Goal: Task Accomplishment & Management: Manage account settings

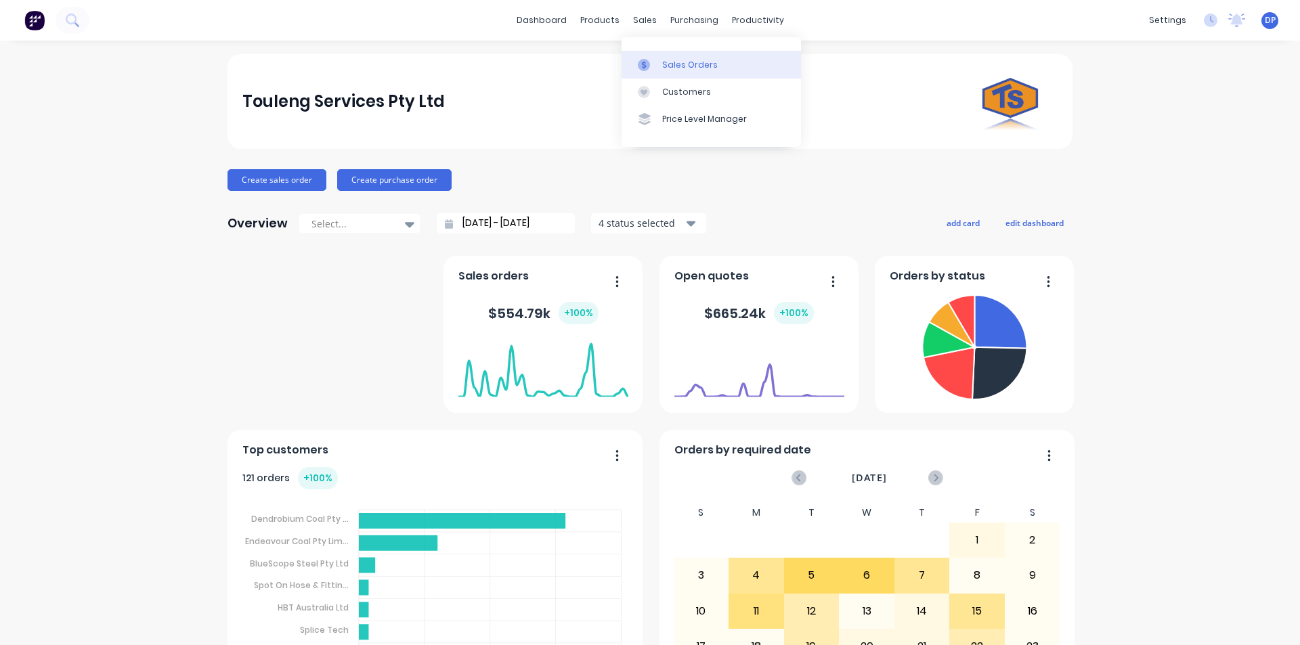
drag, startPoint x: 677, startPoint y: 60, endPoint x: 630, endPoint y: 70, distance: 47.7
click at [677, 61] on div "Sales Orders" at bounding box center [690, 65] width 56 height 12
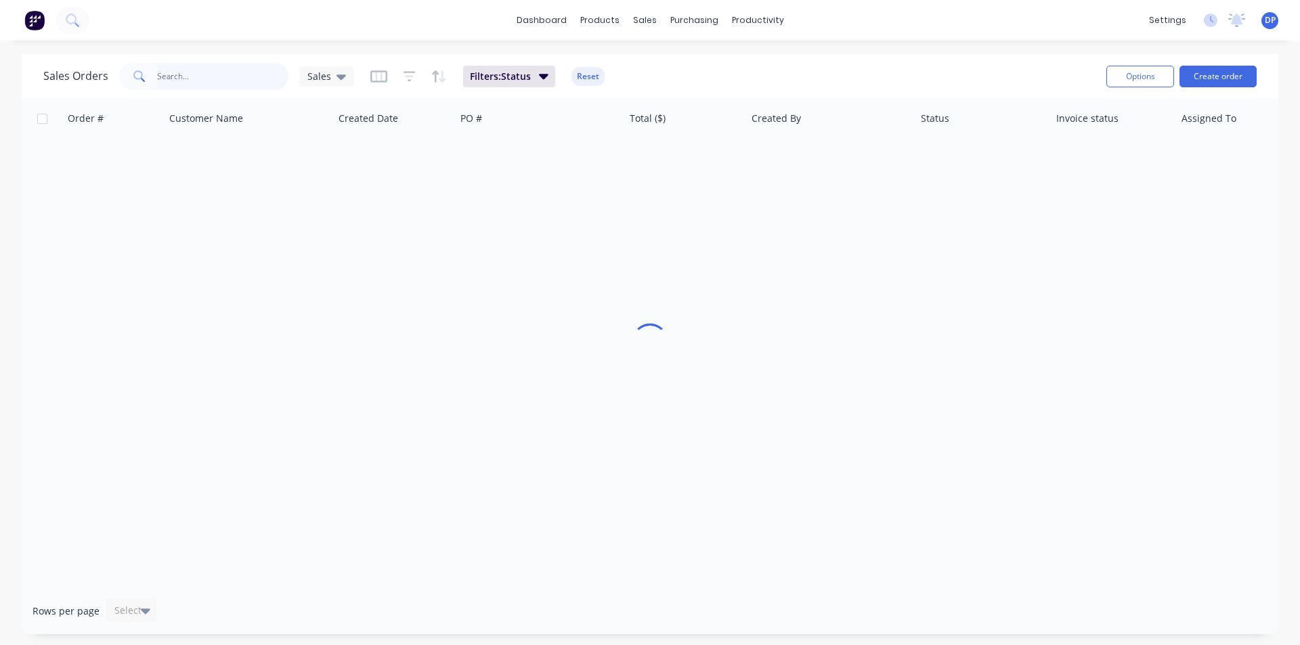
click at [210, 88] on input "text" at bounding box center [223, 76] width 132 height 27
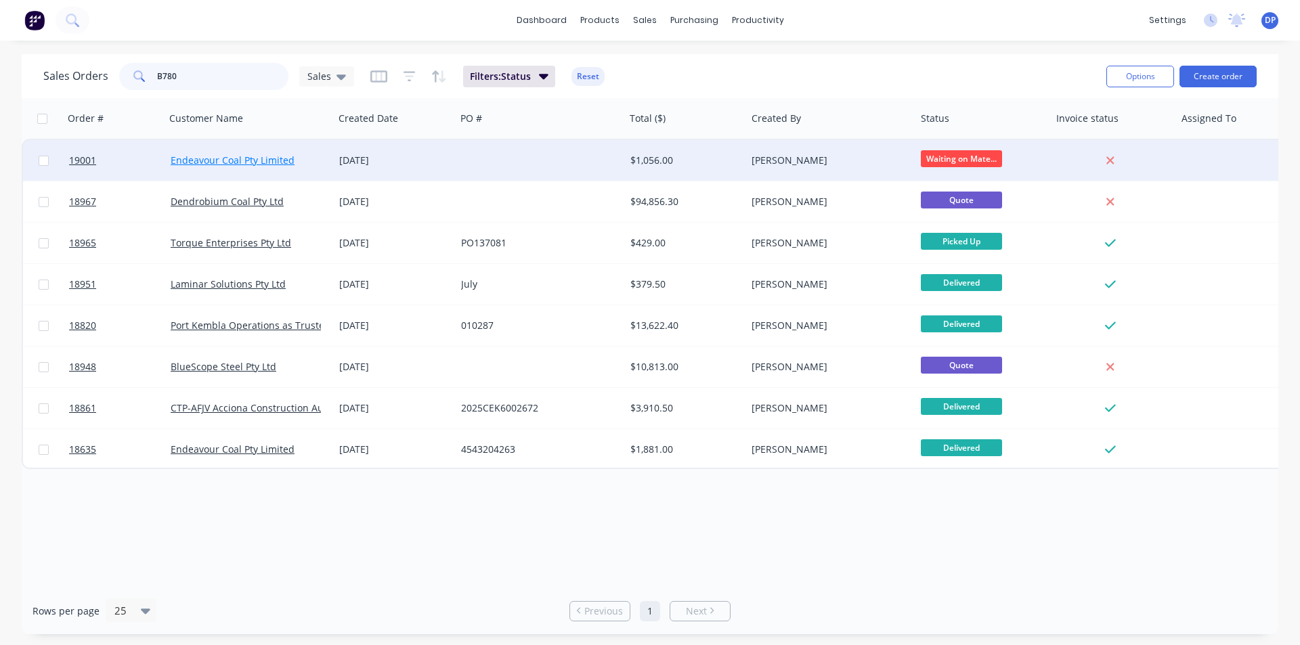
type input "B780"
click at [257, 160] on link "Endeavour Coal Pty Limited" at bounding box center [233, 160] width 124 height 13
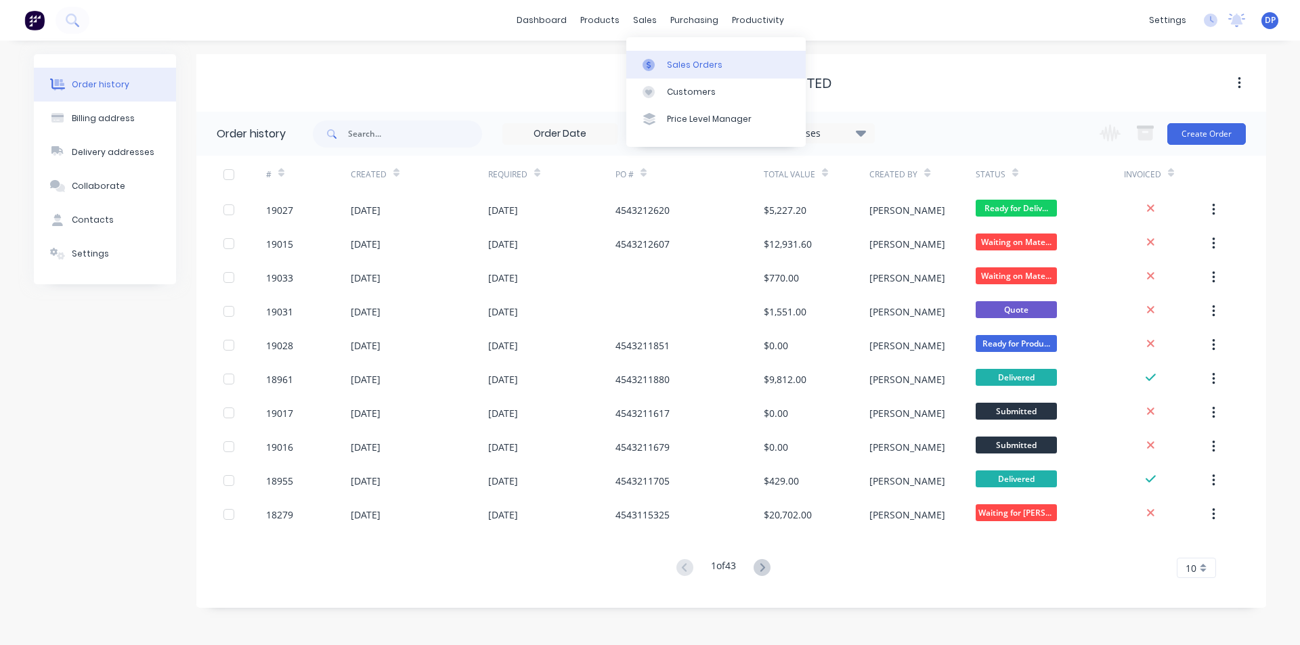
click at [694, 61] on div "Sales Orders" at bounding box center [695, 65] width 56 height 12
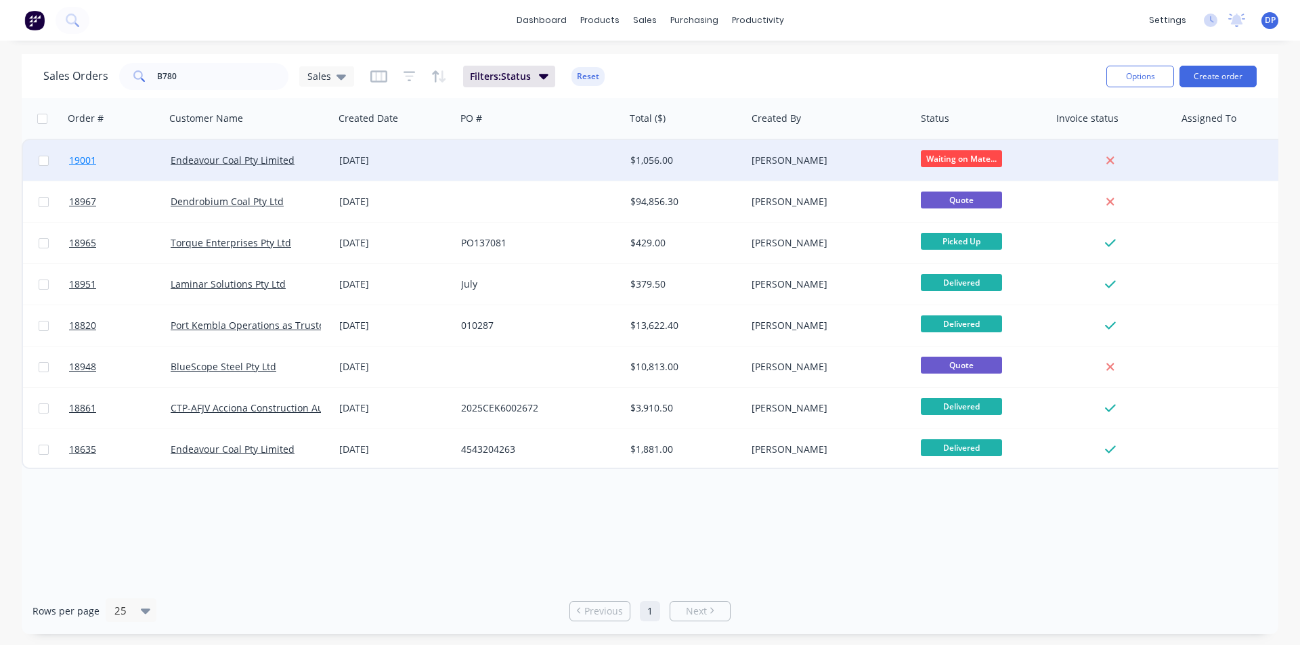
click at [84, 156] on span "19001" at bounding box center [82, 161] width 27 height 14
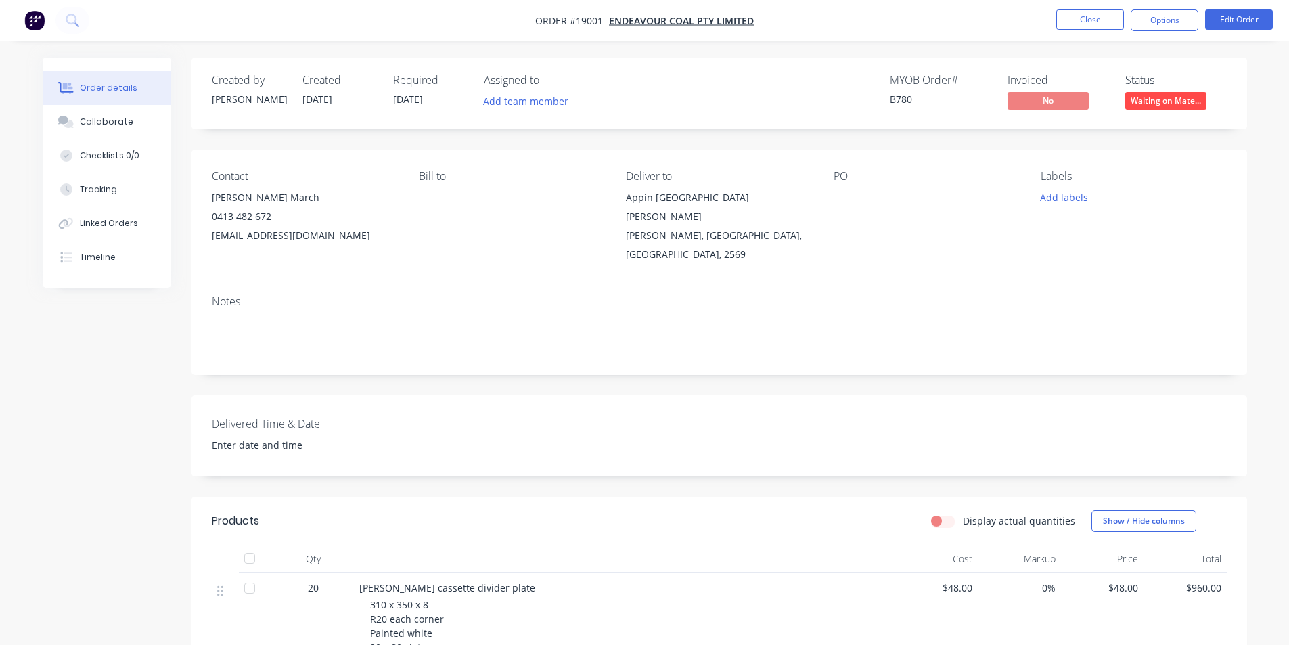
click at [1248, 1] on nav "Order #19001 - Endeavour Coal Pty Limited Close Options Edit Order" at bounding box center [644, 20] width 1289 height 41
click at [1252, 13] on button "Edit Order" at bounding box center [1239, 19] width 68 height 20
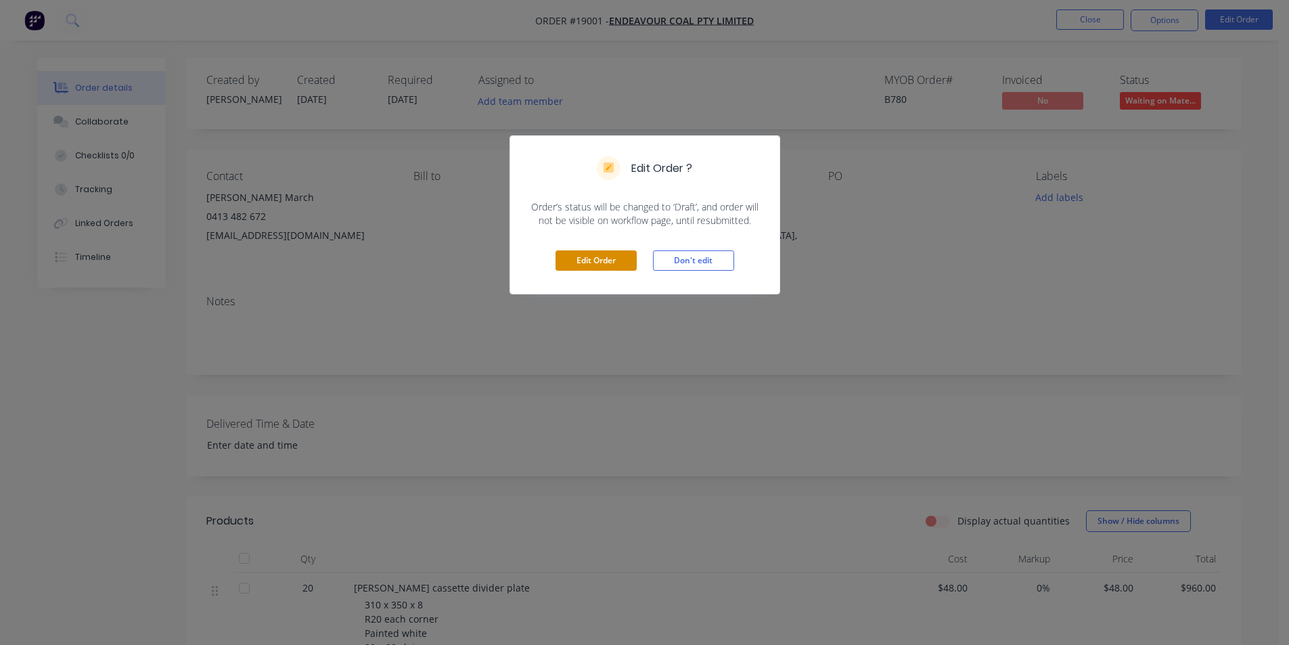
click at [628, 261] on button "Edit Order" at bounding box center [596, 260] width 81 height 20
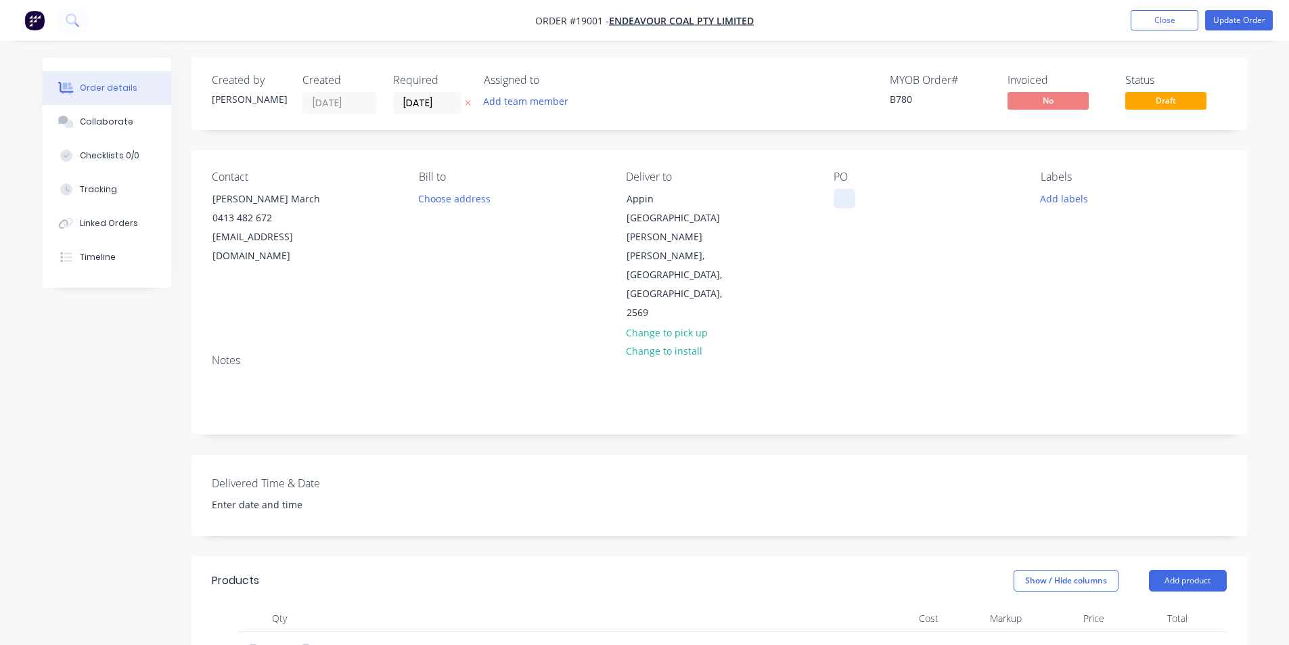
click at [845, 201] on div at bounding box center [845, 199] width 22 height 20
paste div
click at [954, 250] on div "PO 4543212675" at bounding box center [926, 247] width 185 height 152
click at [112, 114] on button "Collaborate" at bounding box center [107, 122] width 129 height 34
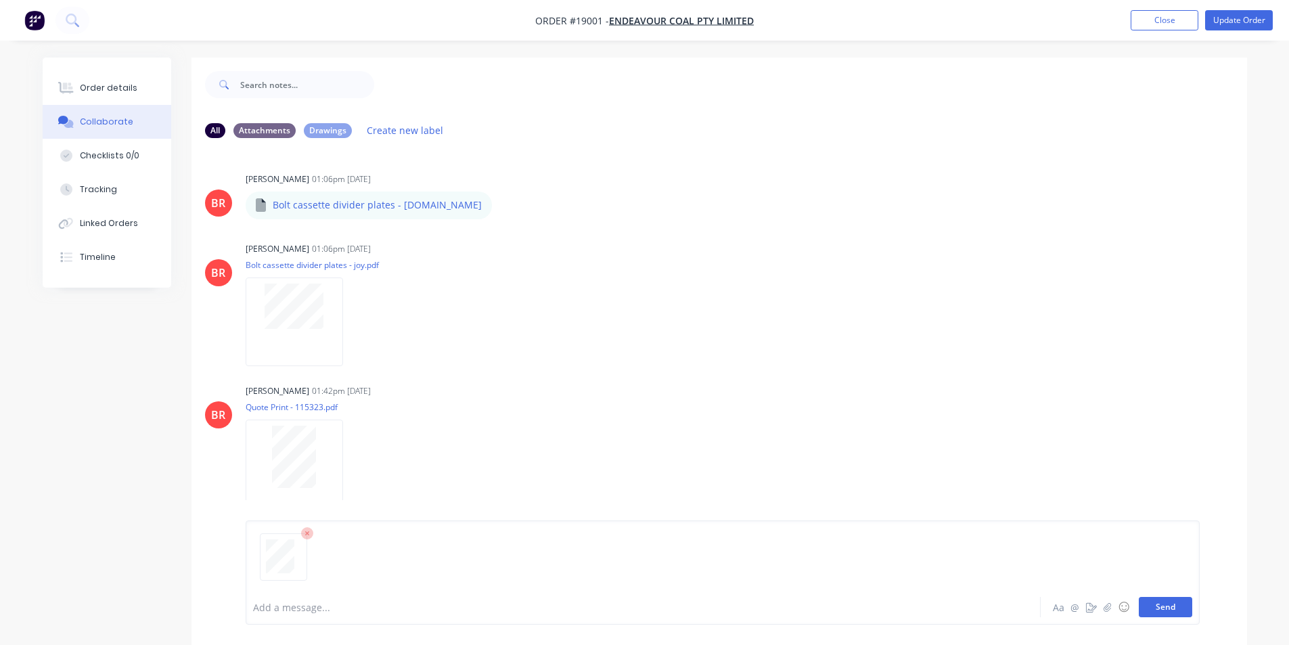
click at [1172, 607] on button "Send" at bounding box center [1165, 607] width 53 height 20
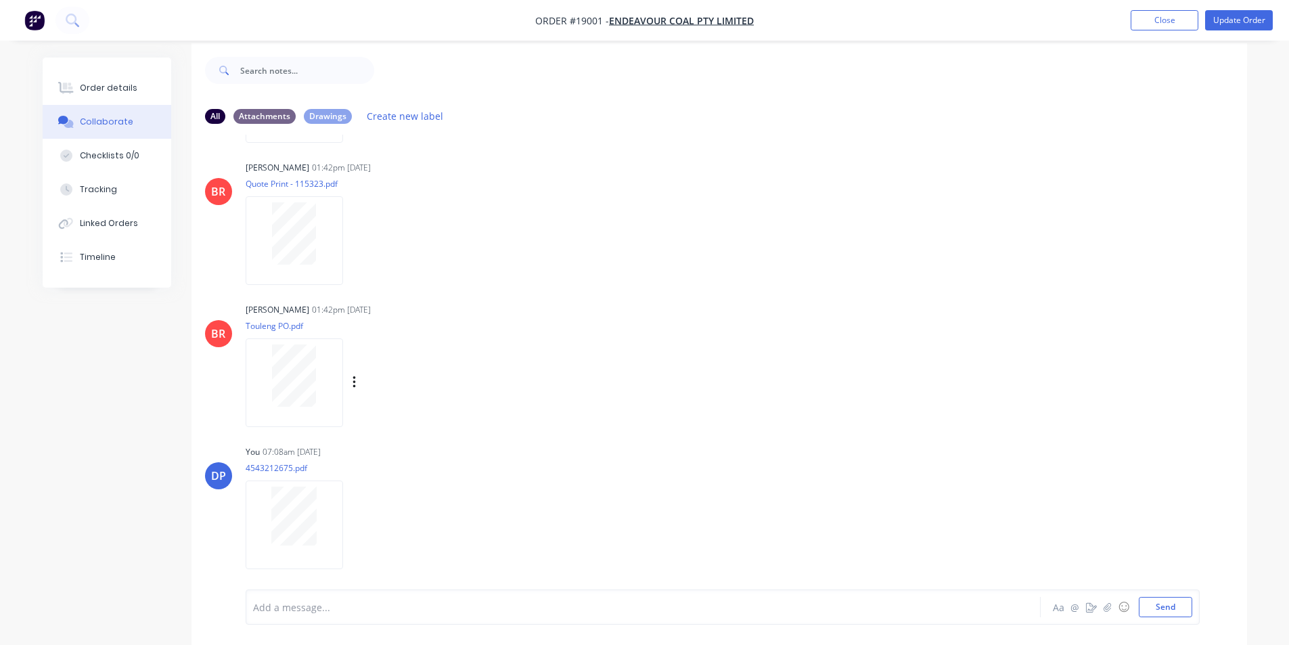
scroll to position [20, 0]
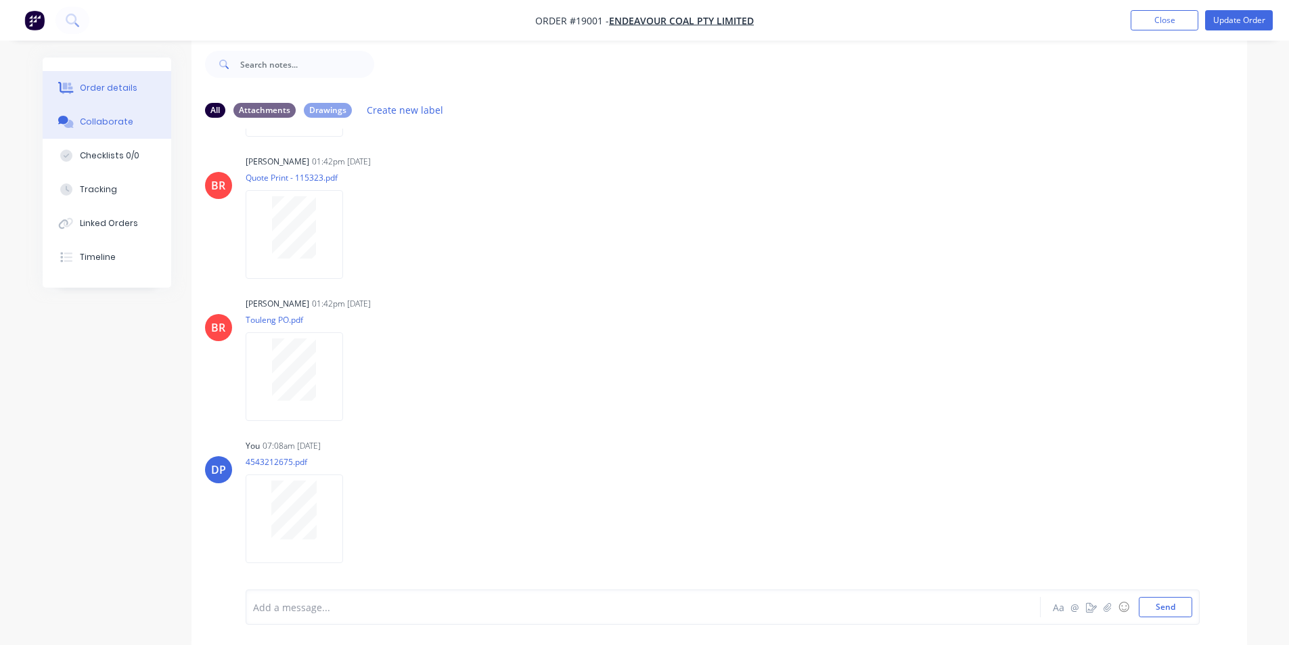
click at [84, 92] on div "Order details" at bounding box center [109, 88] width 58 height 12
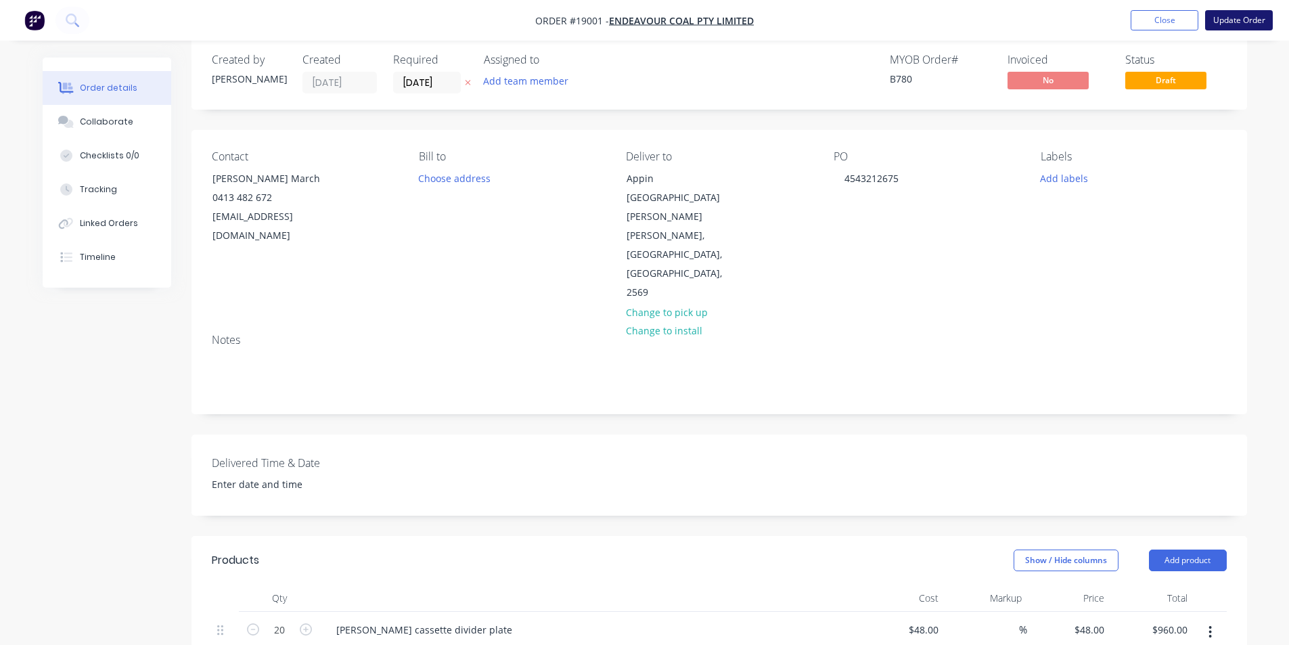
click at [1259, 18] on button "Update Order" at bounding box center [1239, 20] width 68 height 20
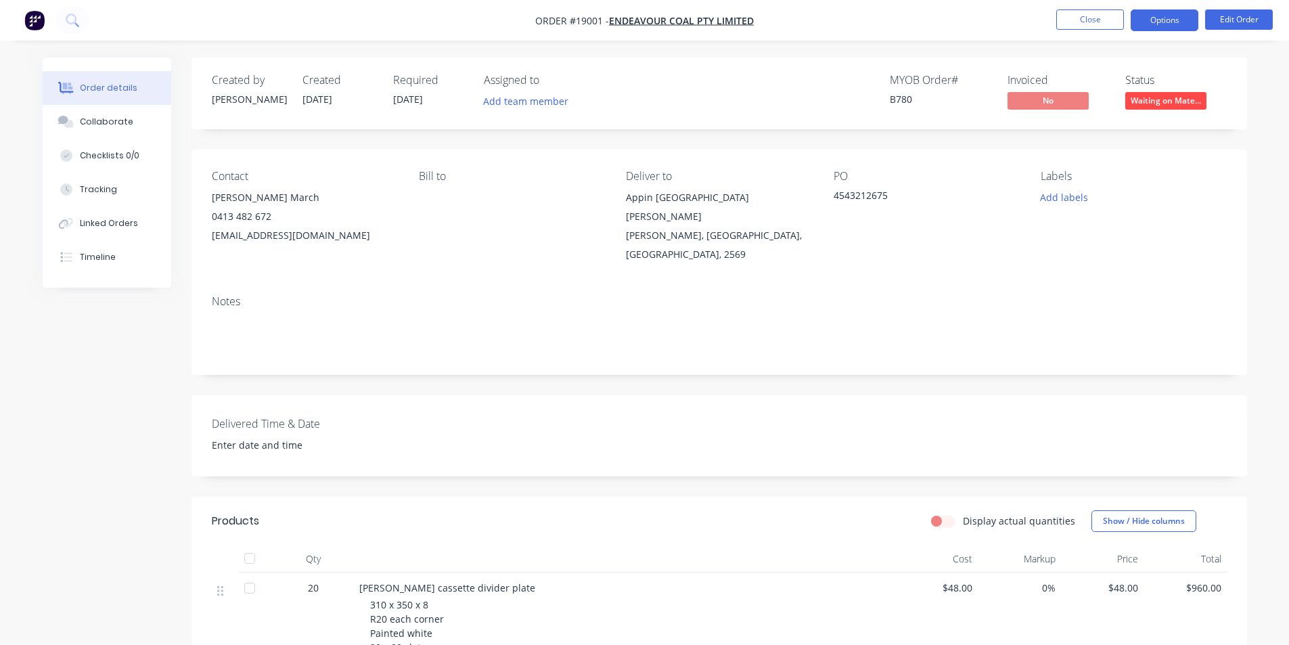
click at [1148, 28] on button "Options" at bounding box center [1165, 20] width 68 height 22
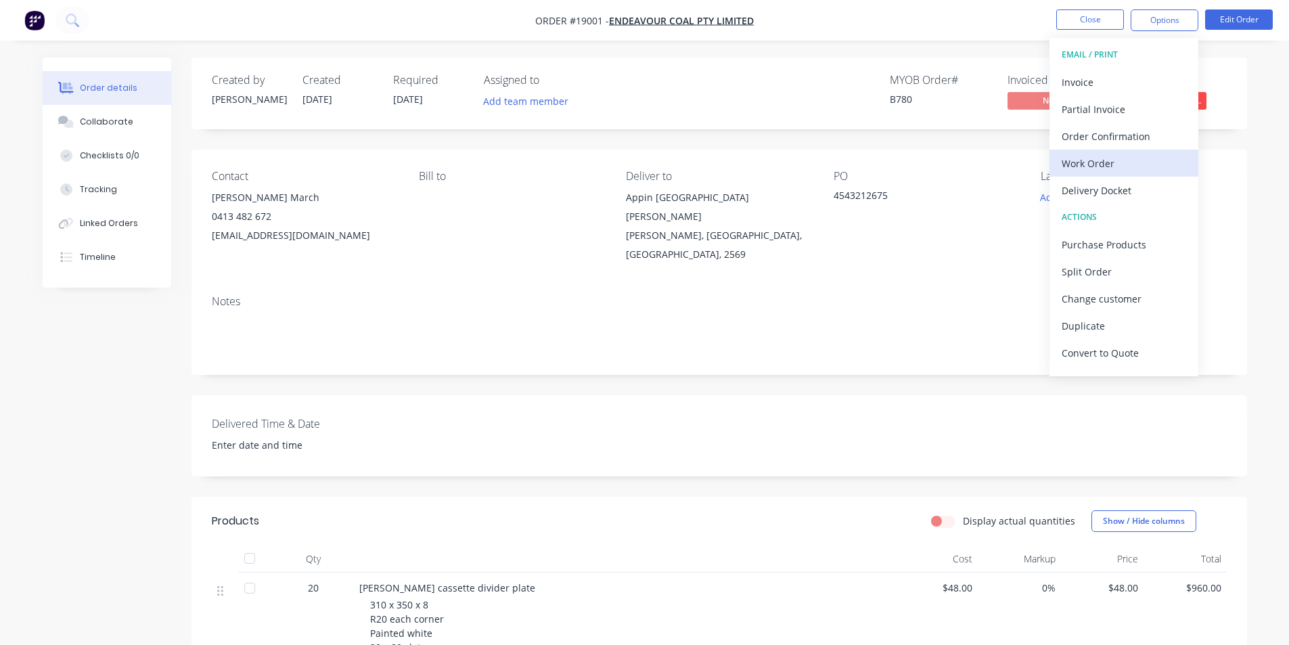
click at [1113, 167] on div "Work Order" at bounding box center [1124, 164] width 125 height 20
click at [864, 295] on div "Notes" at bounding box center [719, 301] width 1015 height 13
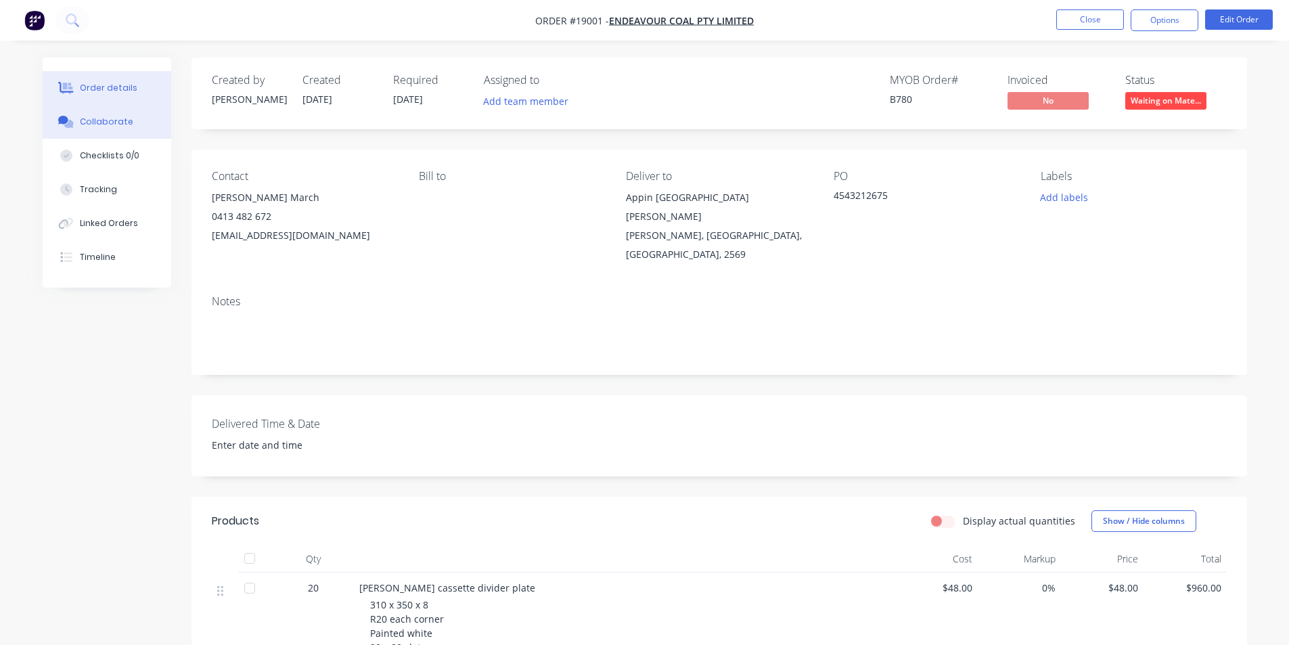
click at [106, 125] on div "Collaborate" at bounding box center [106, 122] width 53 height 12
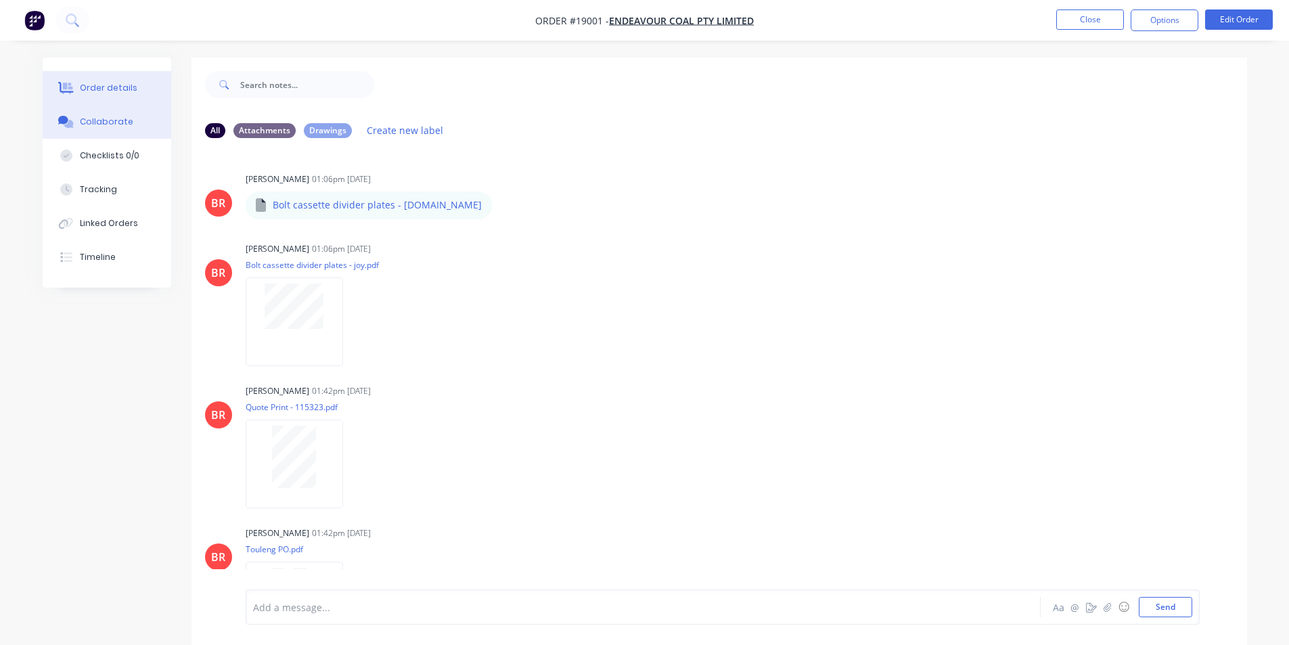
click at [125, 87] on div "Order details" at bounding box center [109, 88] width 58 height 12
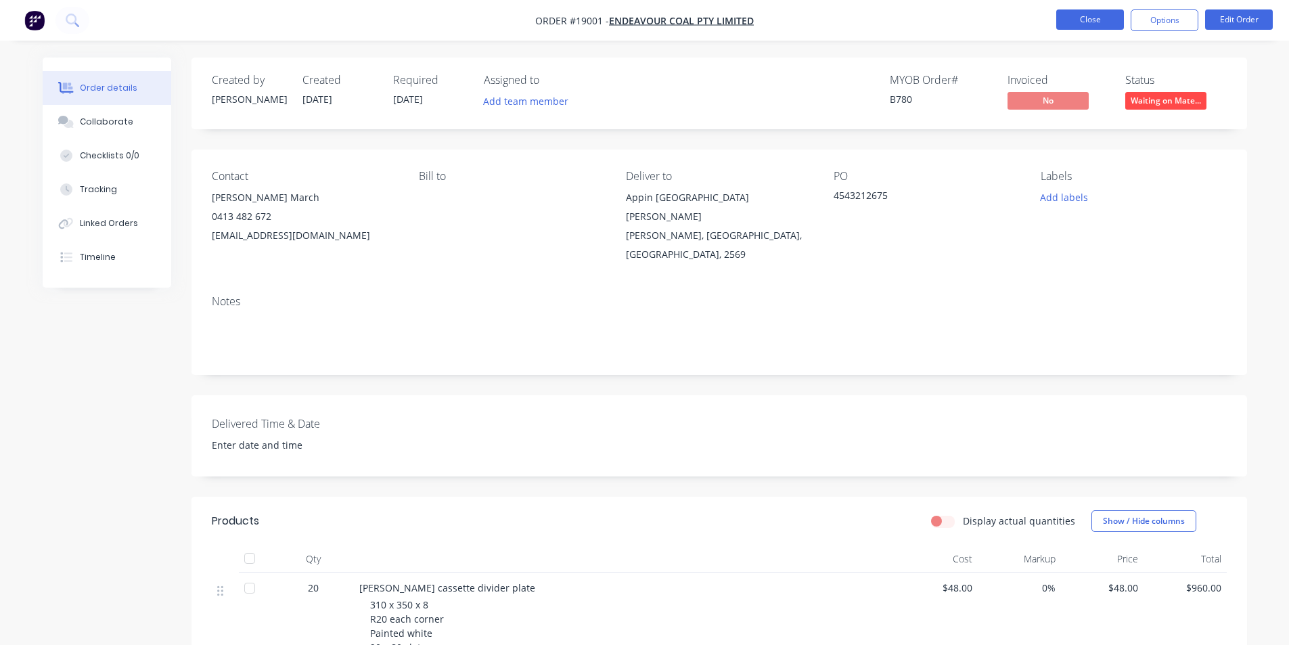
click at [1096, 22] on button "Close" at bounding box center [1091, 19] width 68 height 20
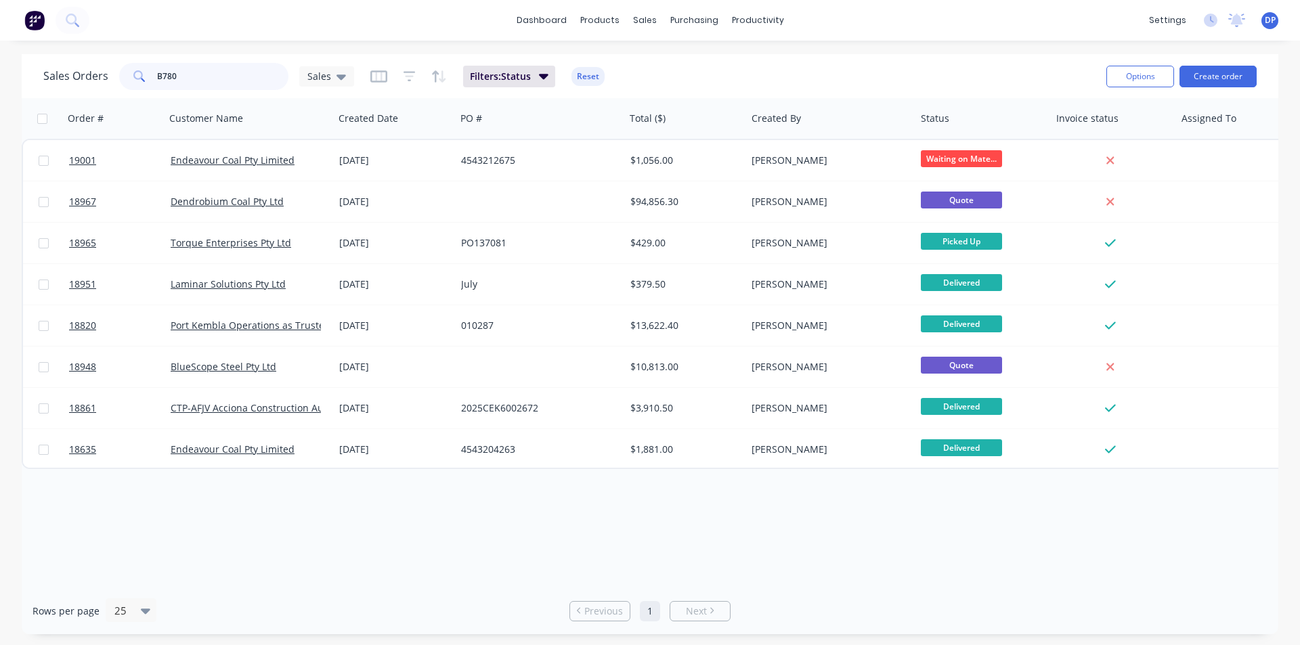
drag, startPoint x: 231, startPoint y: 76, endPoint x: 1, endPoint y: 81, distance: 230.9
click at [1, 81] on div "Sales Orders B780 Sales Filters: Status Reset Options Create order Order # Cust…" at bounding box center [650, 344] width 1300 height 580
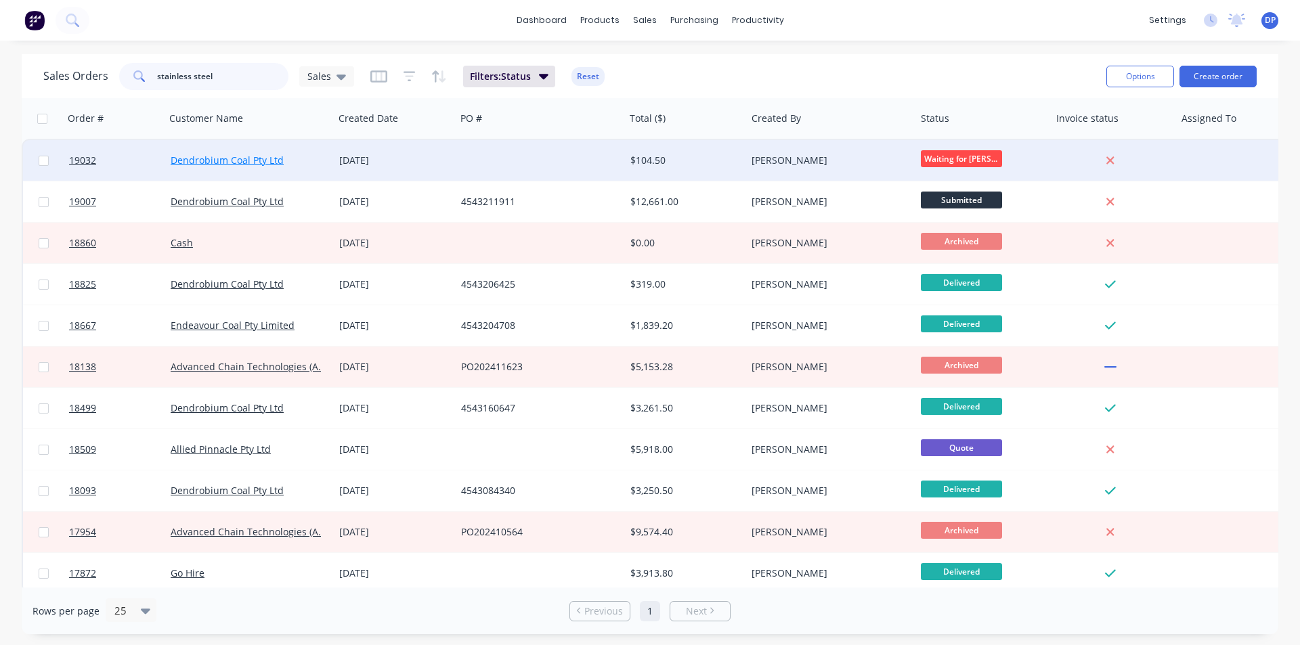
type input "stainless steel"
click at [203, 156] on link "Dendrobium Coal Pty Ltd" at bounding box center [227, 160] width 113 height 13
click at [770, 155] on div "[PERSON_NAME]" at bounding box center [826, 161] width 150 height 14
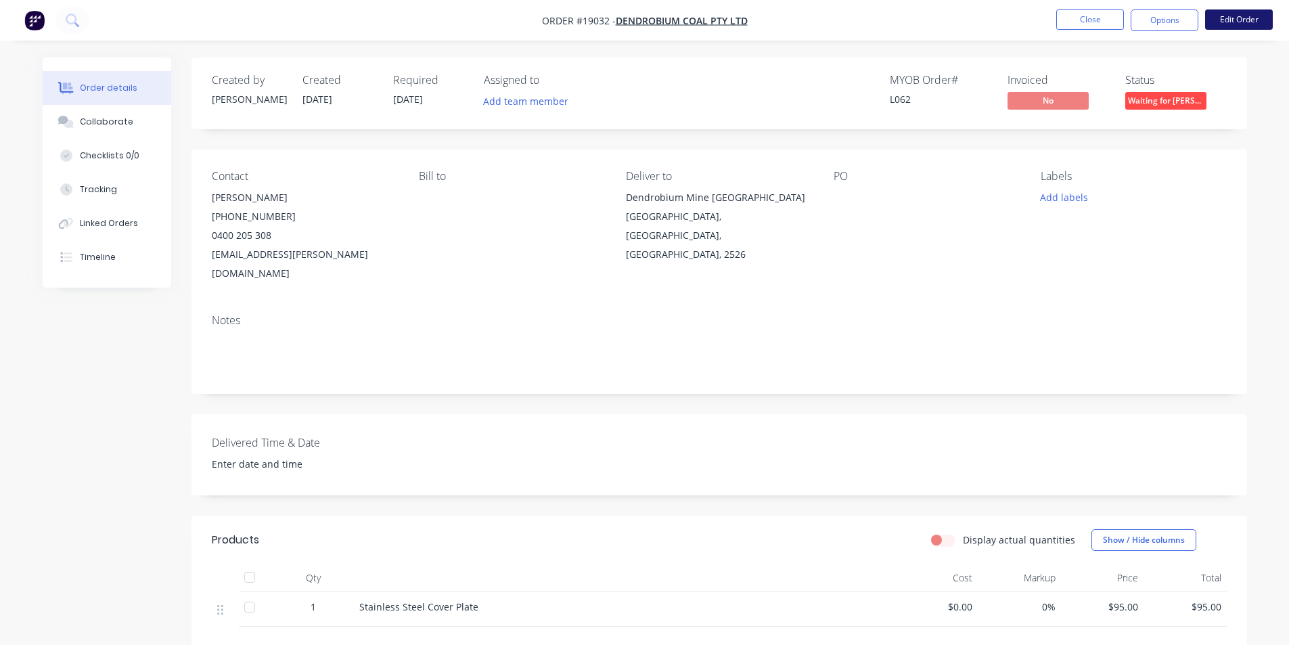
click at [1236, 16] on button "Edit Order" at bounding box center [1239, 19] width 68 height 20
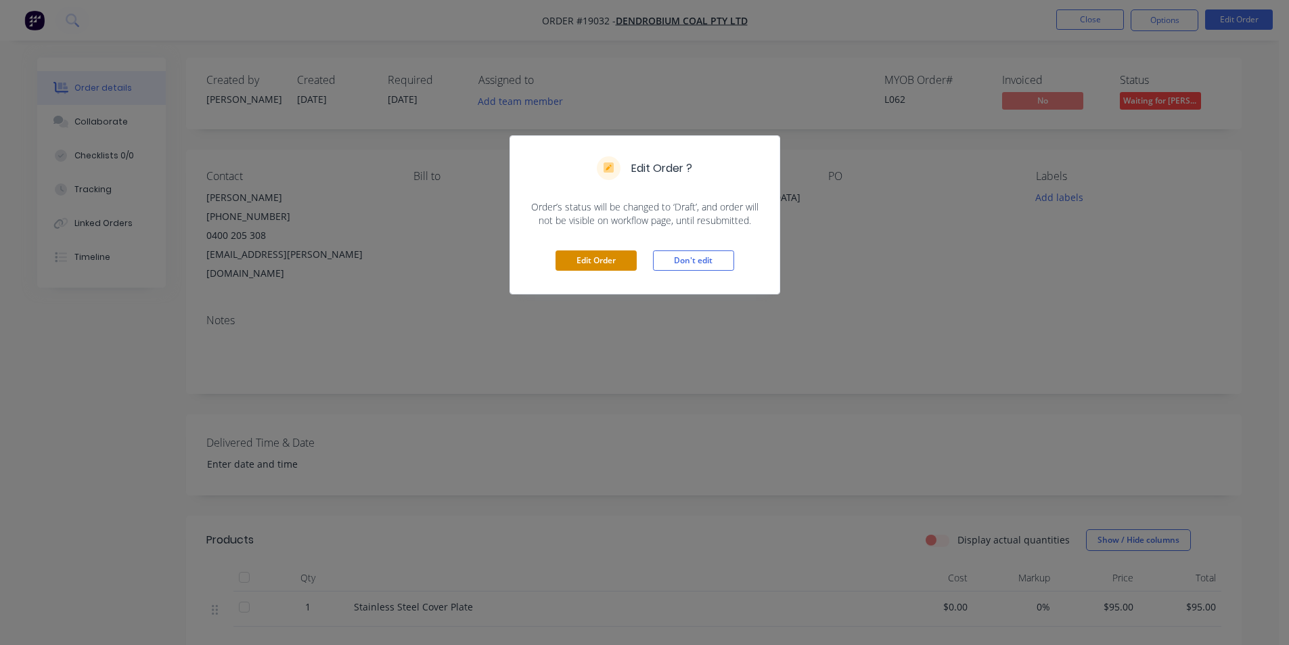
click at [622, 267] on button "Edit Order" at bounding box center [596, 260] width 81 height 20
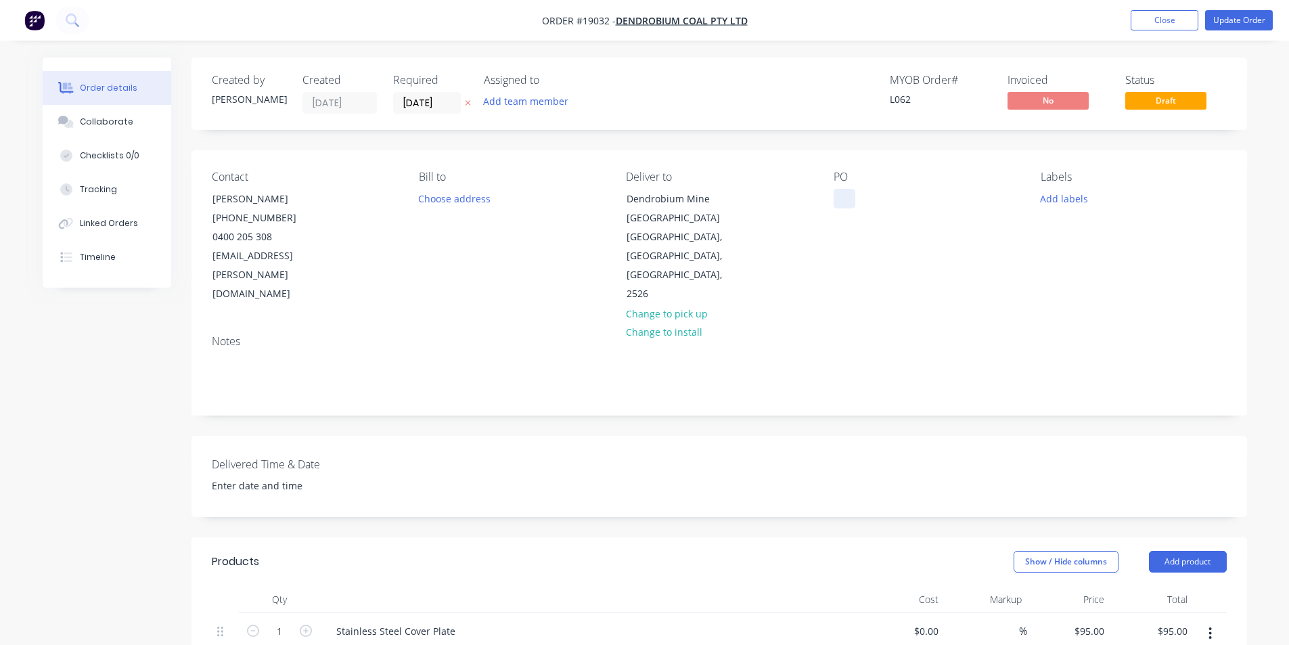
drag, startPoint x: 839, startPoint y: 206, endPoint x: 893, endPoint y: 210, distance: 55.0
click at [839, 206] on div at bounding box center [845, 199] width 22 height 20
paste div
click at [975, 251] on div "PO 4543212648" at bounding box center [926, 237] width 185 height 133
click at [106, 121] on div "Collaborate" at bounding box center [106, 122] width 53 height 12
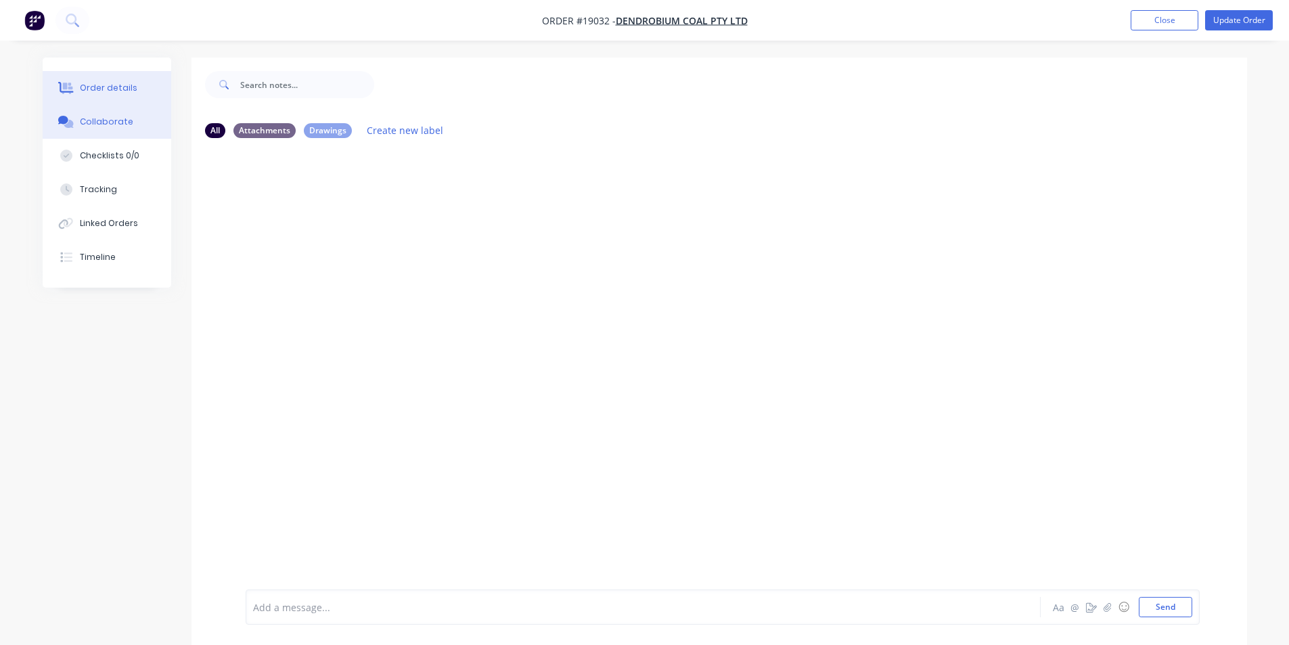
click at [134, 77] on button "Order details" at bounding box center [107, 88] width 129 height 34
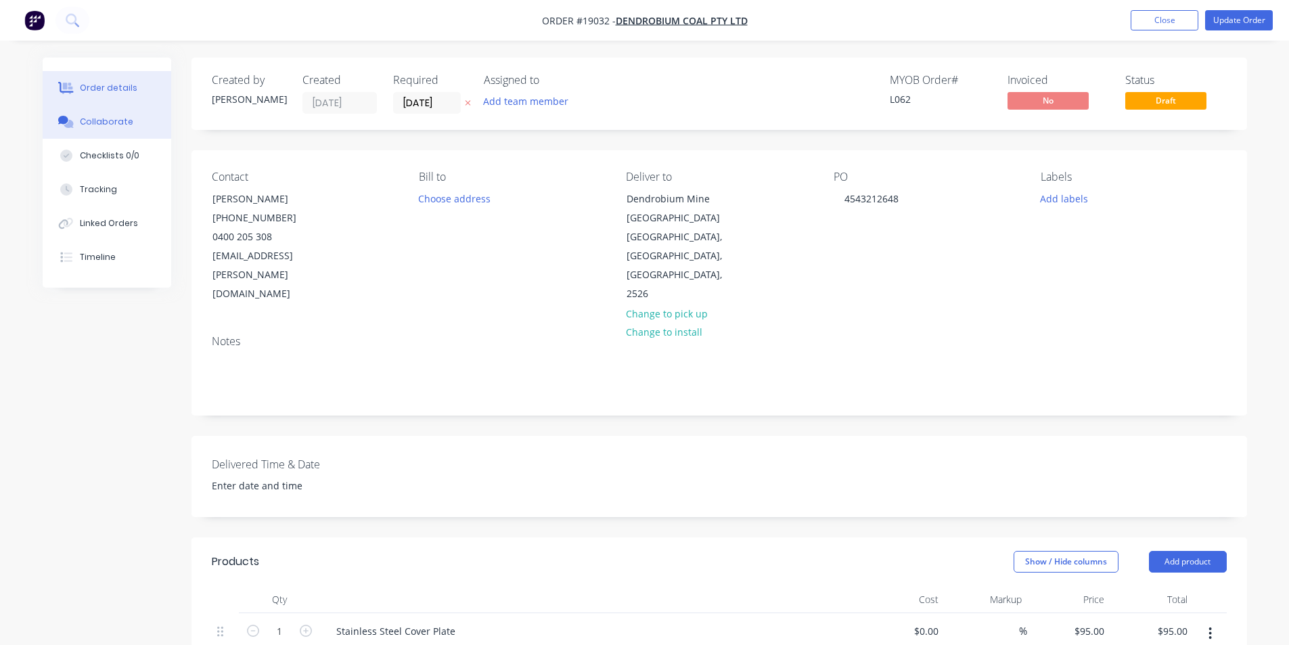
click at [118, 110] on button "Collaborate" at bounding box center [107, 122] width 129 height 34
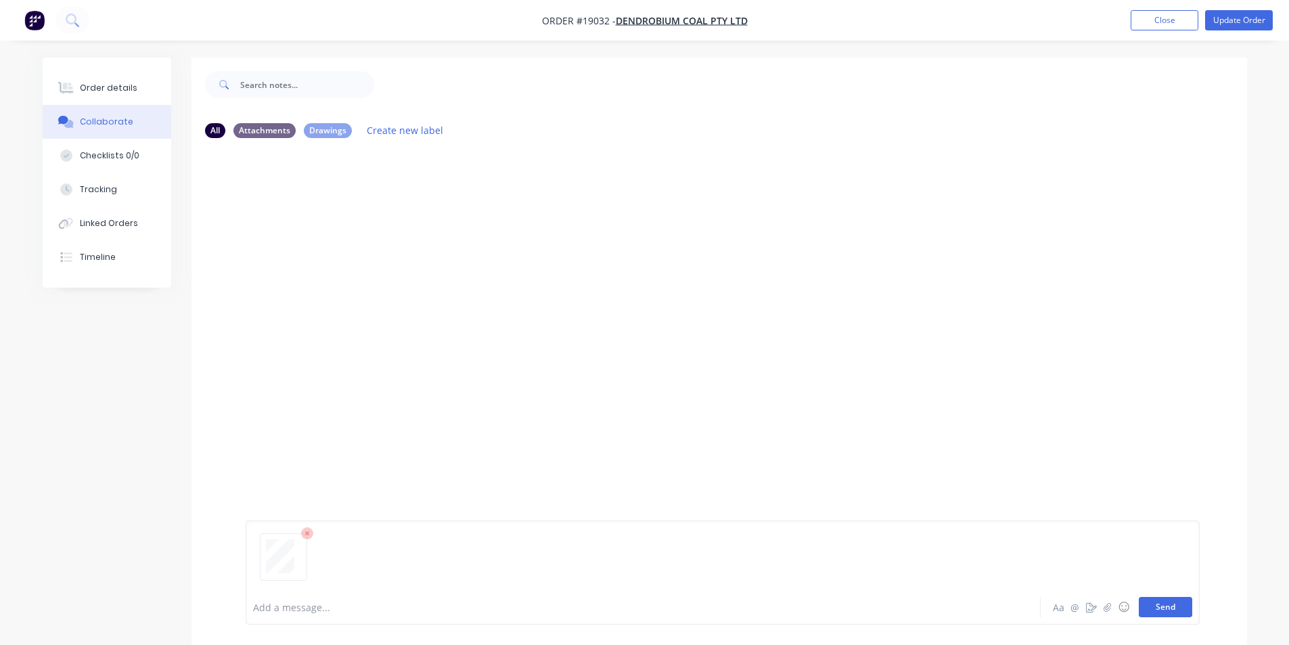
click at [1179, 603] on button "Send" at bounding box center [1165, 607] width 53 height 20
click at [127, 82] on div "Order details" at bounding box center [109, 88] width 58 height 12
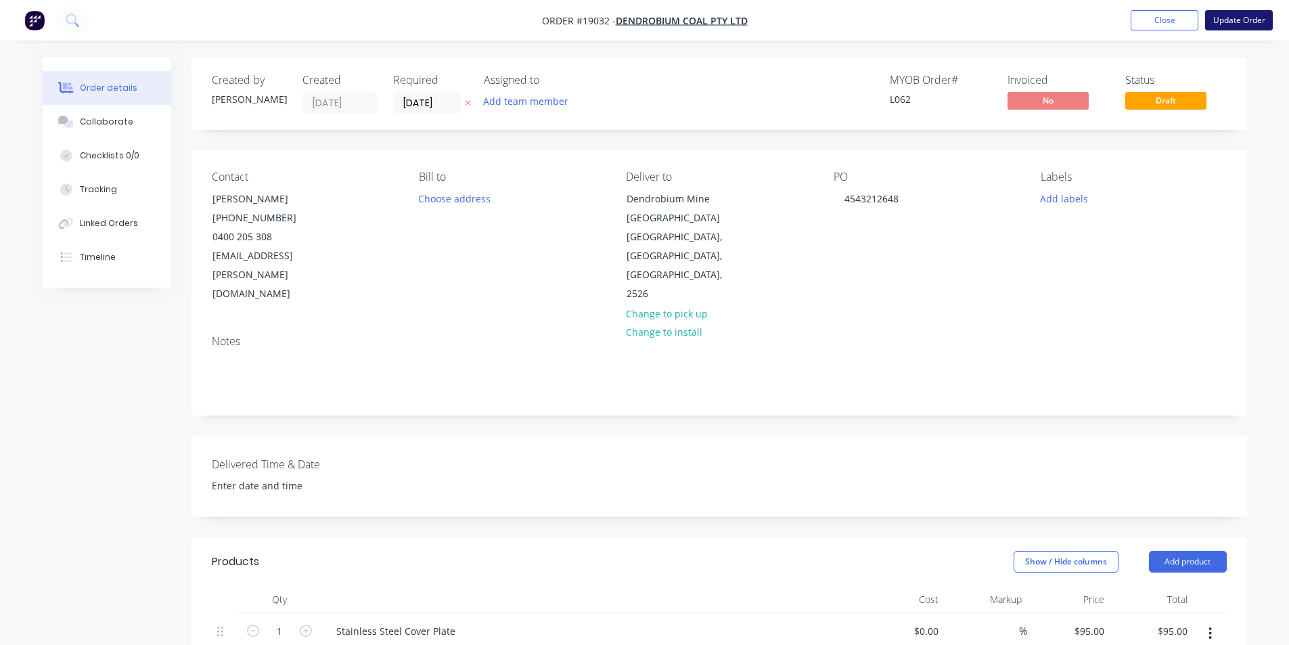
click at [1233, 27] on button "Update Order" at bounding box center [1239, 20] width 68 height 20
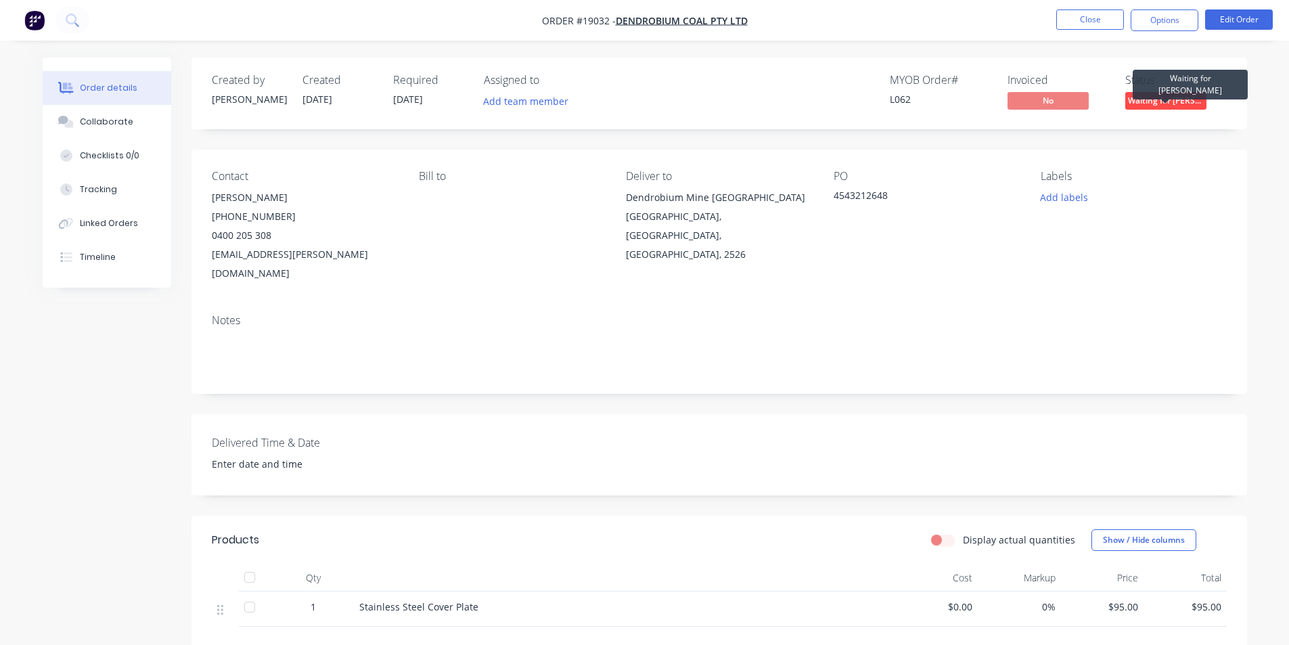
click at [1179, 95] on span "Waiting for [PERSON_NAME]" at bounding box center [1166, 100] width 81 height 17
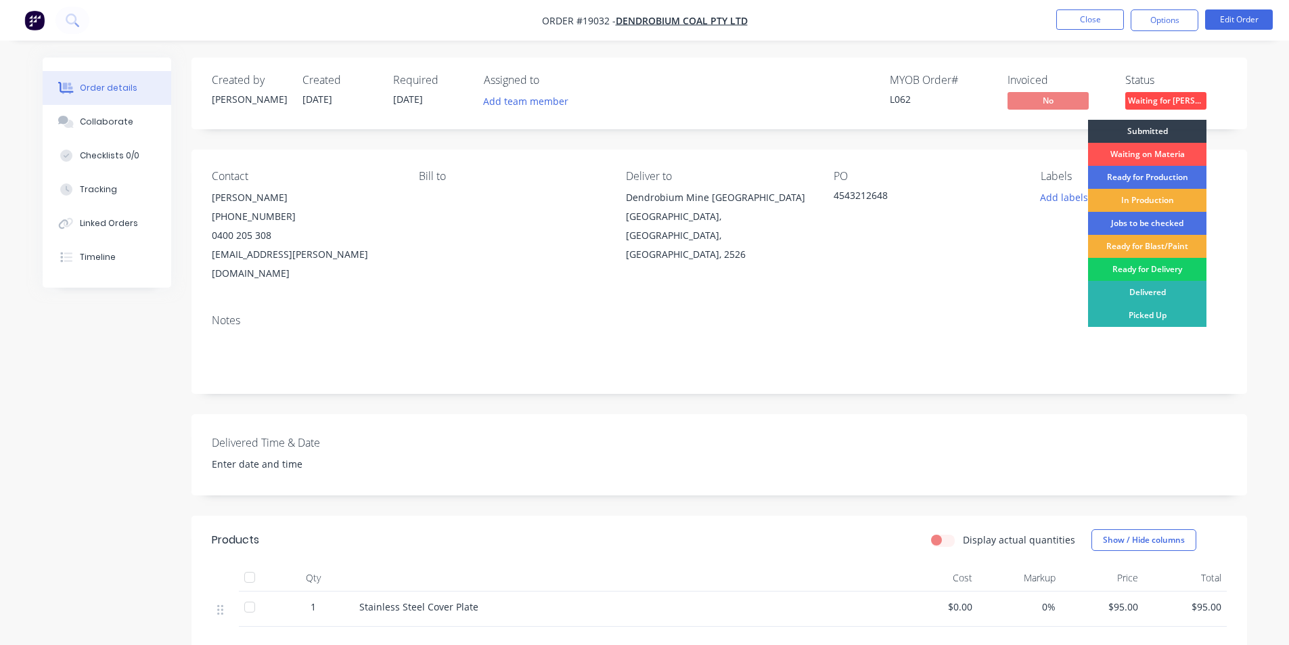
click at [1164, 271] on div "Ready for Delivery" at bounding box center [1147, 269] width 118 height 23
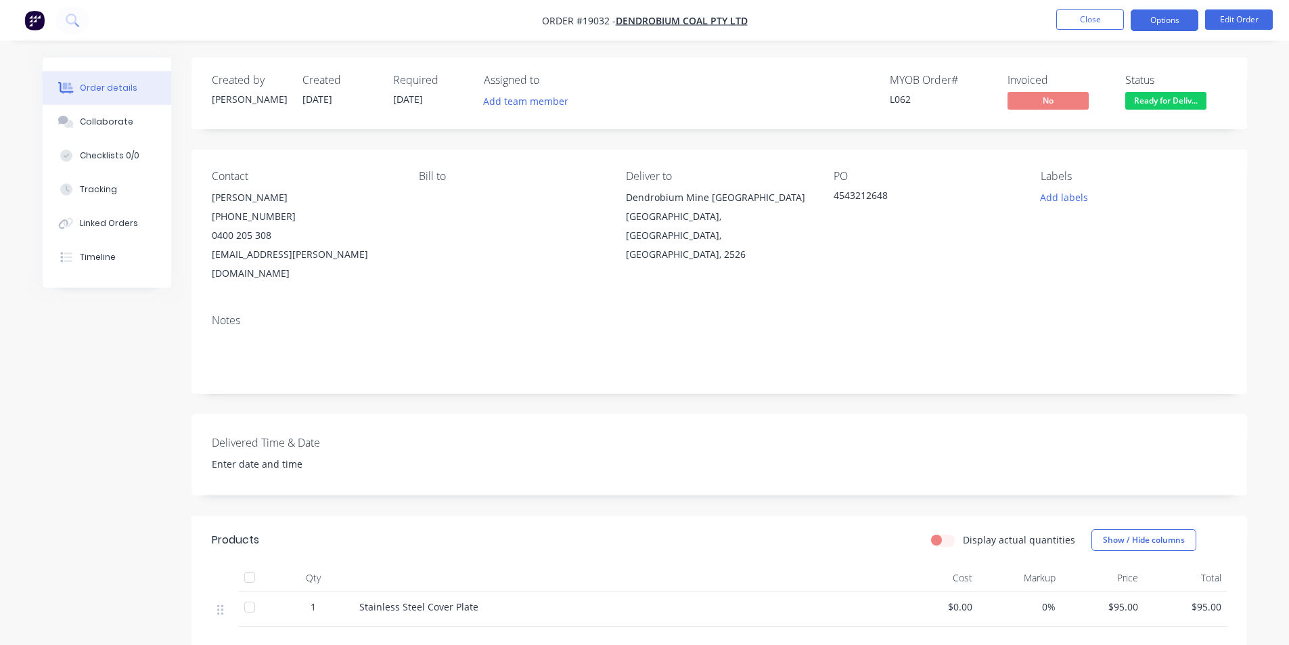
click at [1166, 13] on button "Options" at bounding box center [1165, 20] width 68 height 22
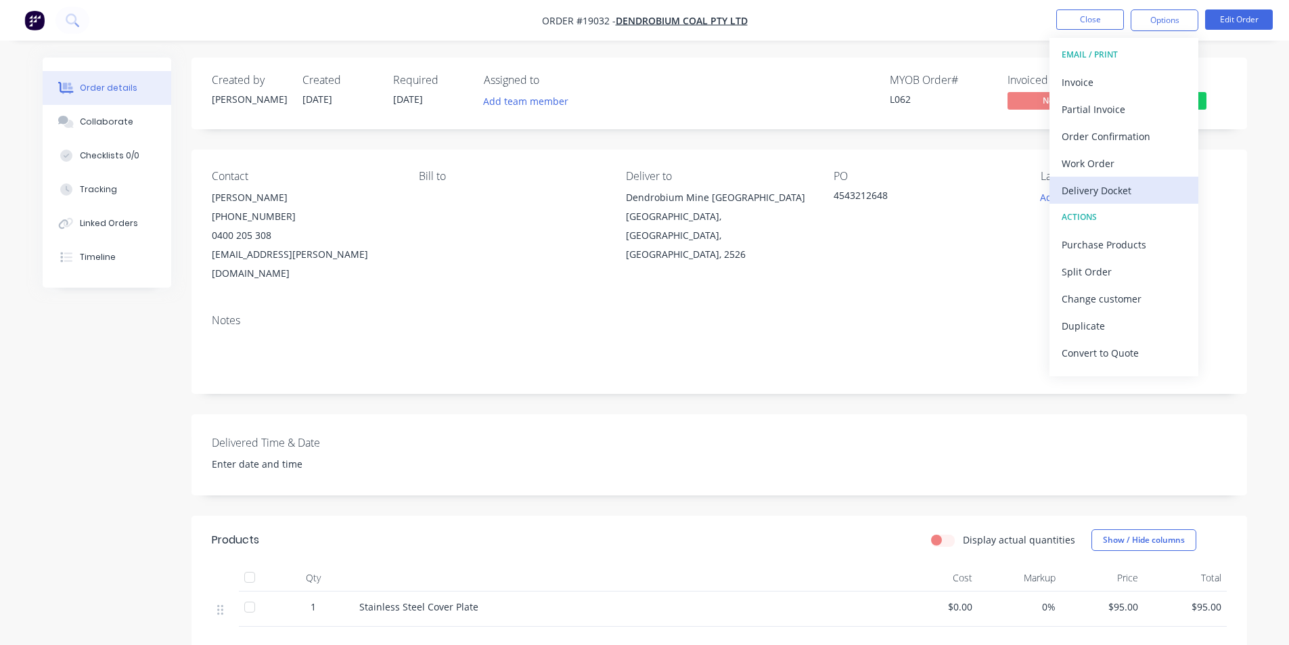
click at [1126, 190] on div "Delivery Docket" at bounding box center [1124, 191] width 125 height 20
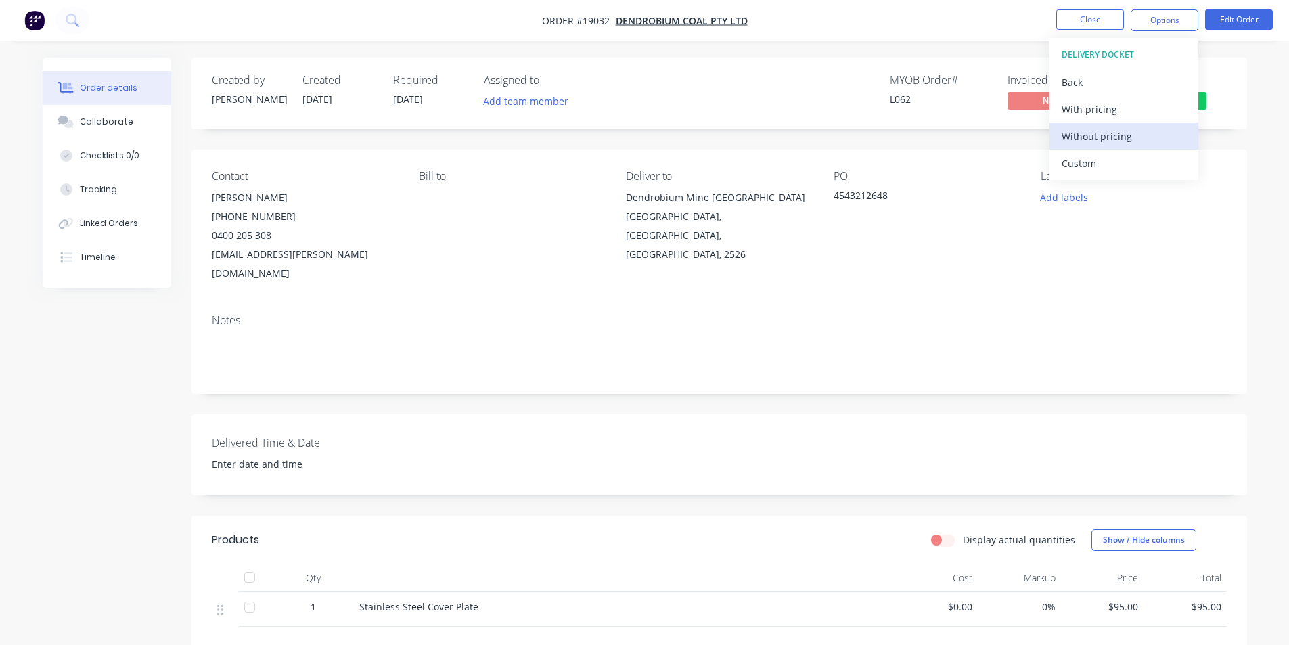
click at [1101, 139] on div "Without pricing" at bounding box center [1124, 137] width 125 height 20
click at [41, 20] on img "button" at bounding box center [34, 20] width 20 height 20
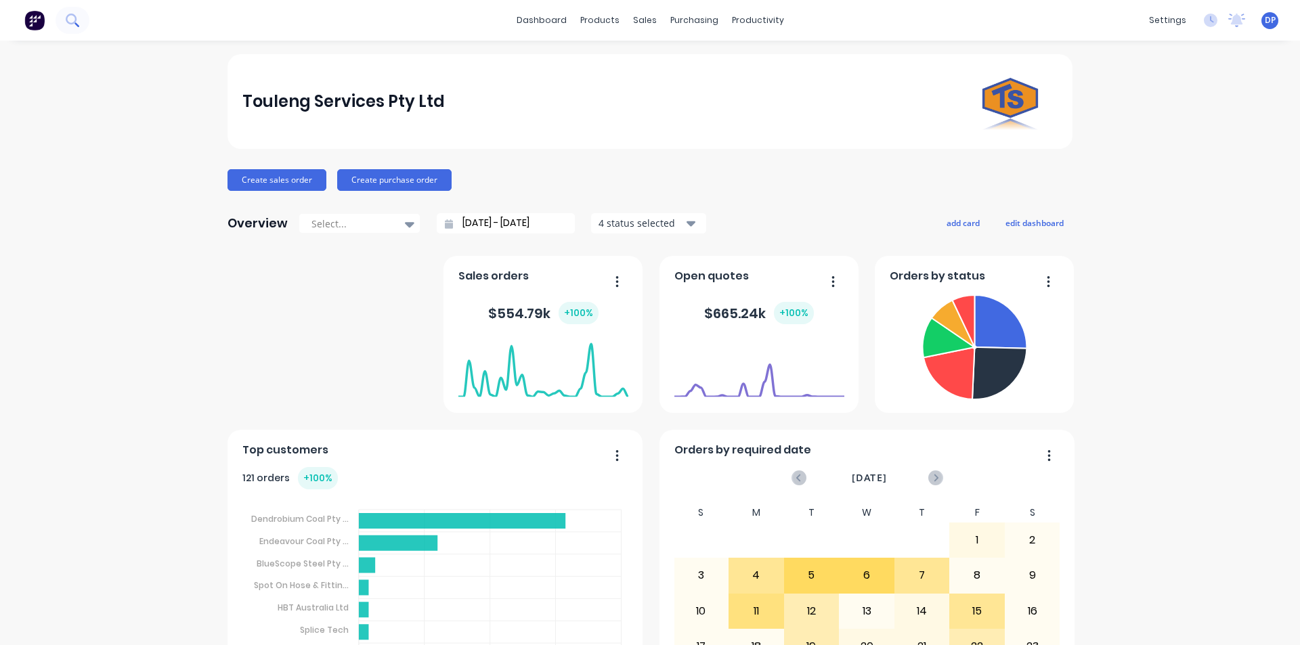
click at [64, 20] on button at bounding box center [73, 20] width 34 height 27
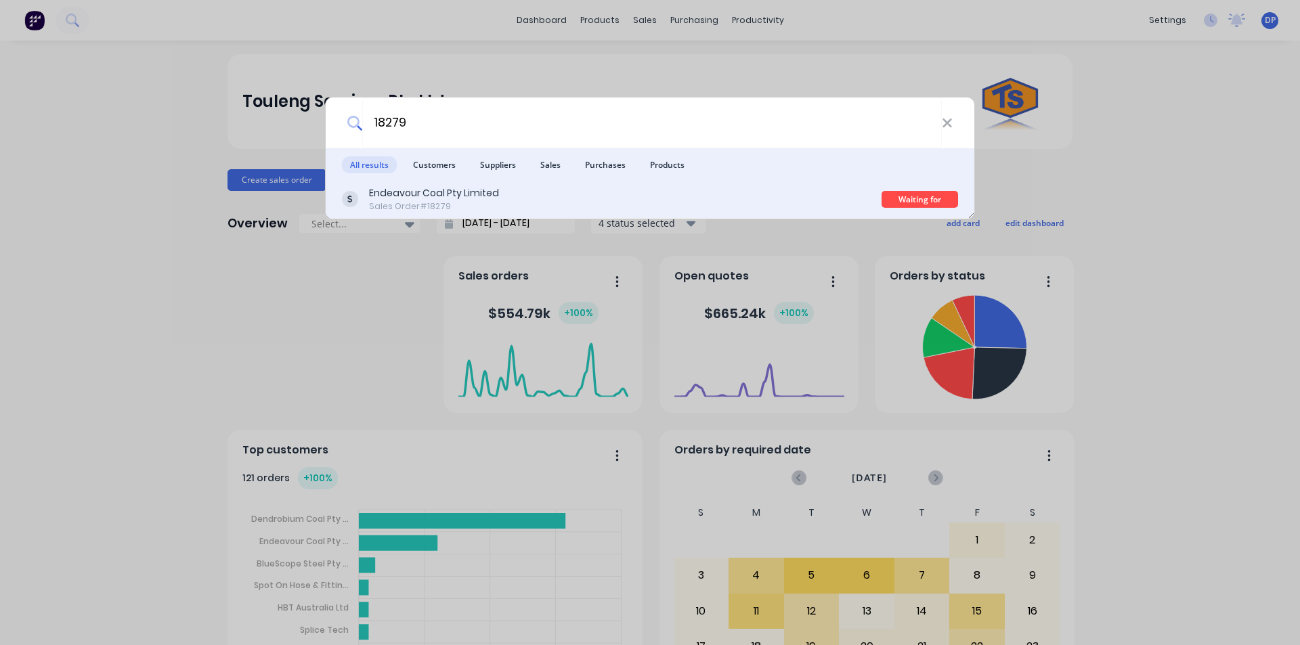
type input "18279"
click at [455, 197] on div "Endeavour Coal Pty Limited" at bounding box center [434, 193] width 130 height 14
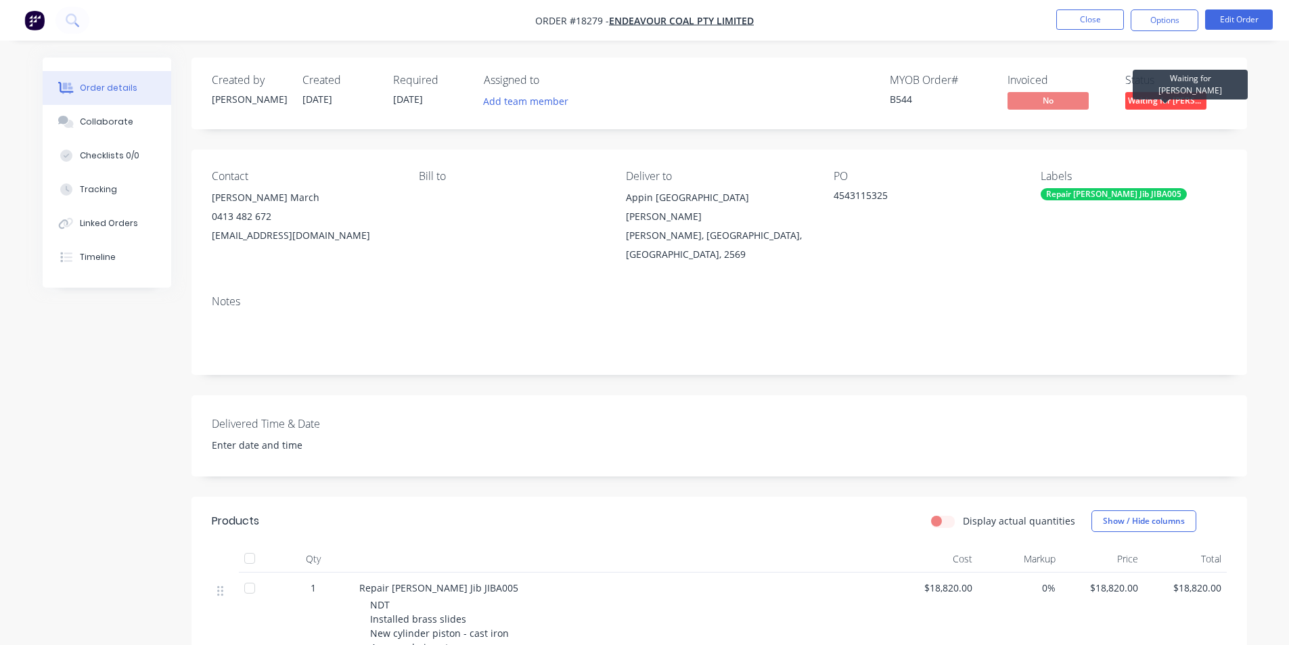
click at [1156, 101] on span "Waiting for [PERSON_NAME]" at bounding box center [1166, 100] width 81 height 17
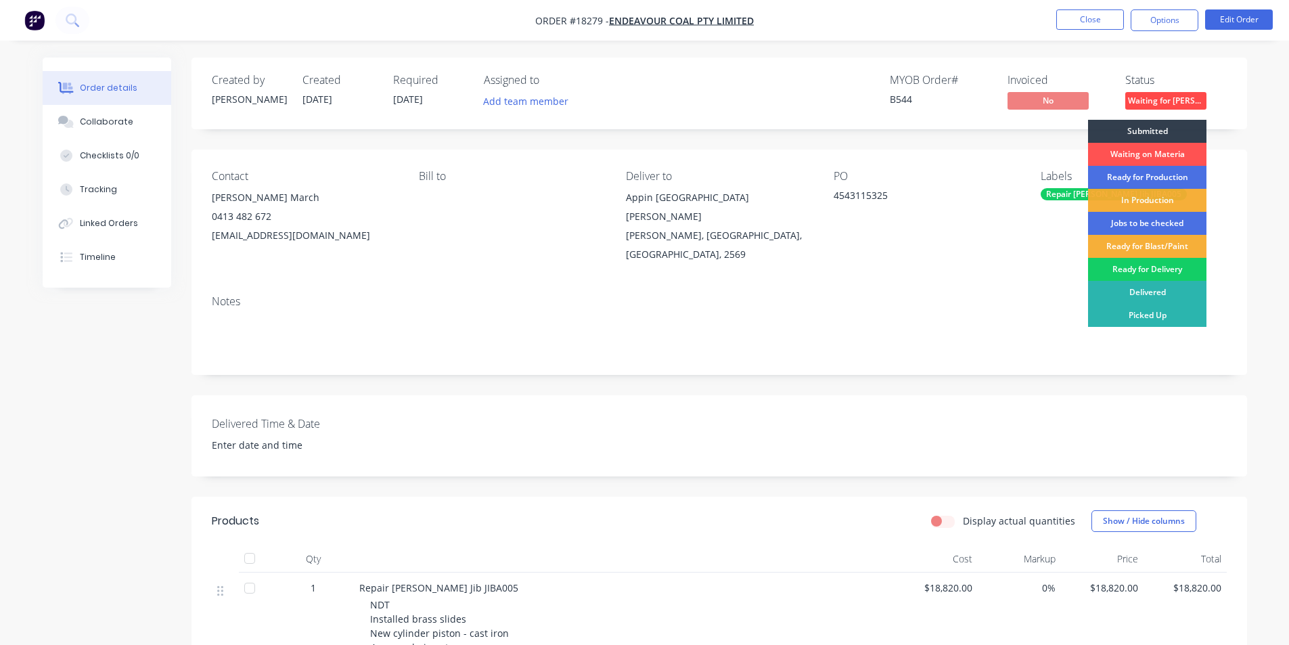
click at [1155, 267] on div "Ready for Delivery" at bounding box center [1147, 269] width 118 height 23
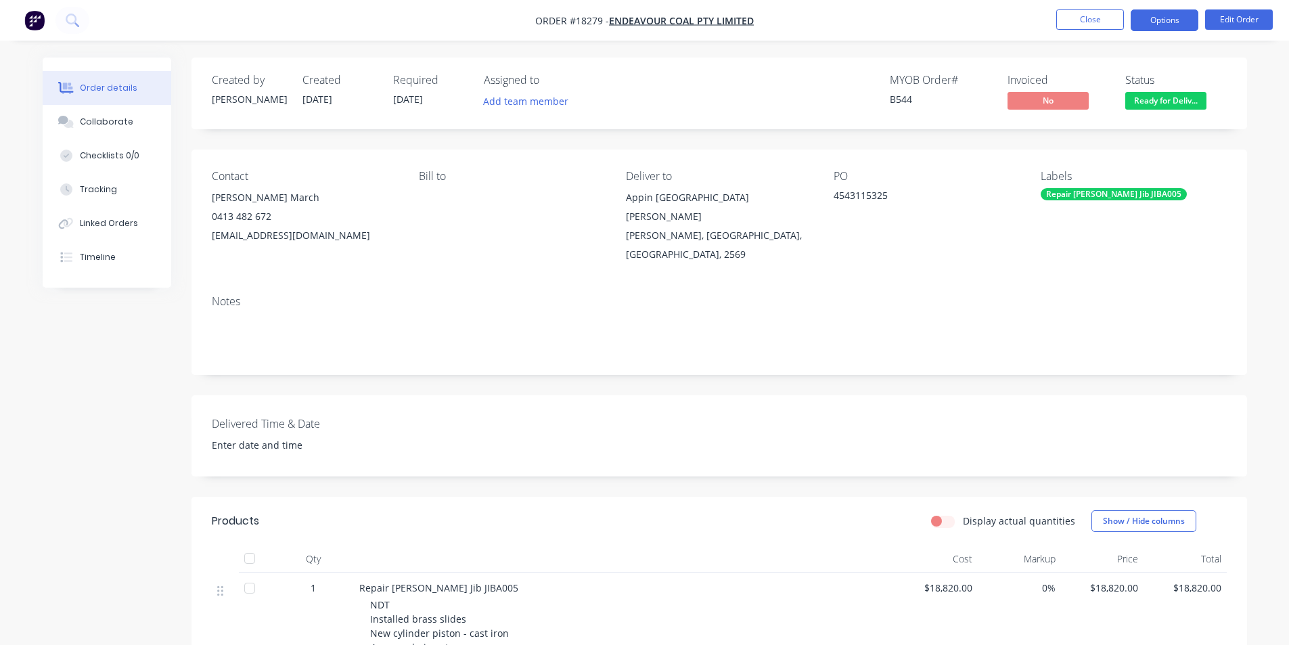
click at [1163, 14] on button "Options" at bounding box center [1165, 20] width 68 height 22
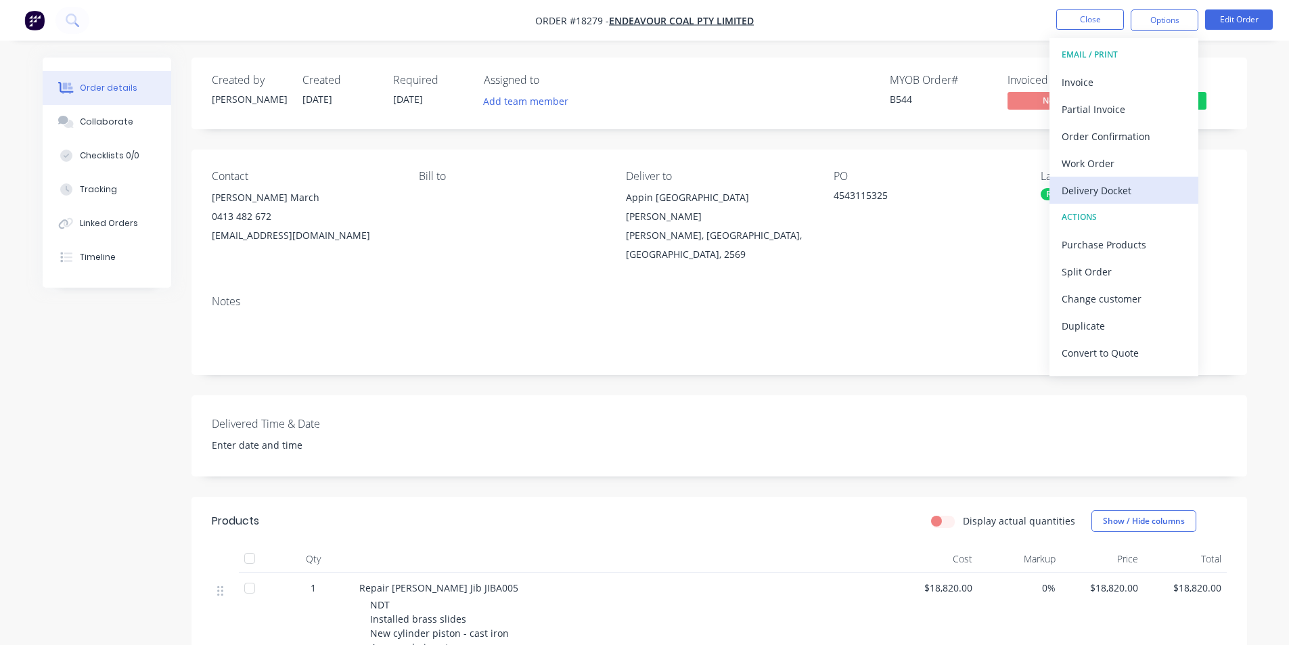
click at [1113, 191] on div "Delivery Docket" at bounding box center [1124, 191] width 125 height 20
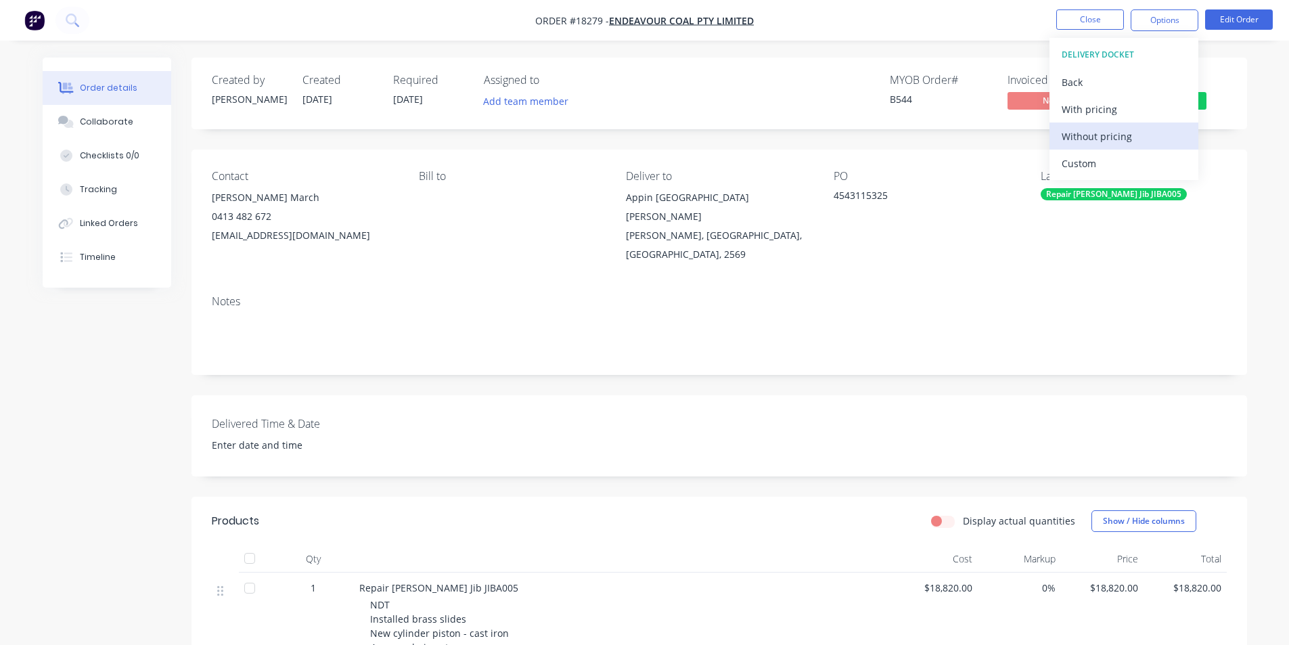
click at [1112, 137] on div "Without pricing" at bounding box center [1124, 137] width 125 height 20
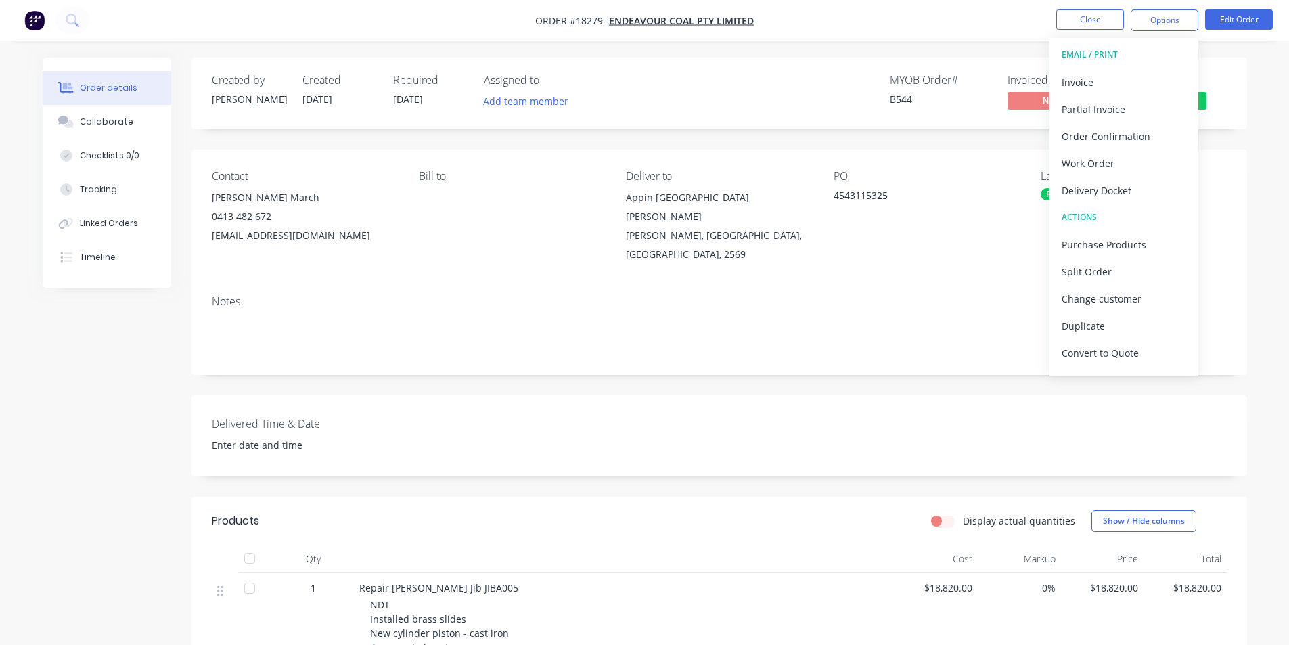
click at [895, 138] on div "Created by [PERSON_NAME] Created [DATE] Required [DATE] Assigned to Add team me…" at bounding box center [720, 536] width 1056 height 957
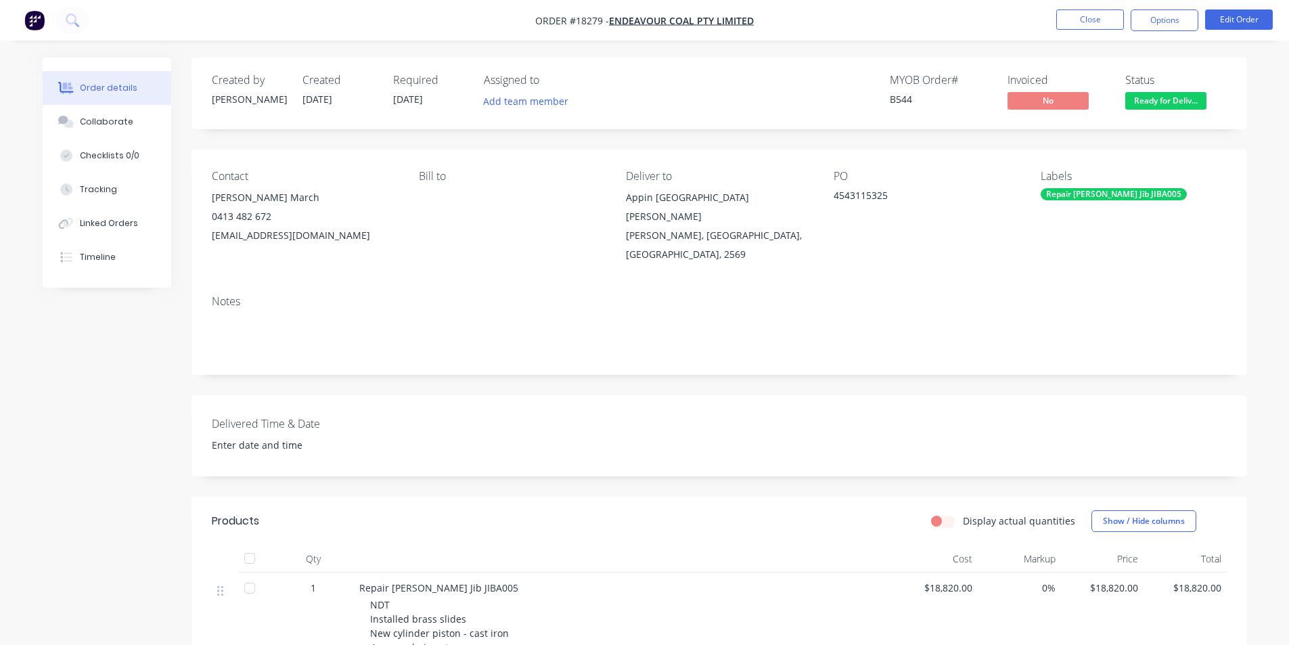
click at [20, 18] on button "button" at bounding box center [34, 20] width 28 height 22
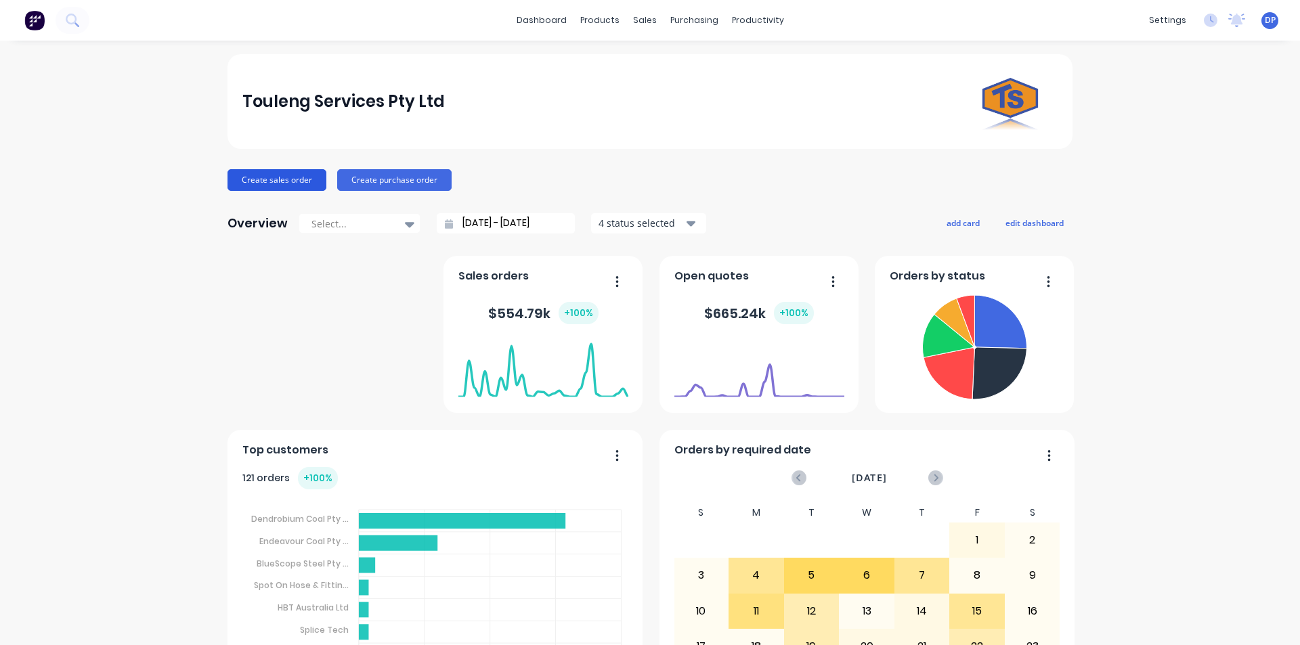
click at [296, 181] on button "Create sales order" at bounding box center [276, 180] width 99 height 22
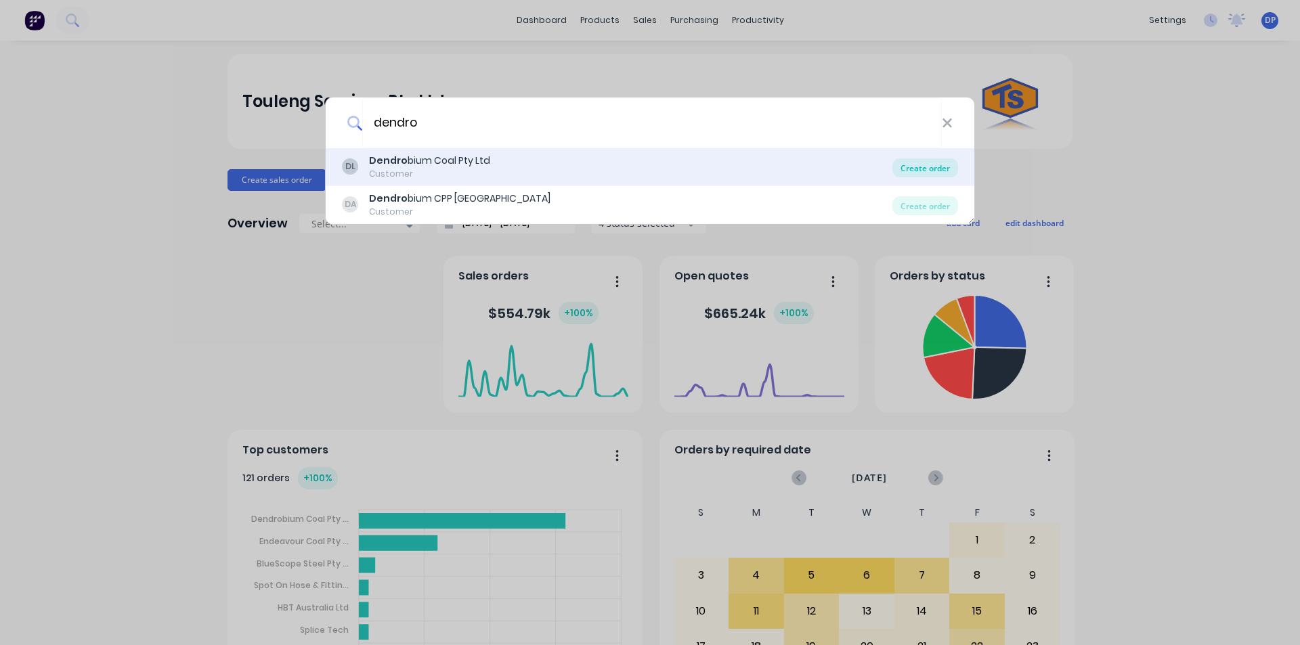
type input "dendro"
click at [939, 165] on div "Create order" at bounding box center [925, 167] width 66 height 19
click at [912, 169] on div "Create order" at bounding box center [925, 167] width 66 height 19
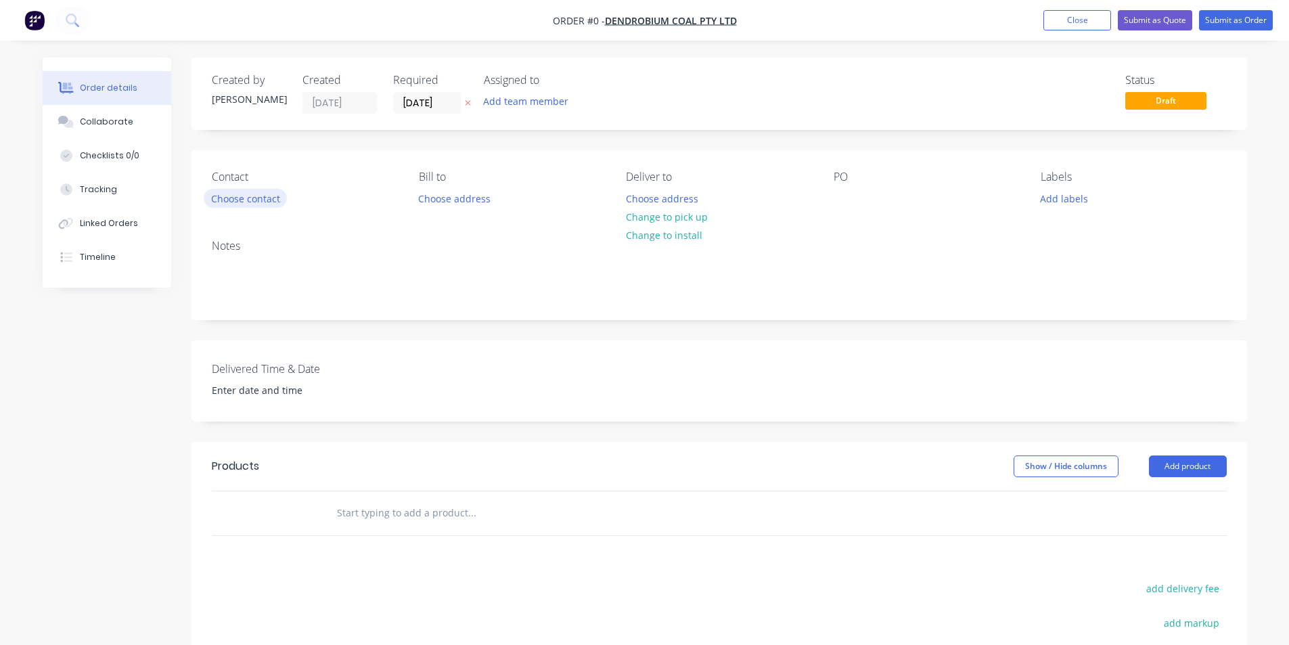
click at [255, 191] on button "Choose contact" at bounding box center [245, 198] width 83 height 18
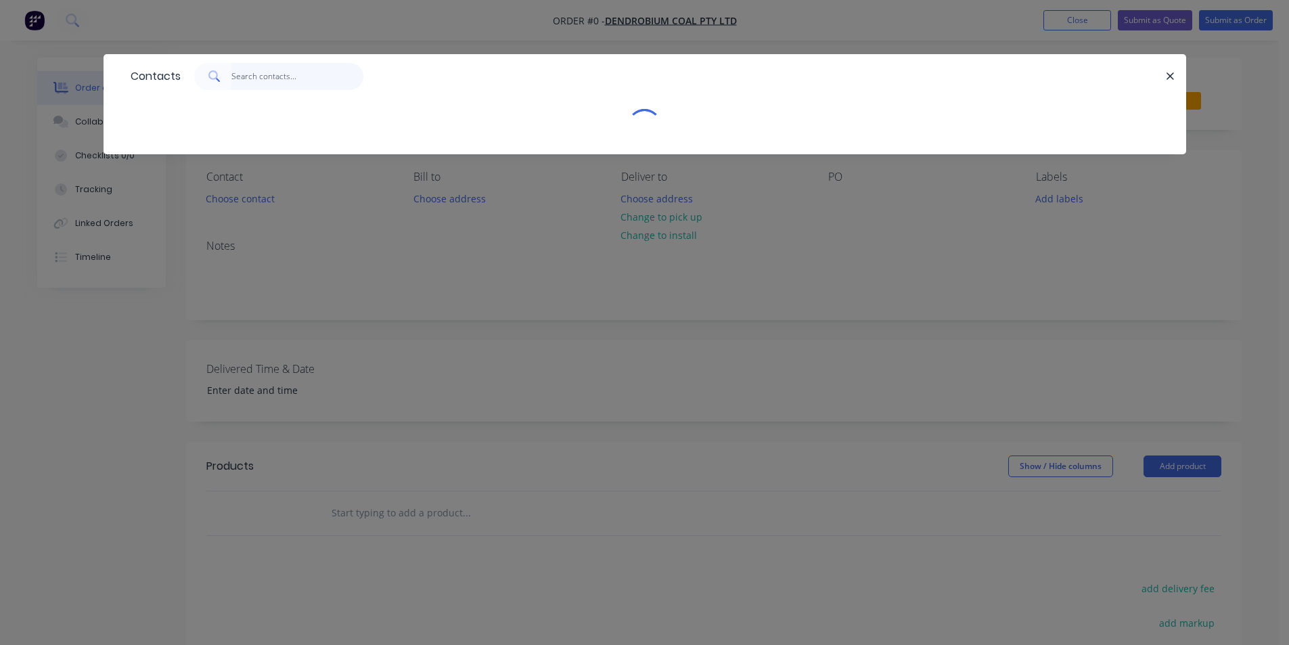
click at [294, 74] on input "text" at bounding box center [297, 76] width 132 height 27
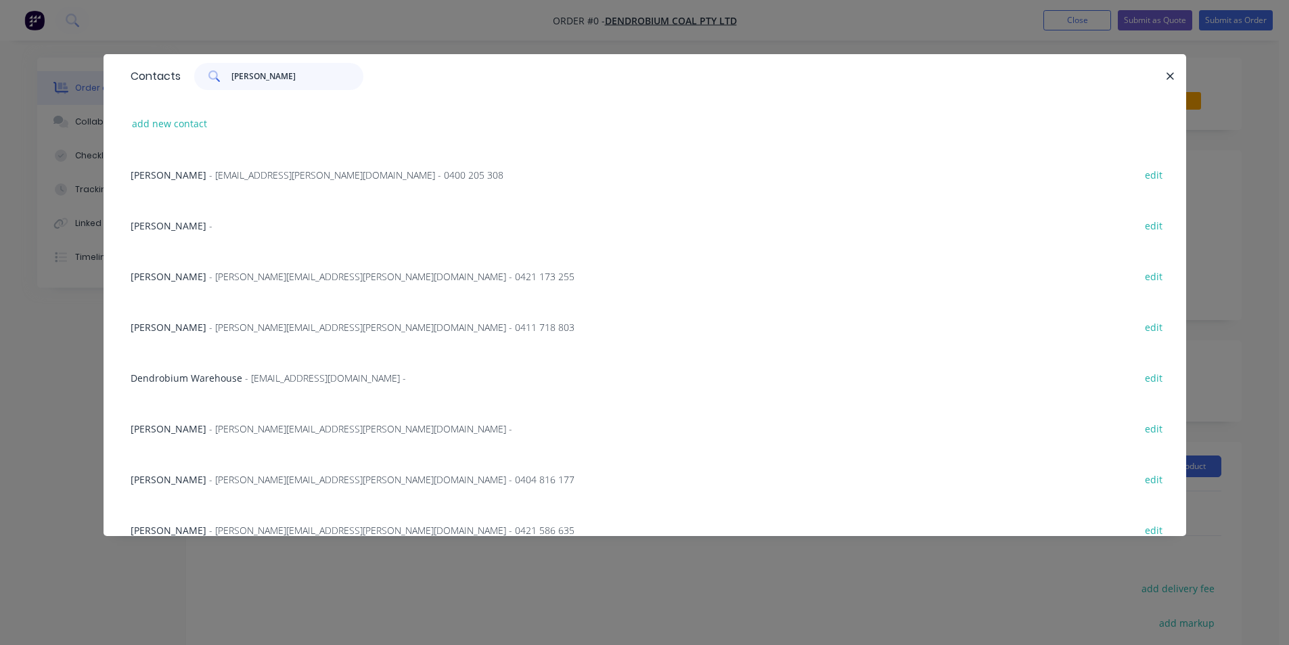
click at [292, 79] on input "[PERSON_NAME]" at bounding box center [297, 76] width 132 height 27
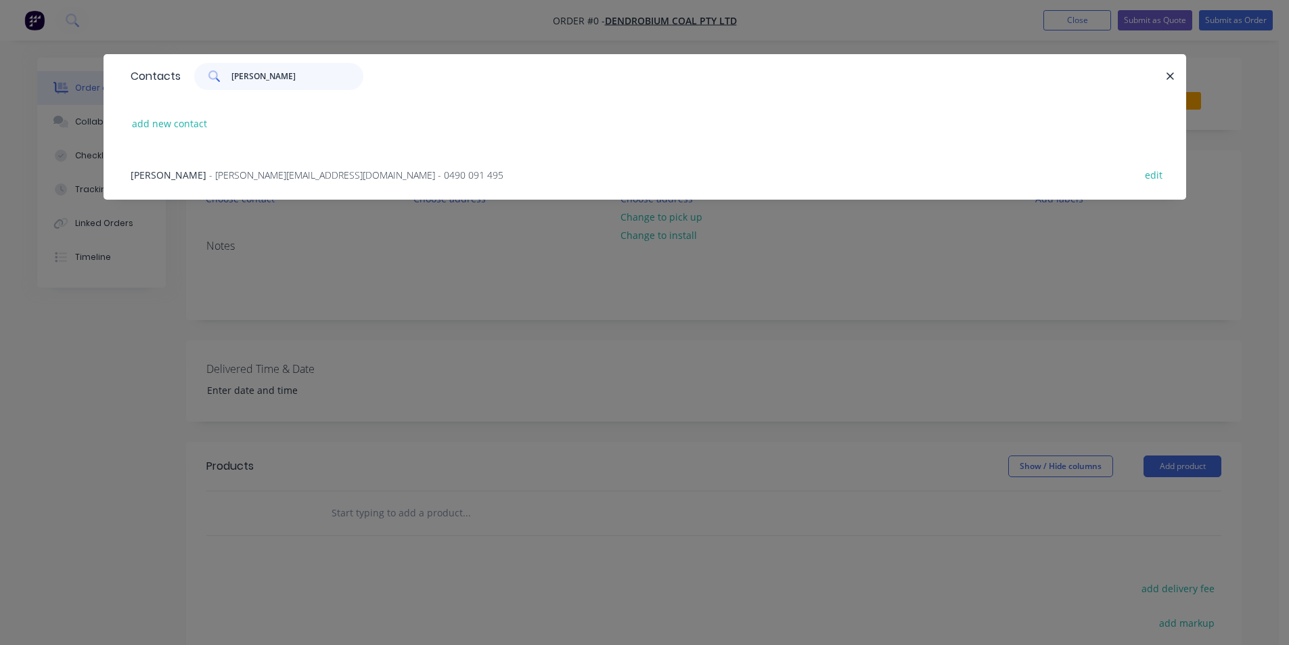
type input "[PERSON_NAME]"
click at [259, 183] on div "[PERSON_NAME] - [PERSON_NAME][EMAIL_ADDRESS][DOMAIN_NAME] - 0490 091 495 edit" at bounding box center [645, 174] width 1042 height 51
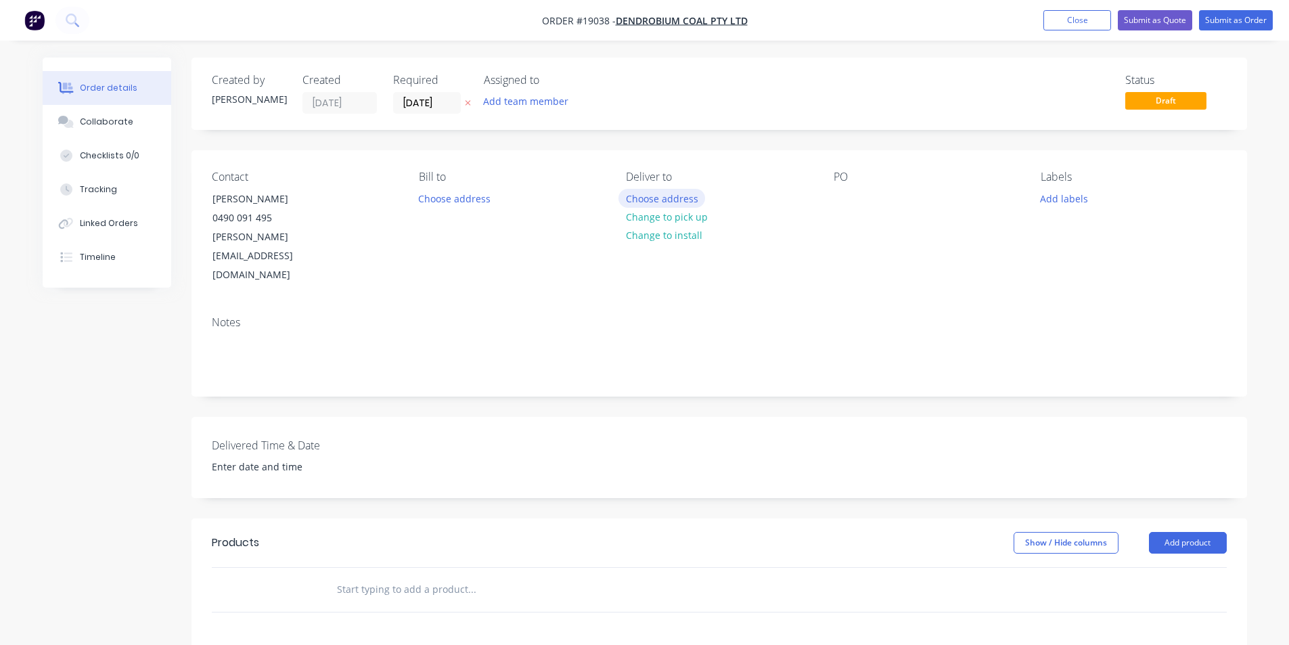
click at [688, 197] on button "Choose address" at bounding box center [662, 198] width 87 height 18
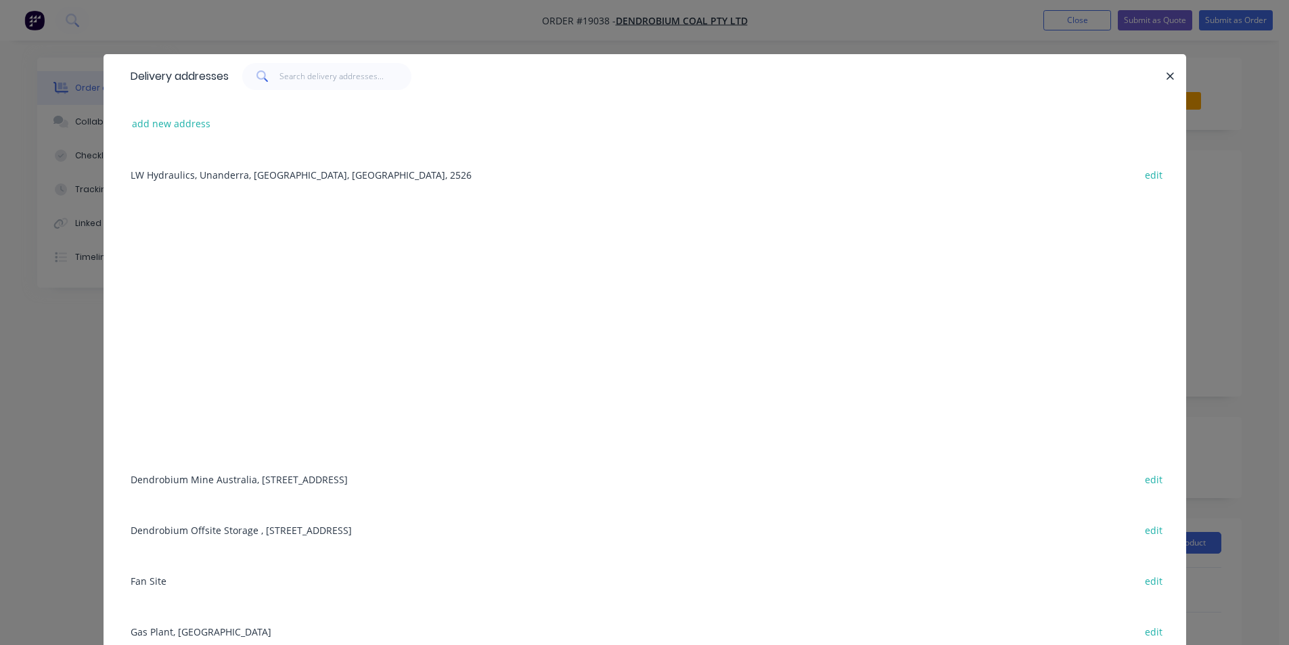
click at [271, 489] on div "Dendrobium Mine [GEOGRAPHIC_DATA], [STREET_ADDRESS] edit" at bounding box center [645, 478] width 1042 height 51
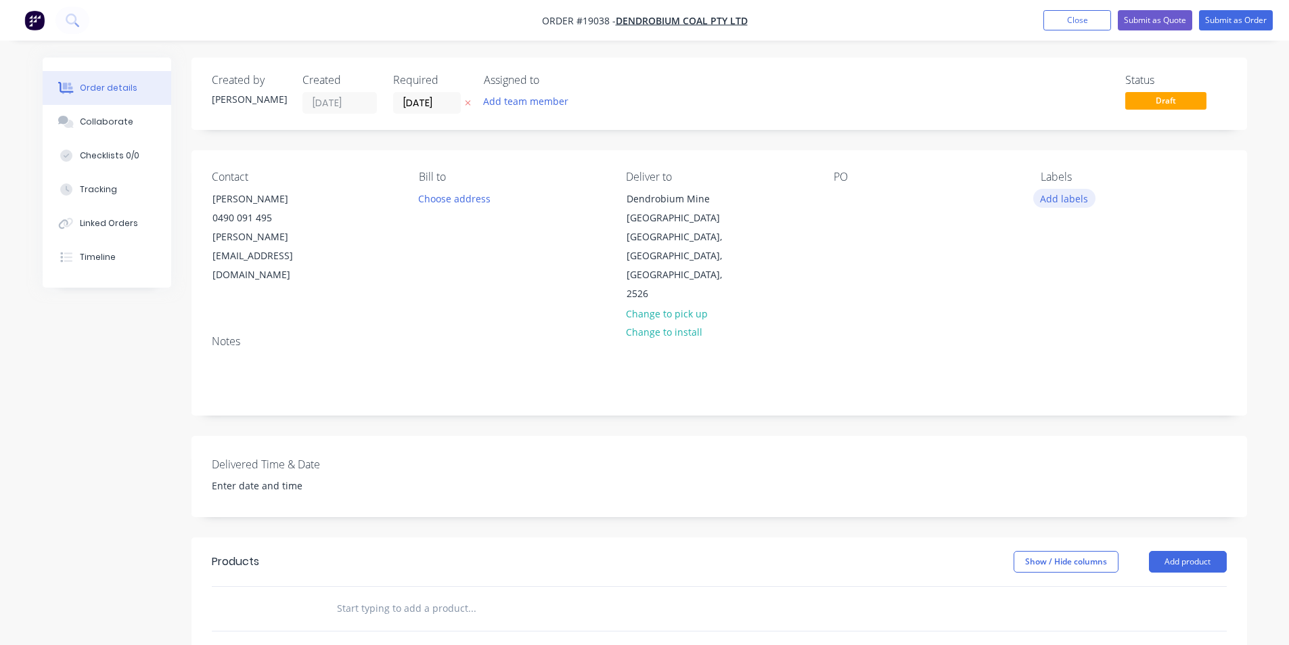
click at [1073, 204] on button "Add labels" at bounding box center [1065, 198] width 62 height 18
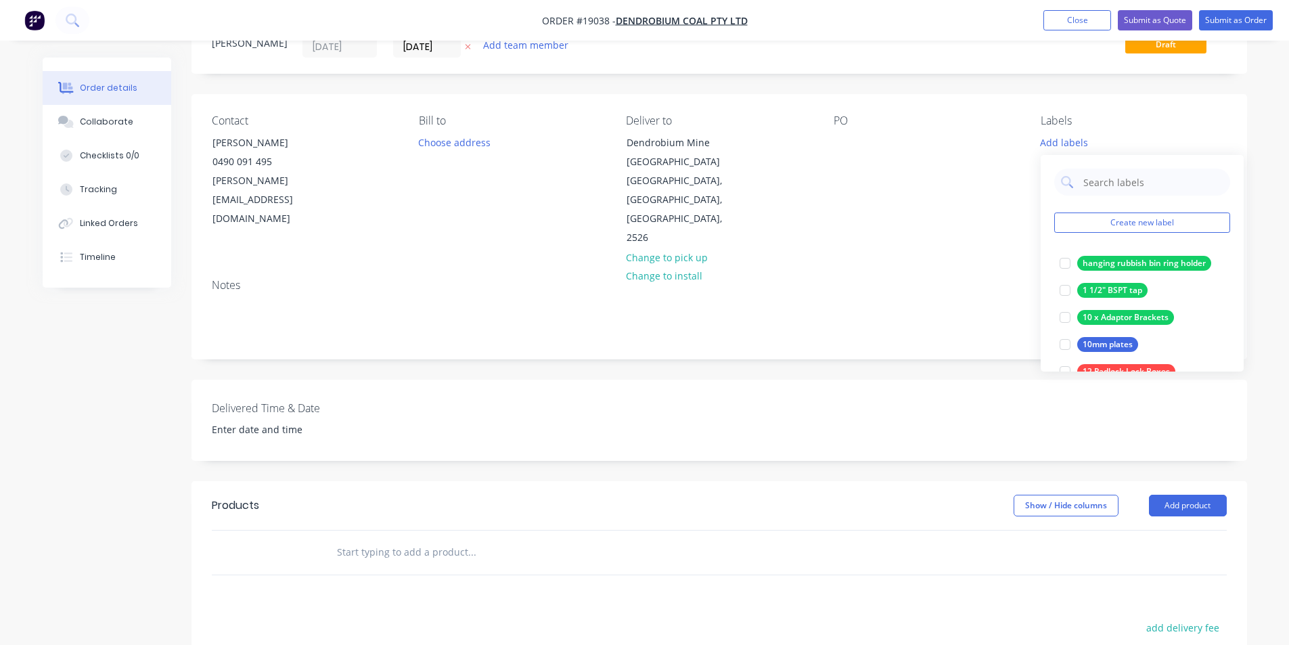
scroll to position [68, 0]
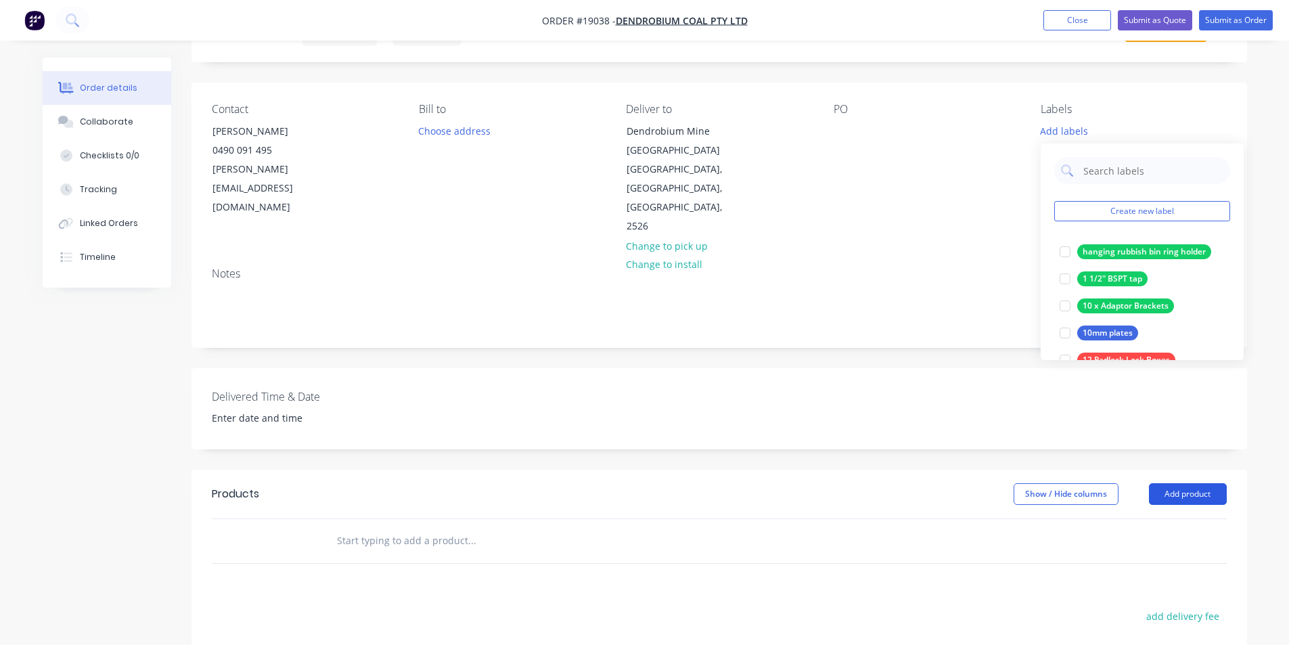
click at [1195, 483] on button "Add product" at bounding box center [1188, 494] width 78 height 22
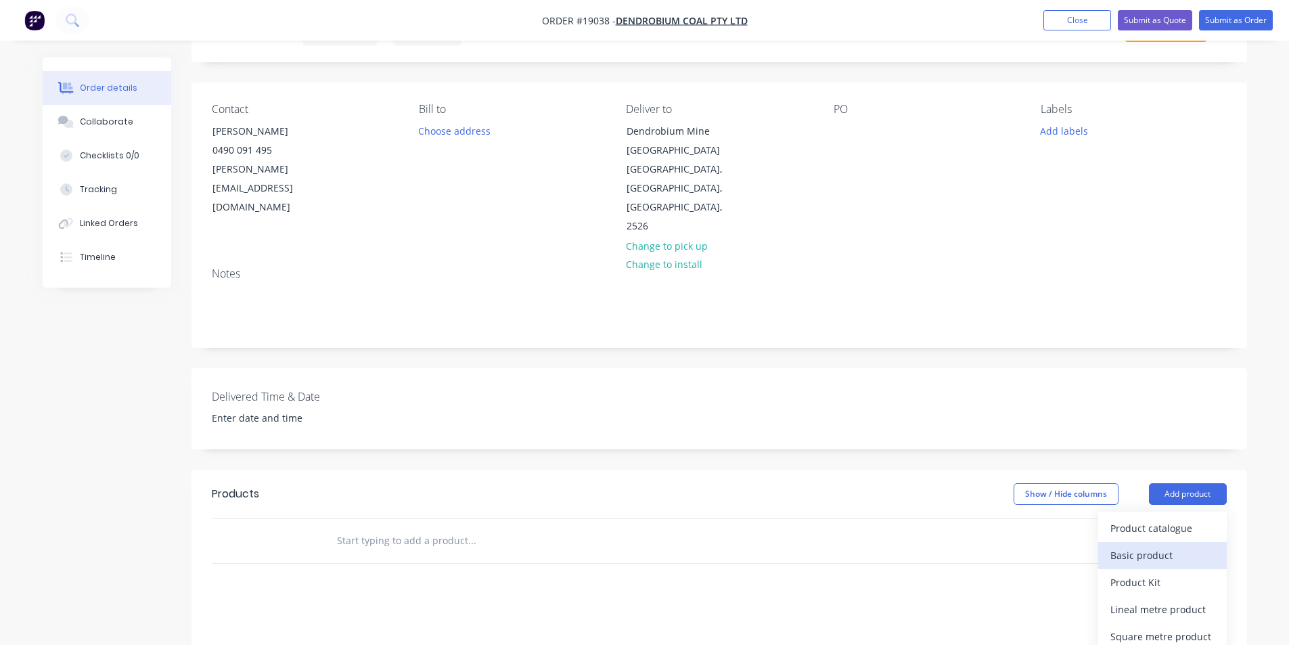
click at [1163, 546] on div "Basic product" at bounding box center [1163, 556] width 104 height 20
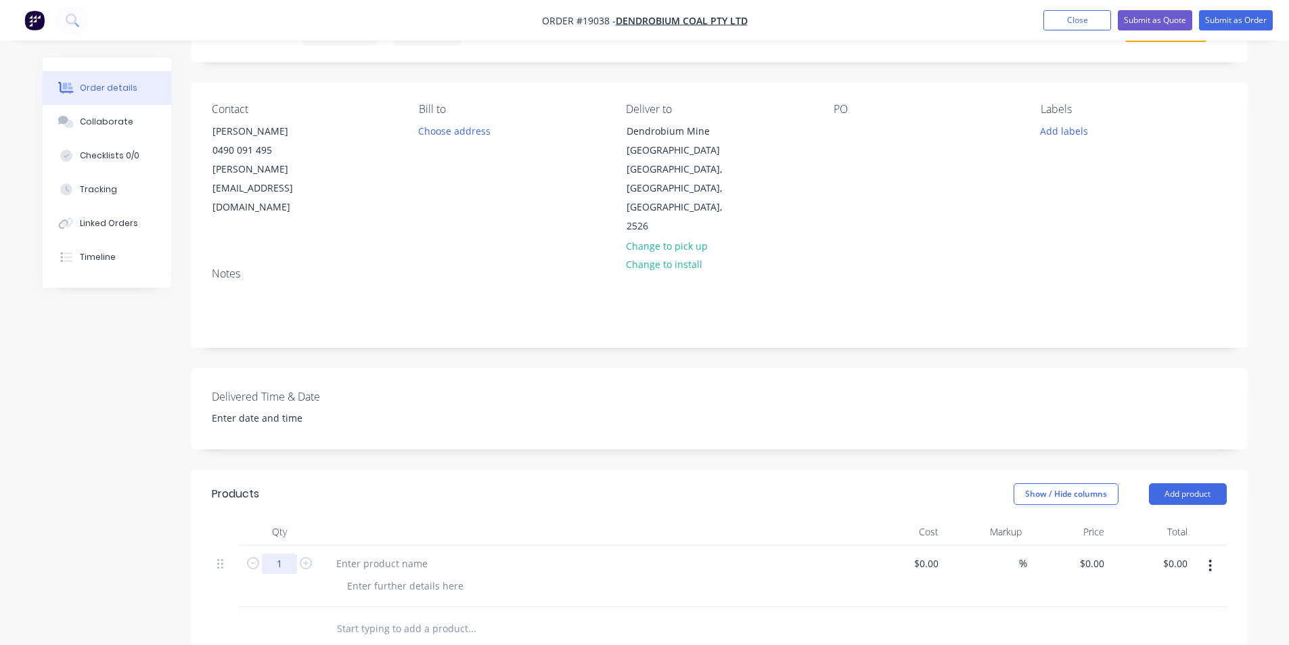
click at [290, 554] on input "1" at bounding box center [279, 564] width 35 height 20
type input "8"
click at [369, 554] on div at bounding box center [382, 564] width 113 height 20
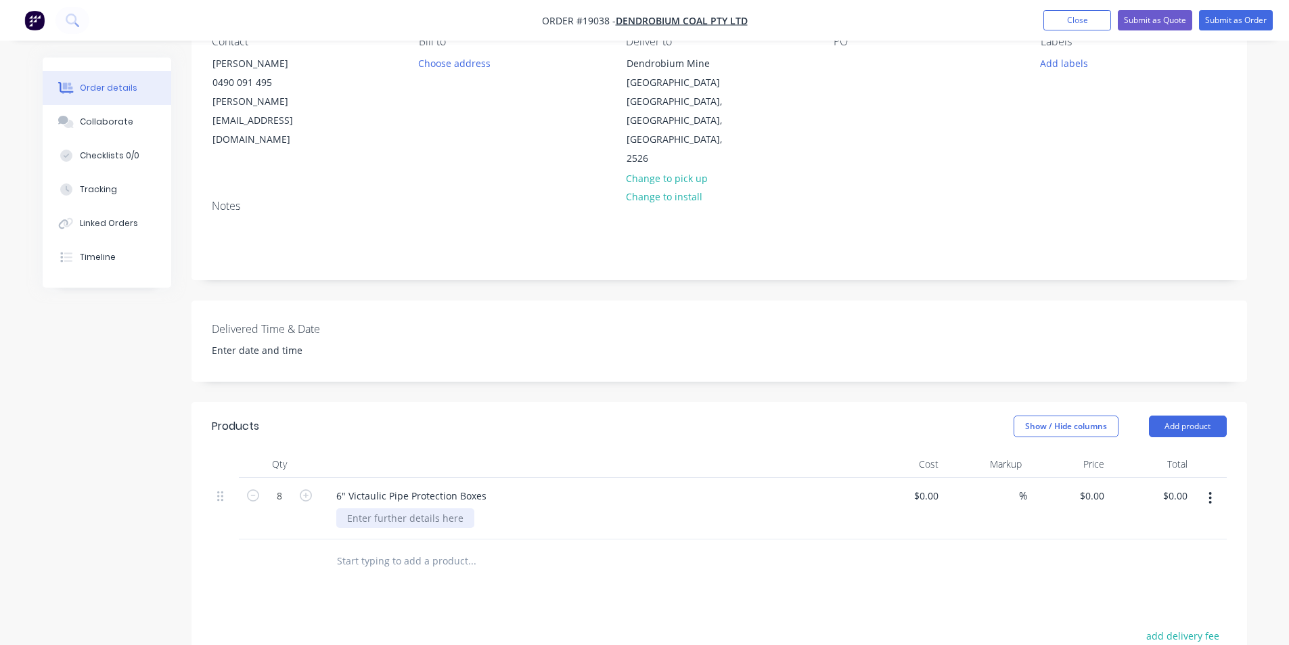
click at [396, 508] on div at bounding box center [405, 518] width 138 height 20
drag, startPoint x: 484, startPoint y: 477, endPoint x: 320, endPoint y: 468, distance: 164.0
click at [320, 478] on div "6" Victaulic Pipe Protection Boxes 10mm Plate" at bounding box center [590, 509] width 541 height 62
copy div "6" Victaulic Pipe Protection Boxes"
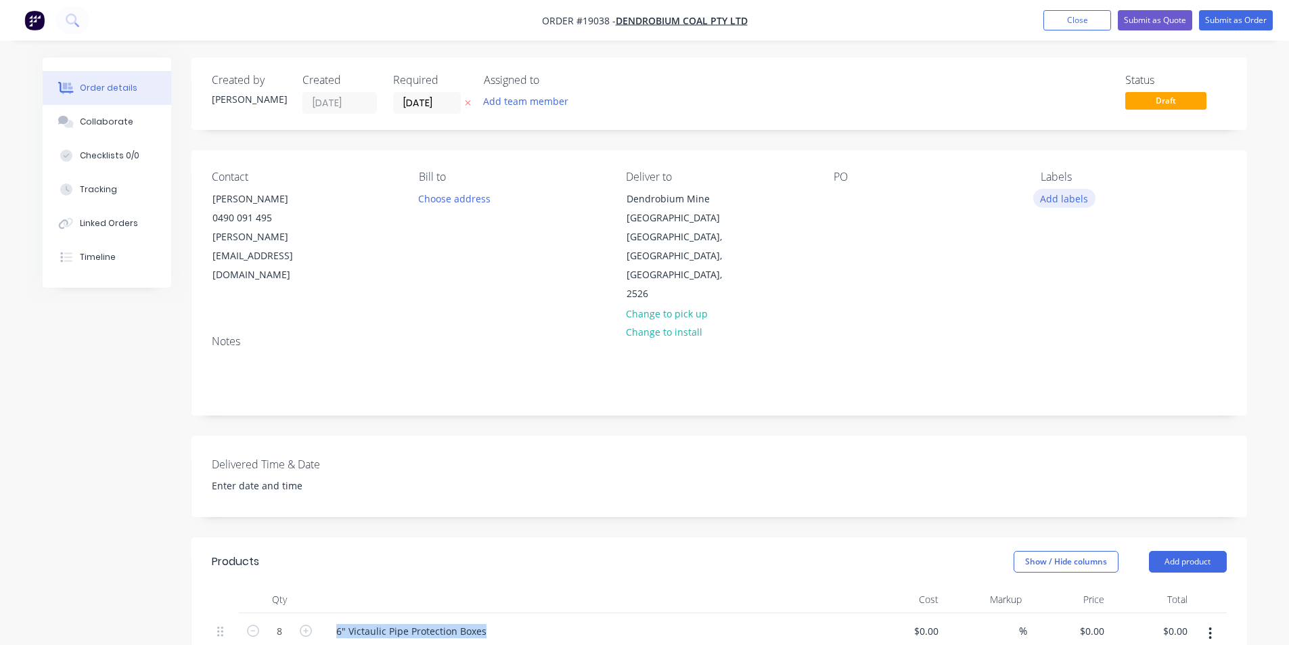
click at [1071, 203] on button "Add labels" at bounding box center [1065, 198] width 62 height 18
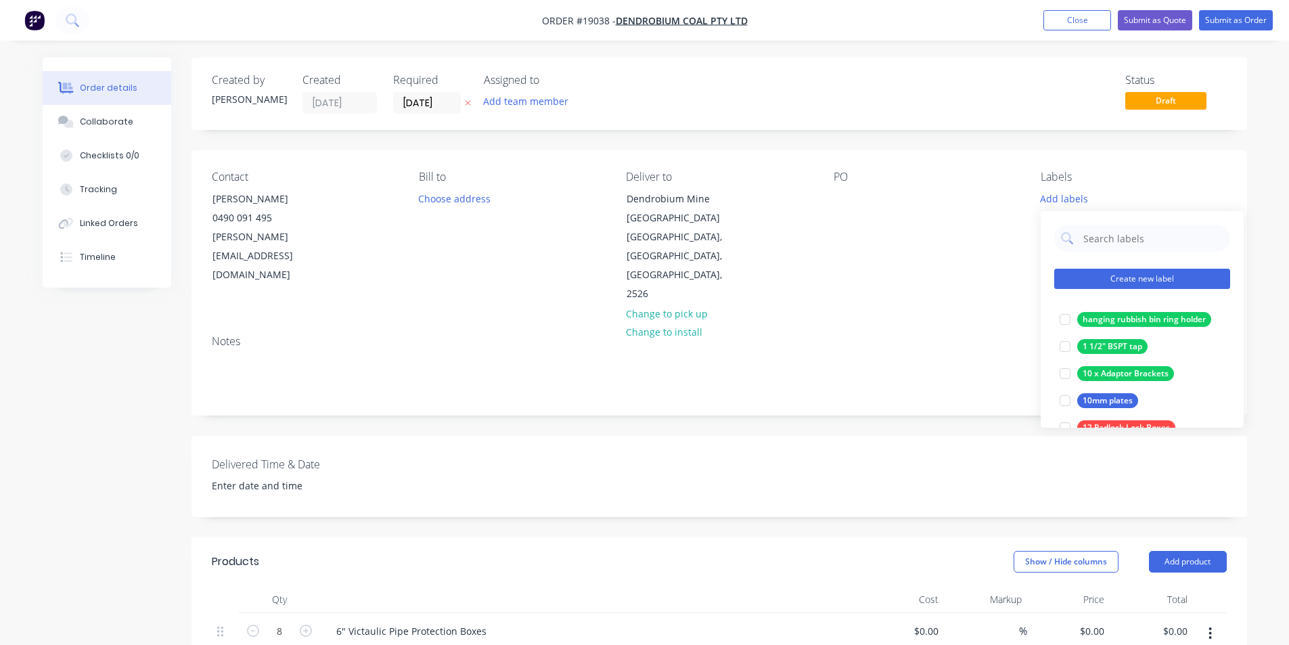
click at [1133, 278] on button "Create new label" at bounding box center [1143, 279] width 176 height 20
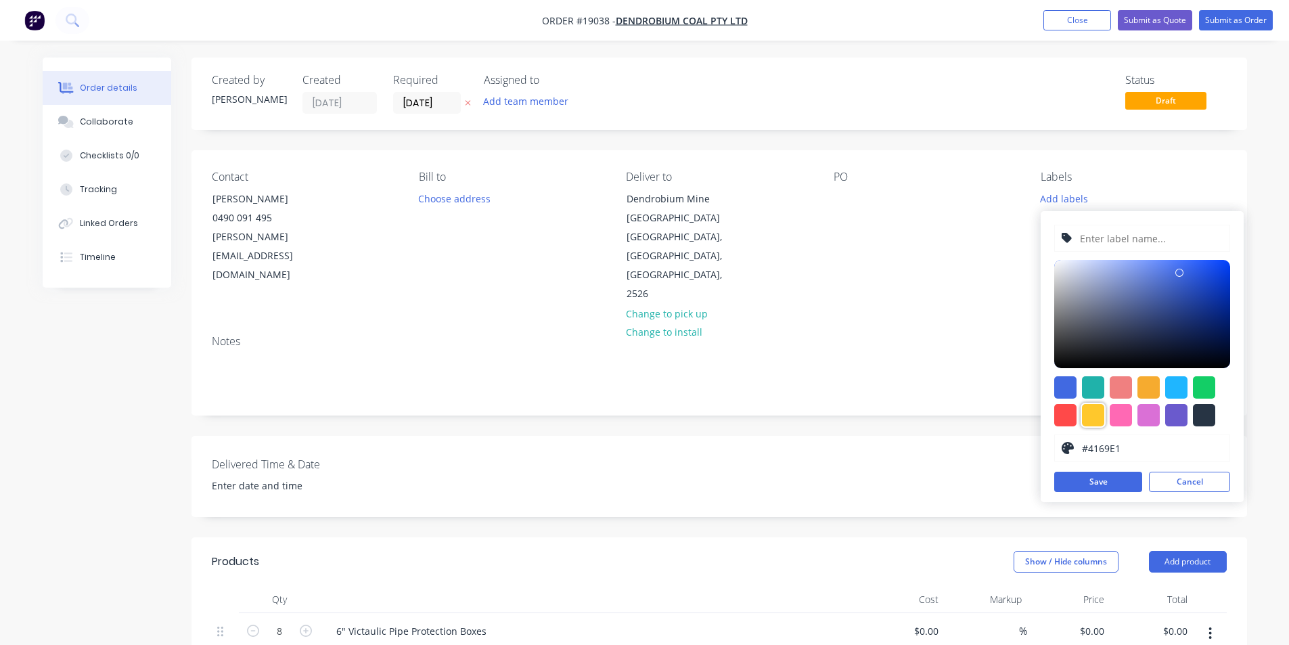
click at [1099, 411] on div at bounding box center [1093, 415] width 22 height 22
type input "#FFC82C"
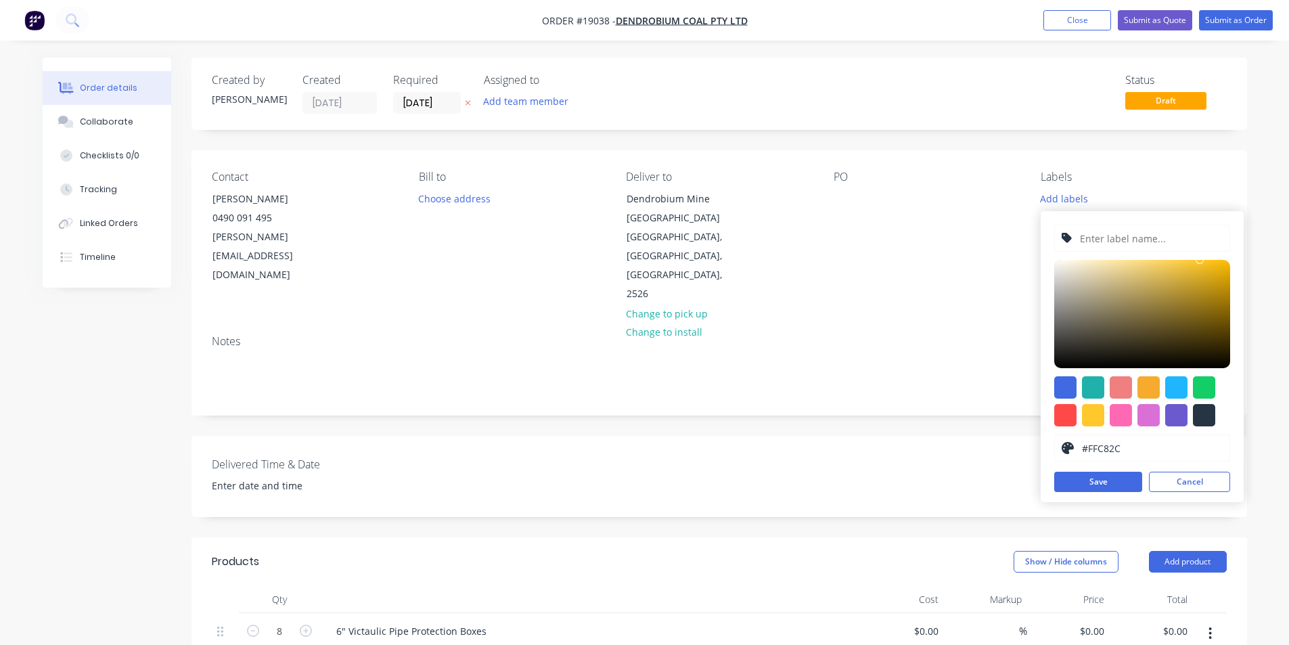
click at [1132, 231] on input "text" at bounding box center [1151, 238] width 144 height 26
paste input "6" Victaulic Pipe Protection Boxes"
type input "6" Victaulic Pipe Protection Boxes"
click at [1103, 474] on button "Save" at bounding box center [1099, 482] width 88 height 20
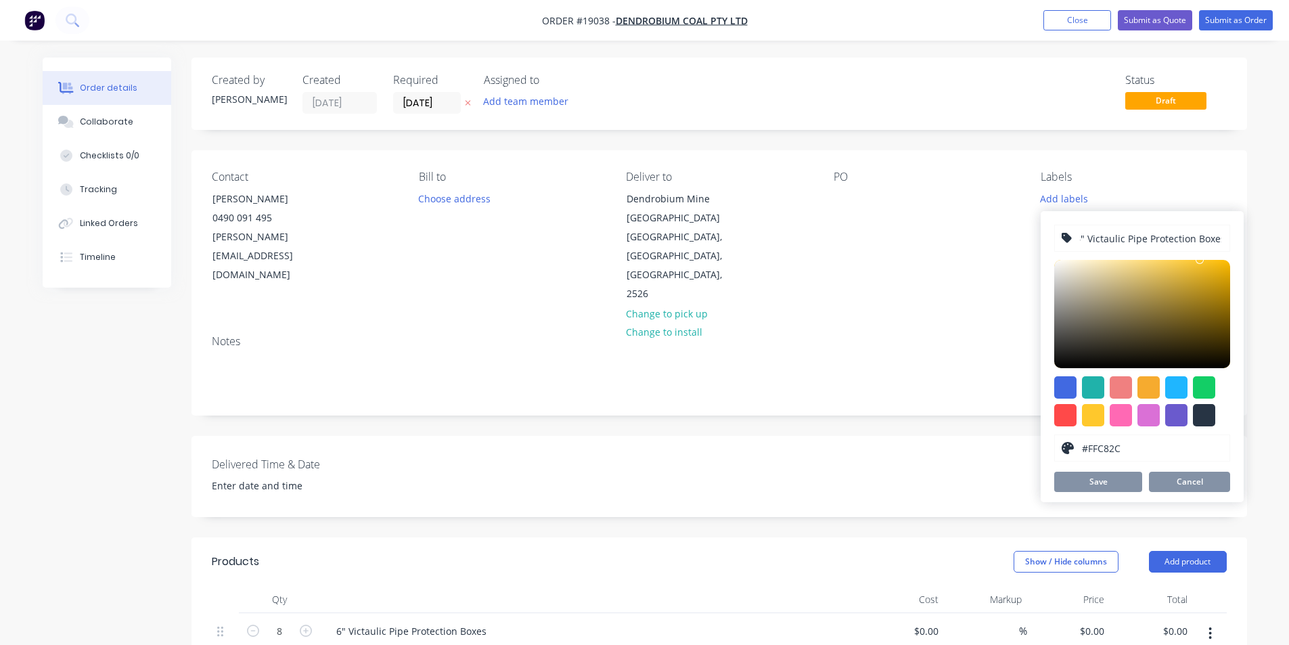
scroll to position [0, 0]
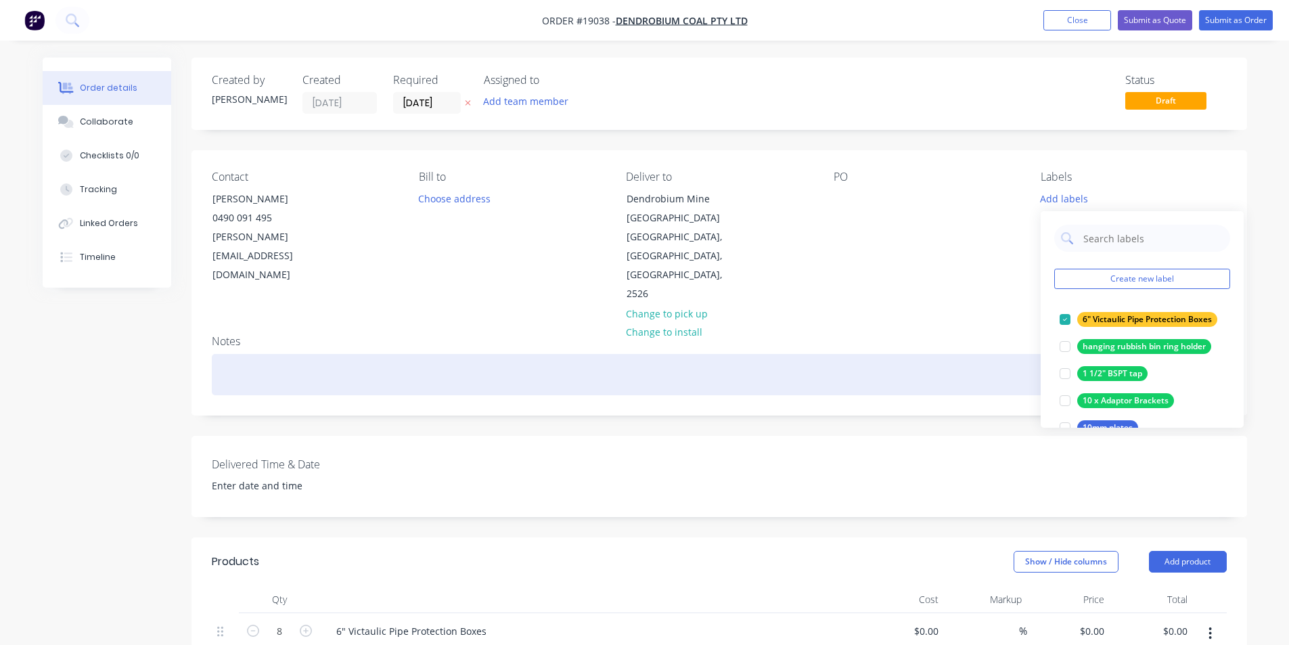
click at [998, 373] on div at bounding box center [719, 374] width 1015 height 41
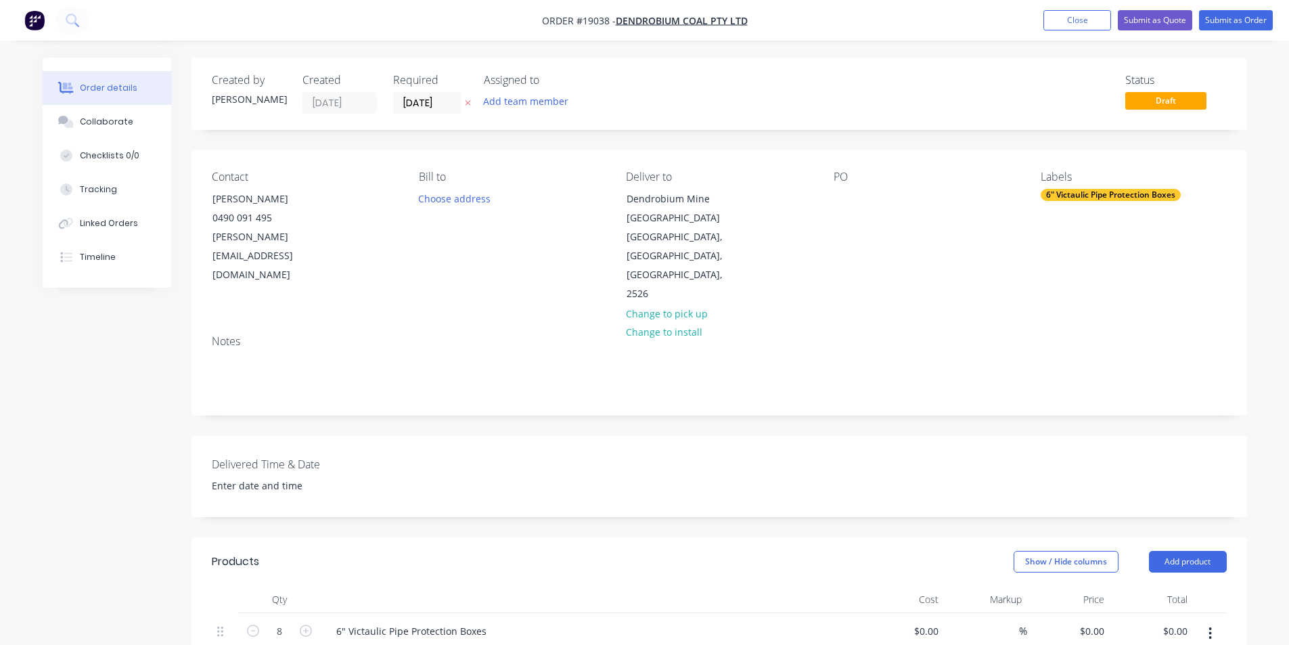
click at [1103, 200] on div "6" Victaulic Pipe Protection Boxes" at bounding box center [1111, 195] width 140 height 12
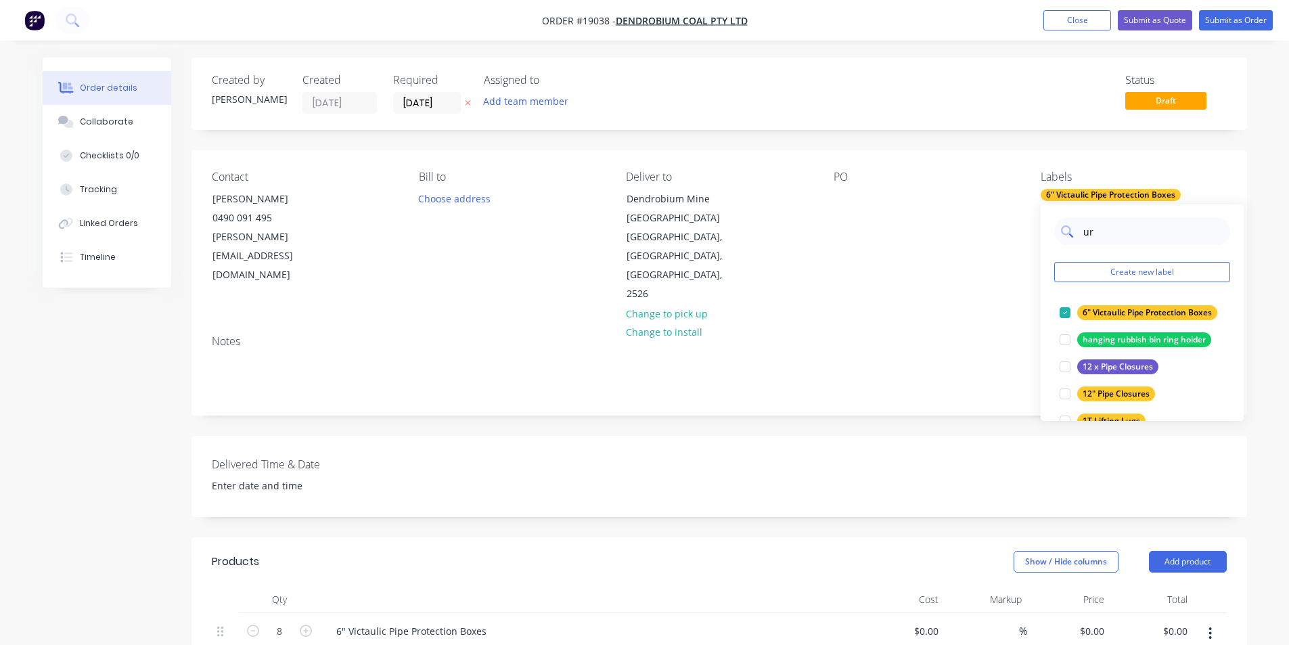
type input "urg"
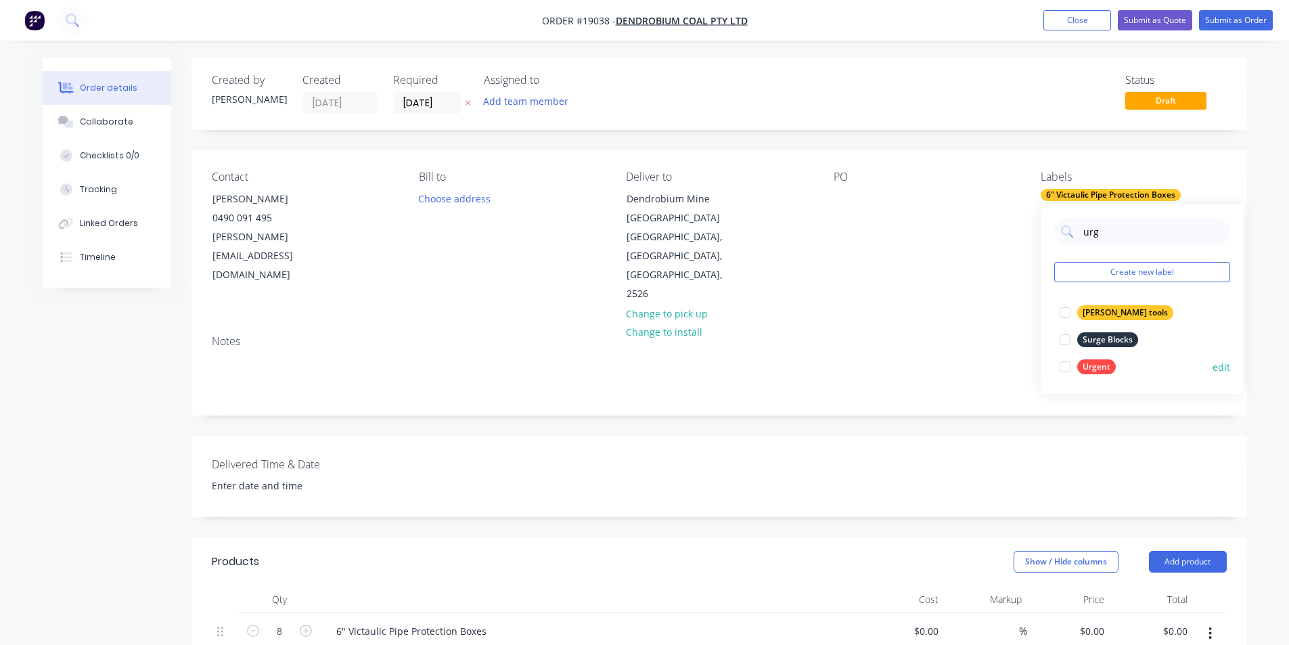
click at [1065, 369] on div at bounding box center [1065, 366] width 27 height 27
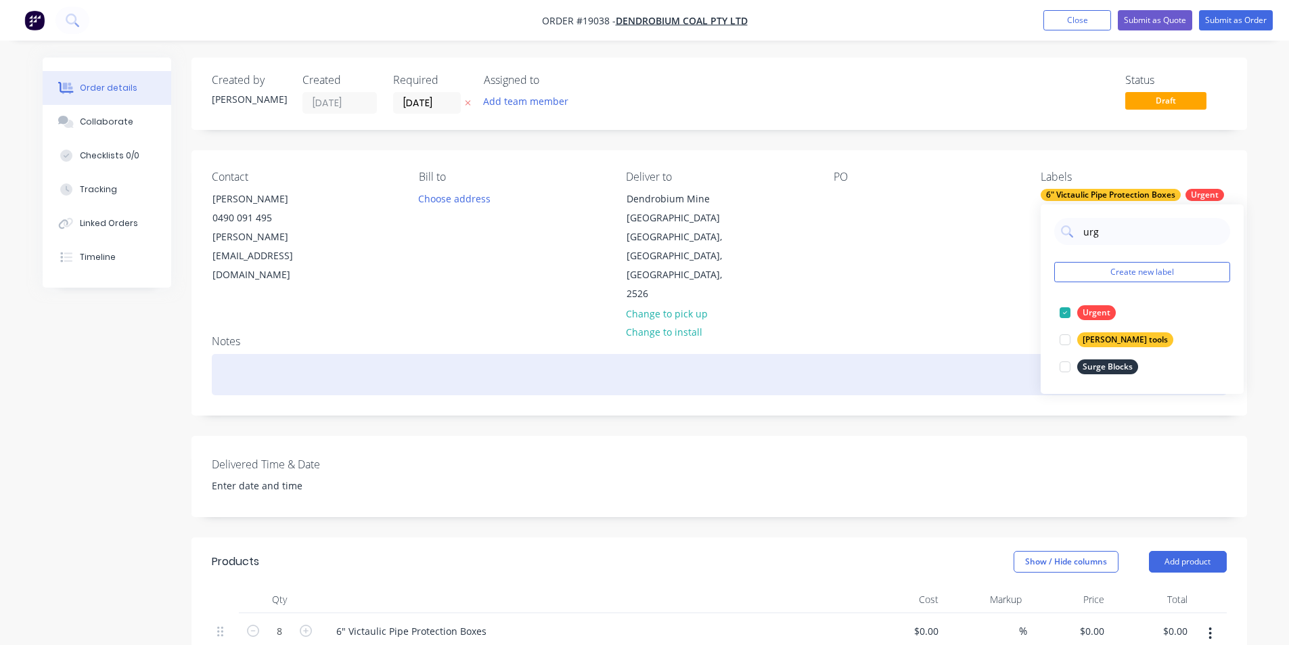
click at [973, 354] on div at bounding box center [719, 374] width 1015 height 41
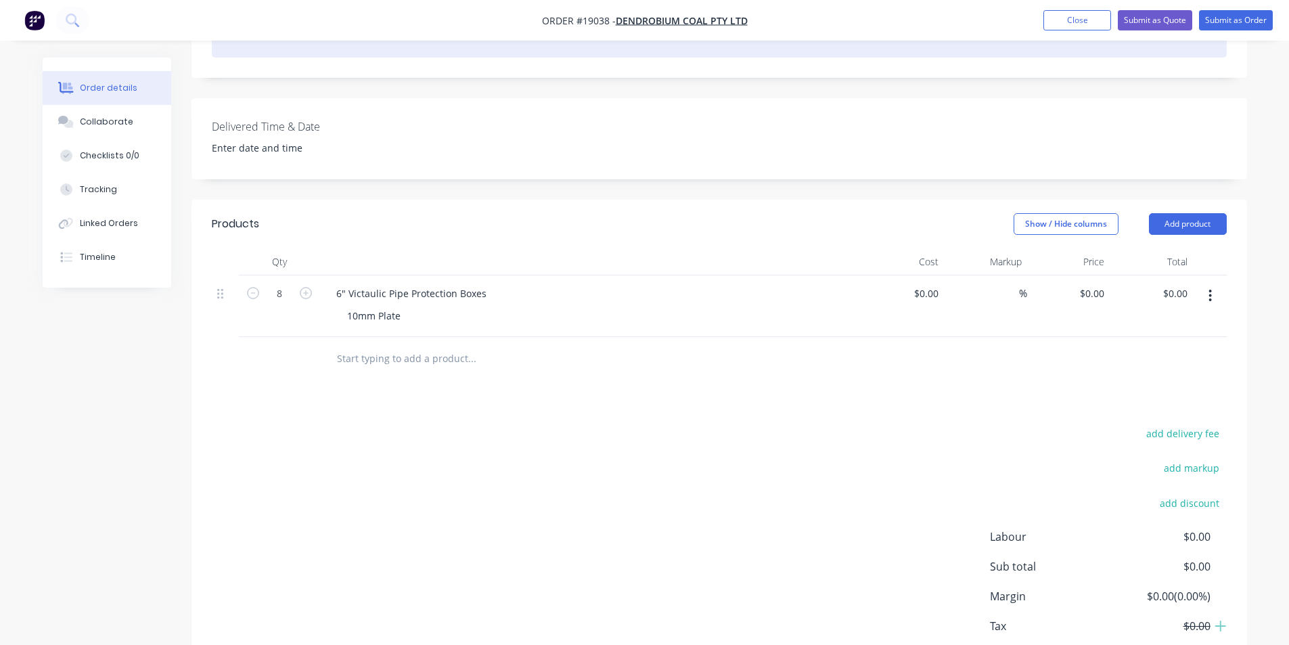
scroll to position [338, 0]
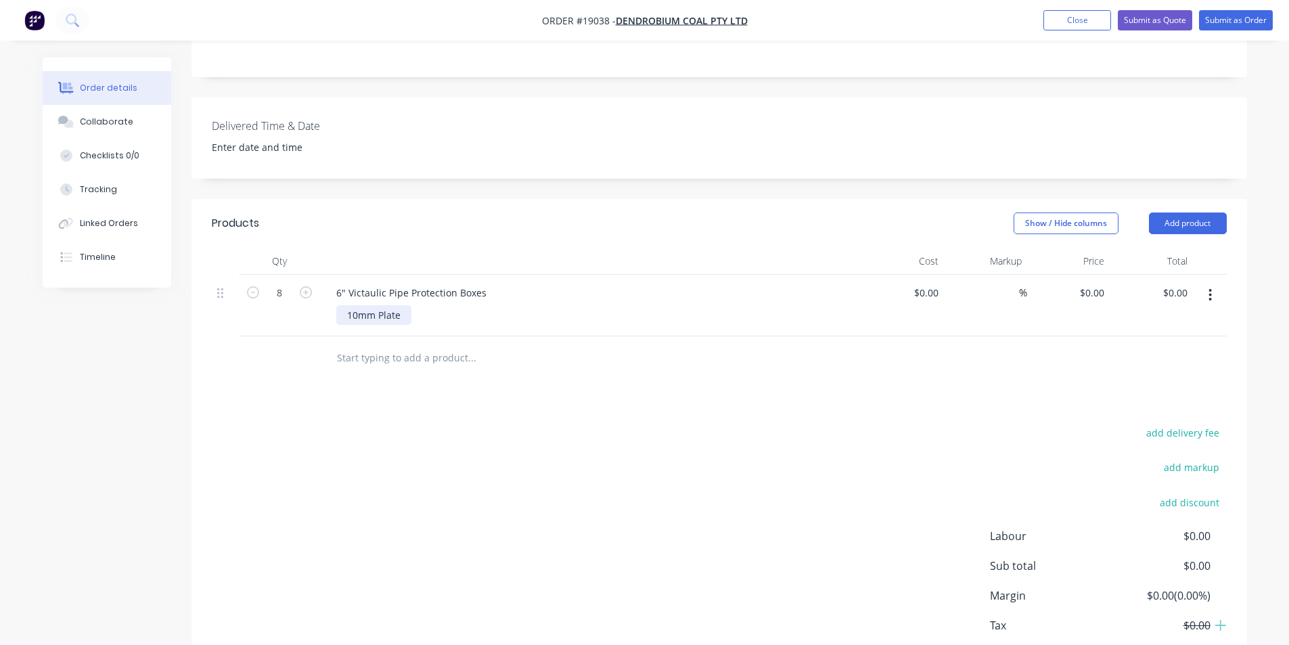
click at [402, 305] on div "10mm Plate" at bounding box center [373, 315] width 75 height 20
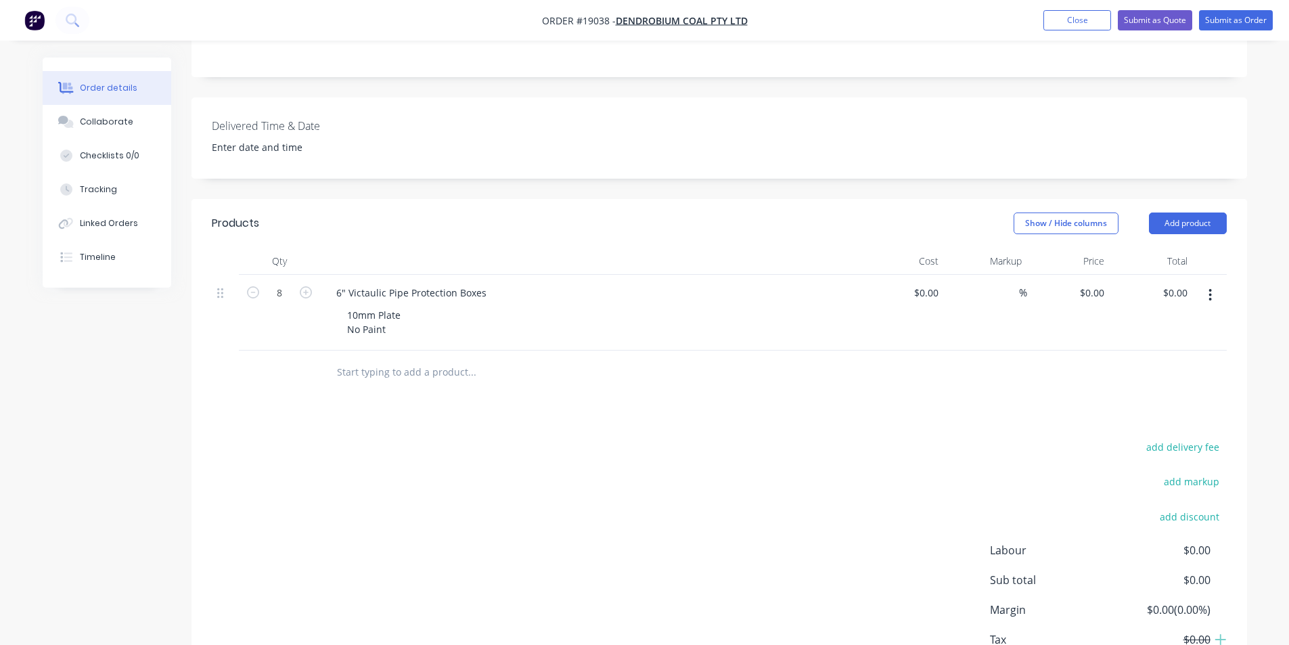
click at [651, 305] on div "10mm Plate No Paint" at bounding box center [596, 322] width 520 height 34
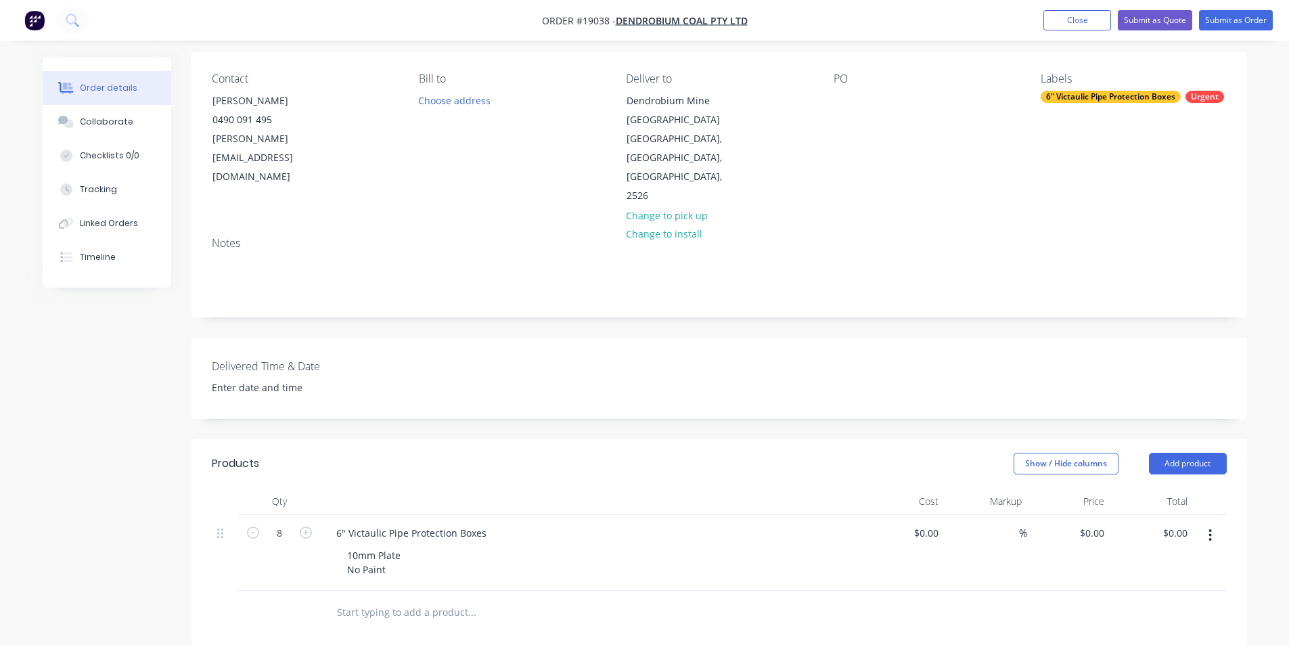
scroll to position [68, 0]
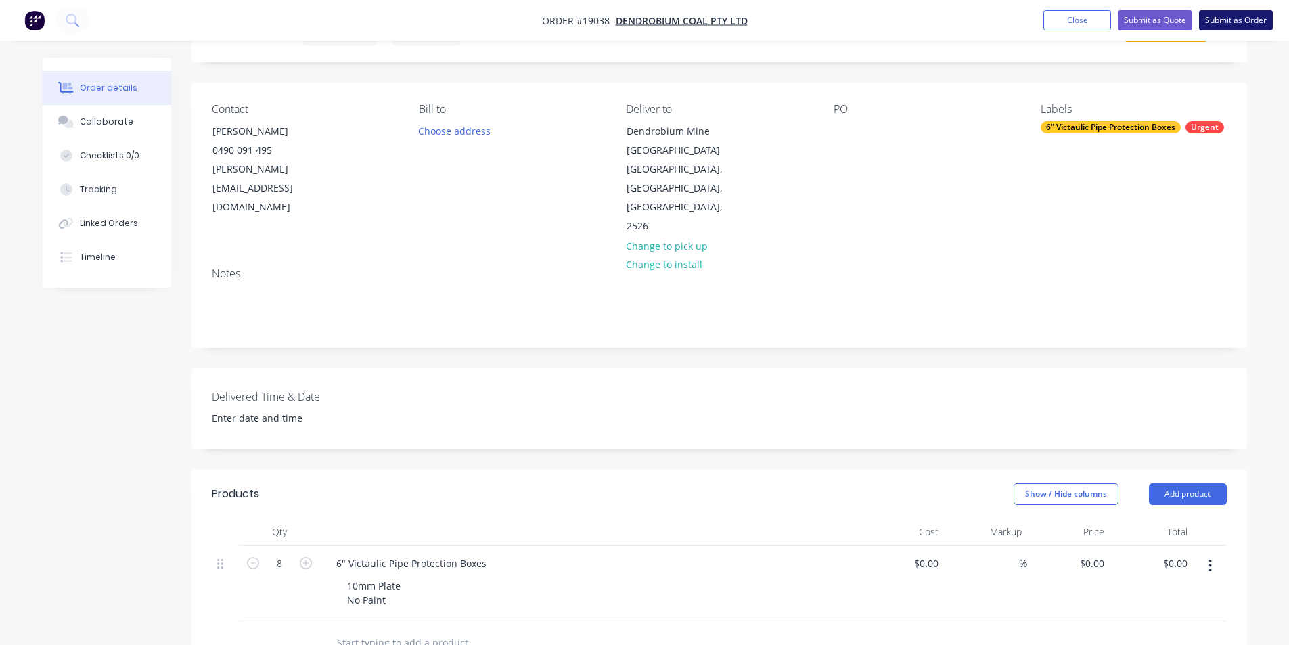
click at [1214, 20] on button "Submit as Order" at bounding box center [1236, 20] width 74 height 20
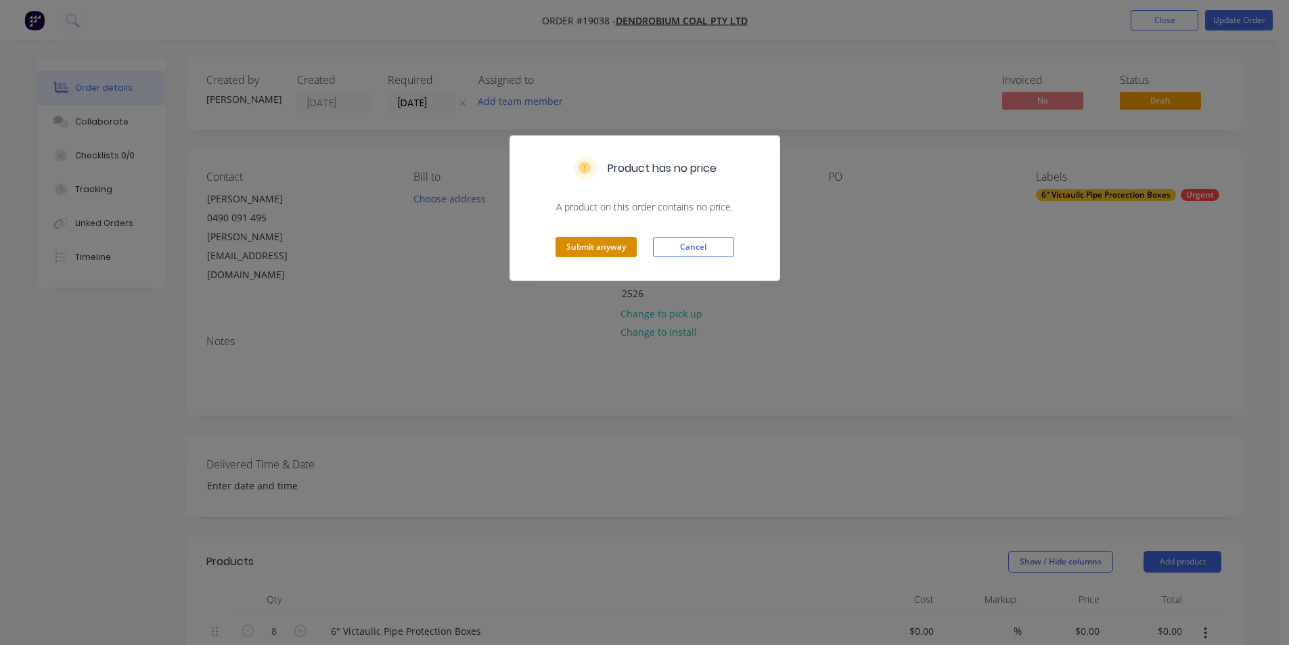
click at [606, 246] on button "Submit anyway" at bounding box center [596, 247] width 81 height 20
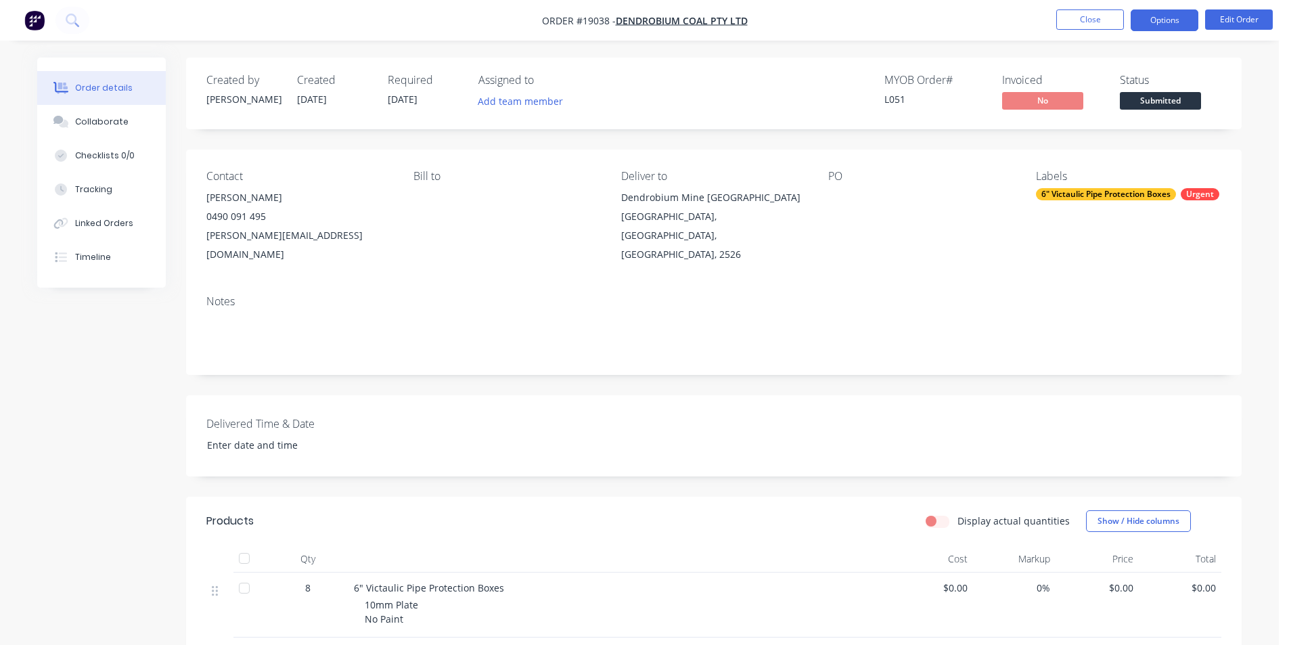
click at [1169, 20] on button "Options" at bounding box center [1165, 20] width 68 height 22
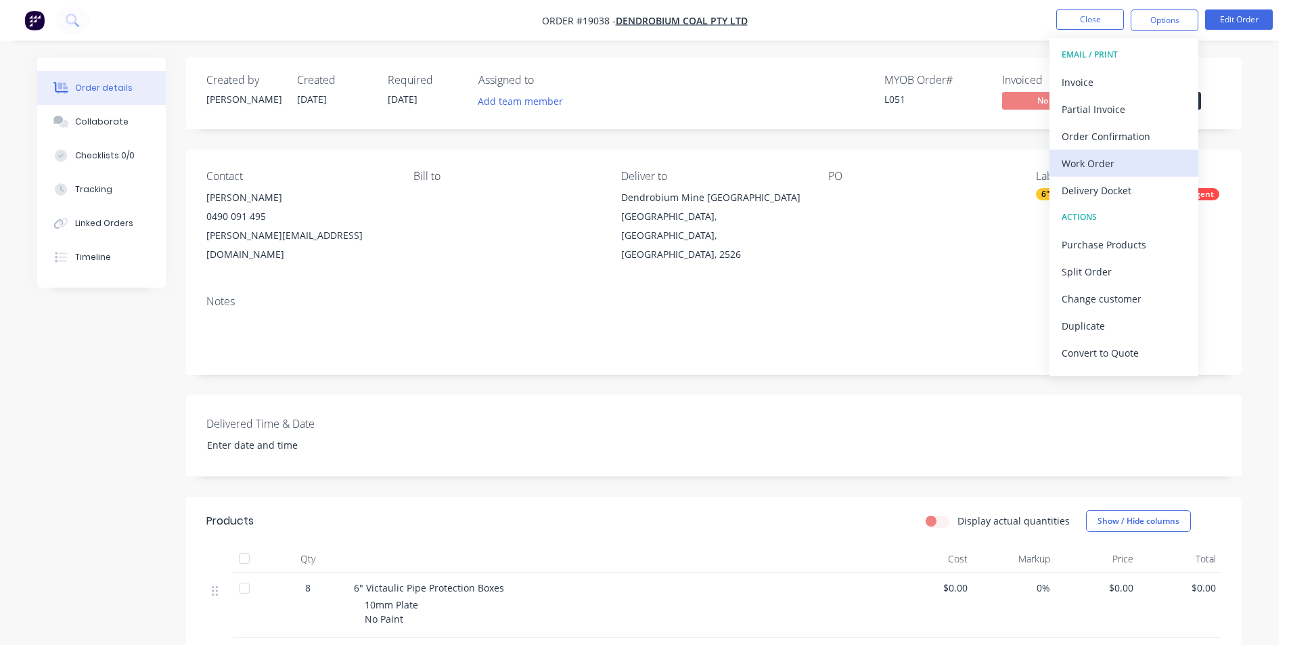
click at [1112, 165] on div "Work Order" at bounding box center [1124, 164] width 125 height 20
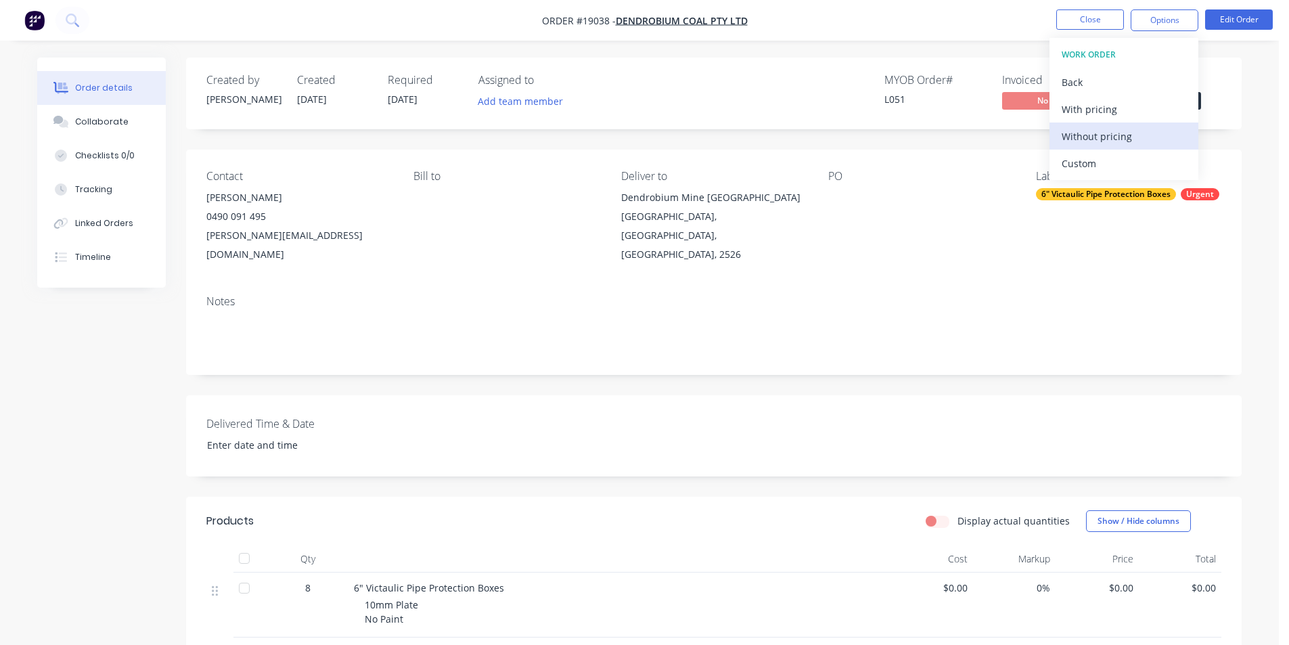
click at [1105, 141] on div "Without pricing" at bounding box center [1124, 137] width 125 height 20
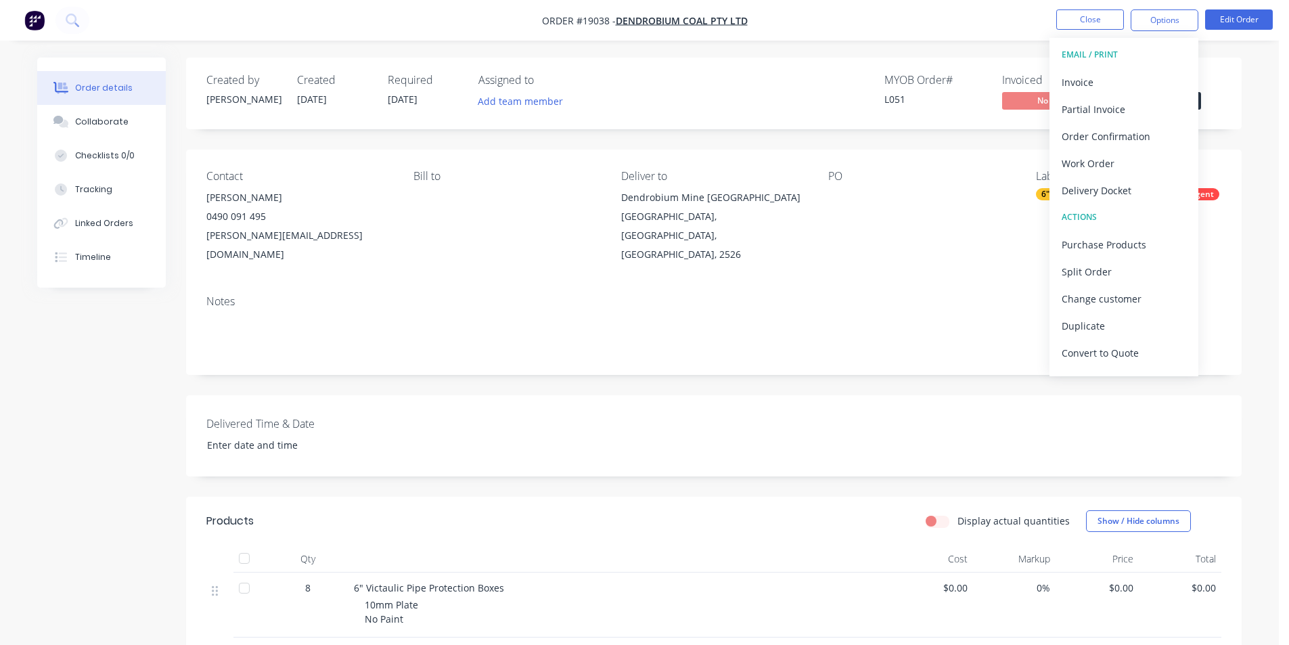
click at [939, 127] on div "Created by [PERSON_NAME] Created [DATE] Required [DATE] Assigned to Add team me…" at bounding box center [714, 94] width 1056 height 72
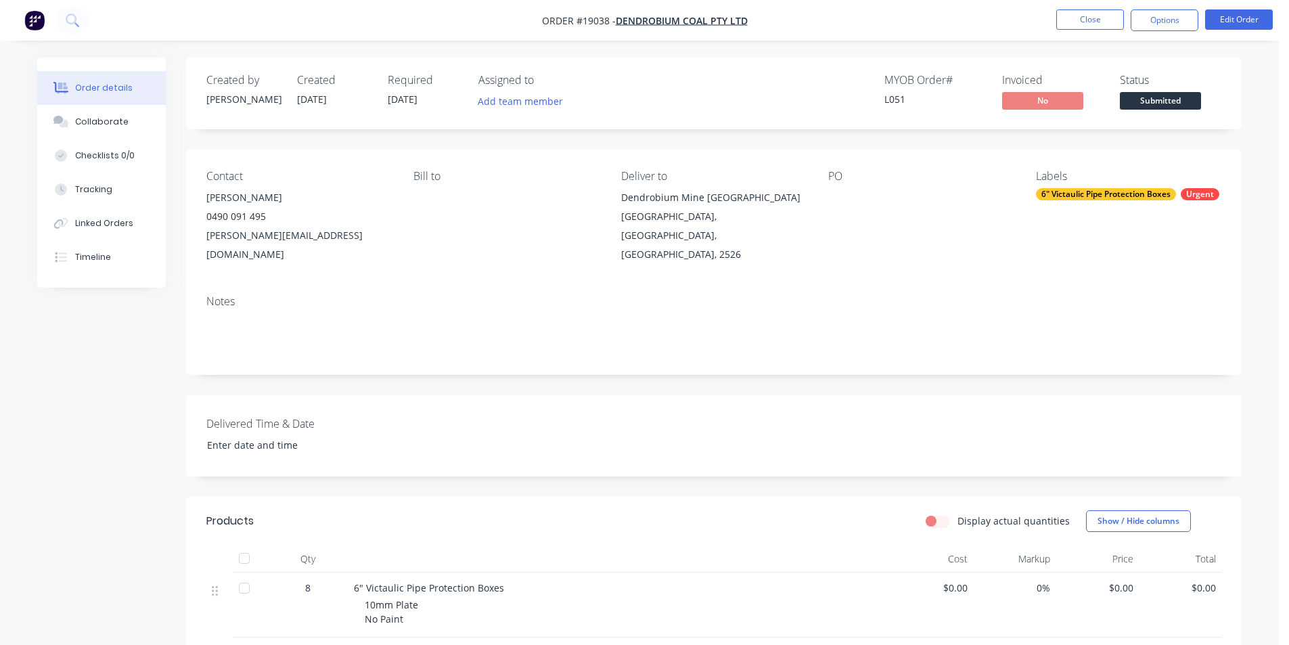
click at [1172, 95] on span "Submitted" at bounding box center [1160, 100] width 81 height 17
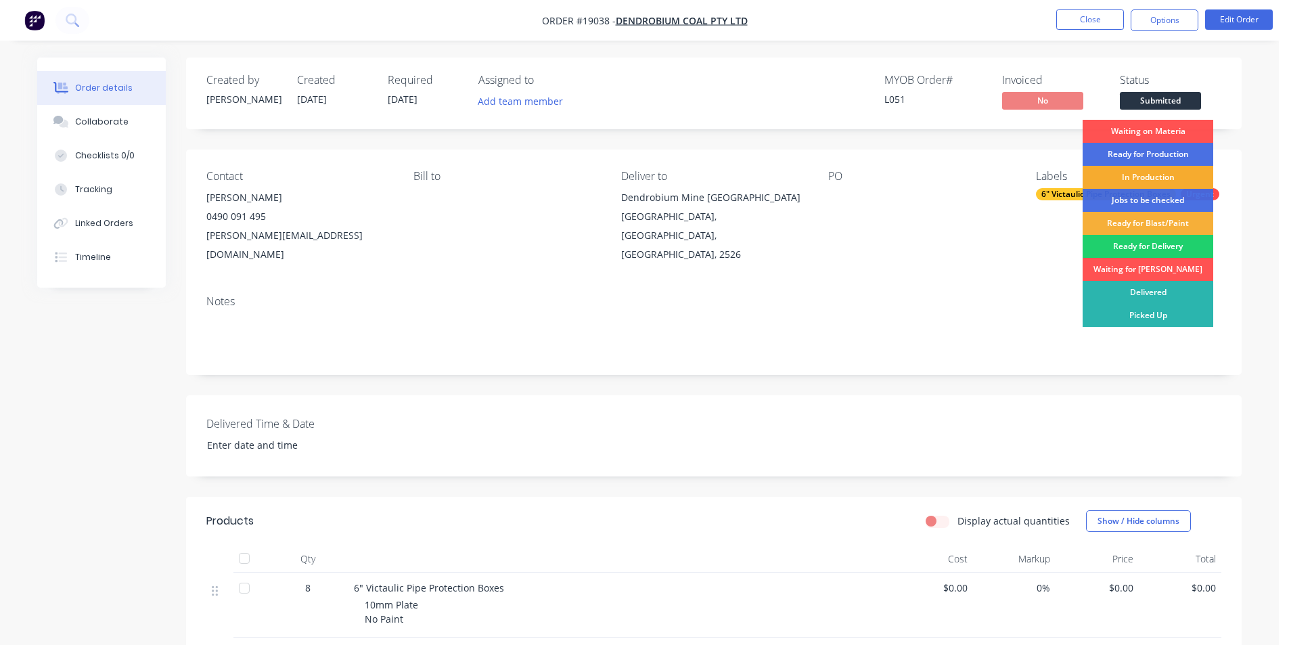
click at [1143, 177] on div "In Production" at bounding box center [1148, 177] width 131 height 23
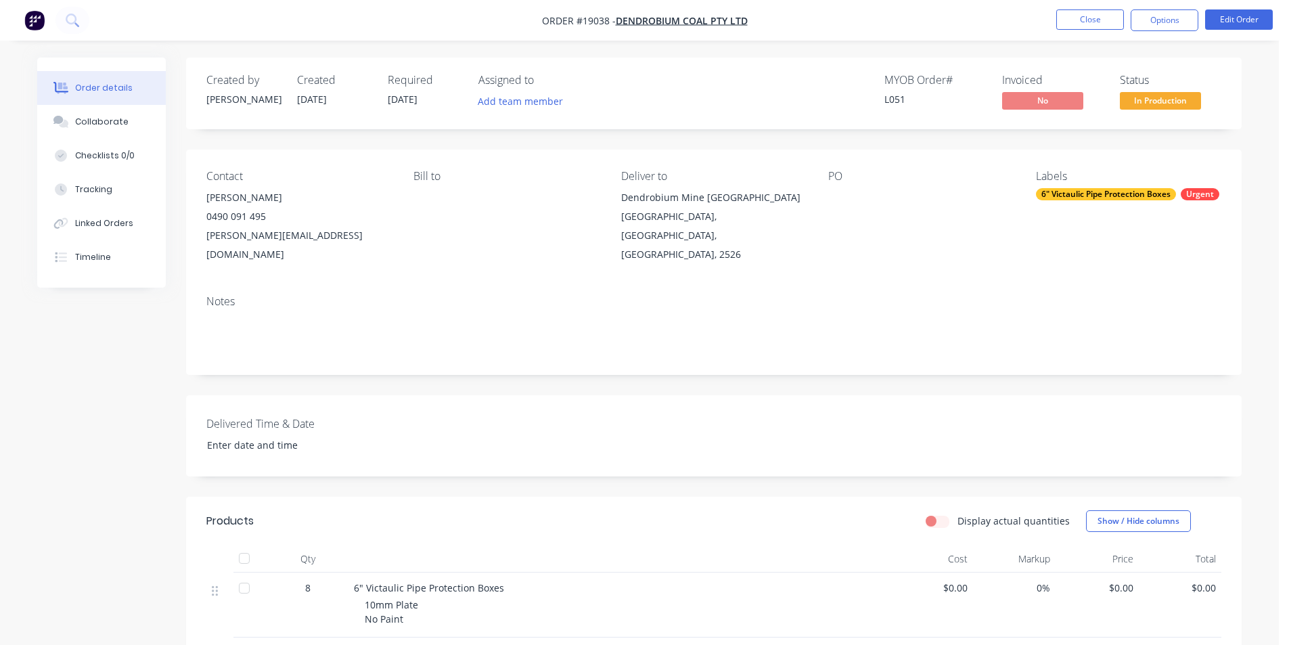
click at [35, 21] on img "button" at bounding box center [34, 20] width 20 height 20
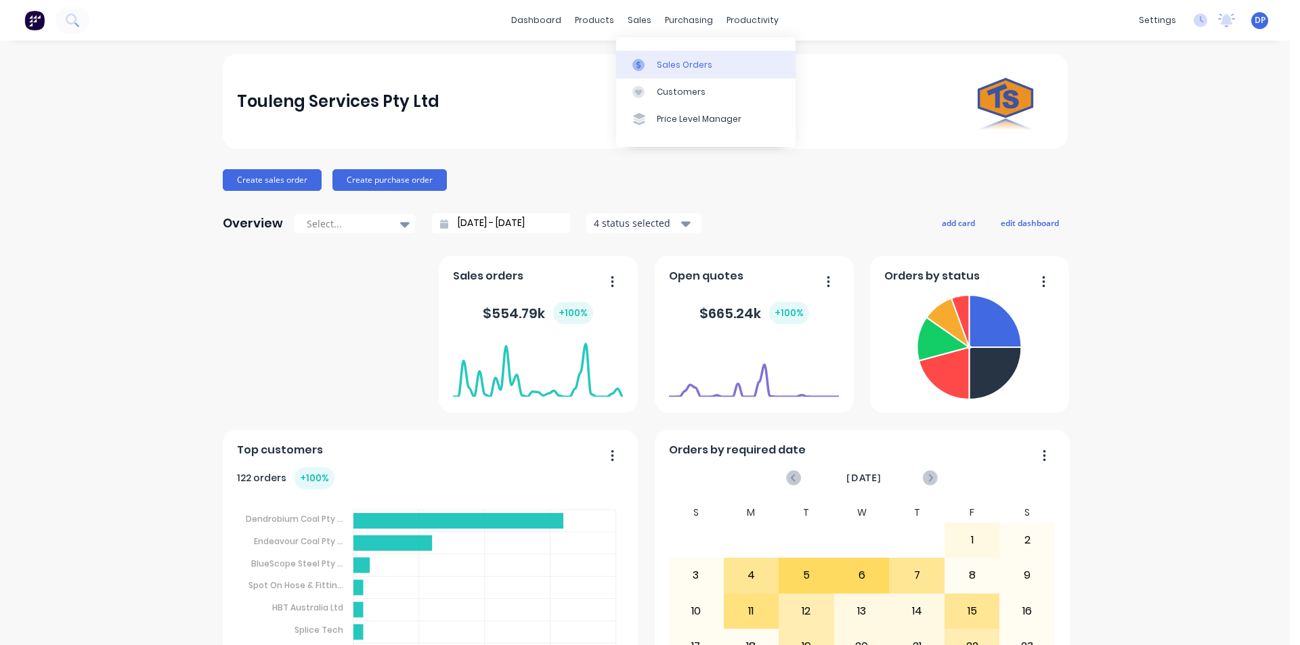
click at [701, 72] on link "Sales Orders" at bounding box center [705, 64] width 179 height 27
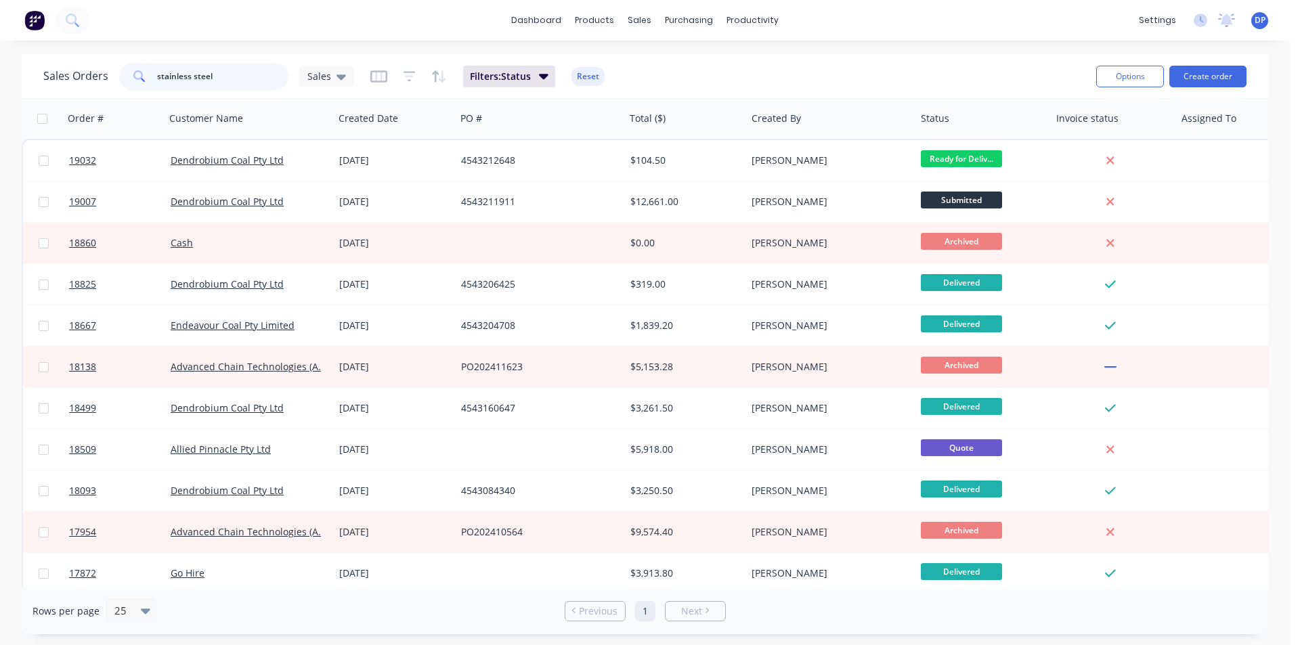
drag, startPoint x: 227, startPoint y: 74, endPoint x: 66, endPoint y: 74, distance: 160.4
click at [66, 74] on div "Sales Orders stainless steel Sales" at bounding box center [198, 76] width 311 height 27
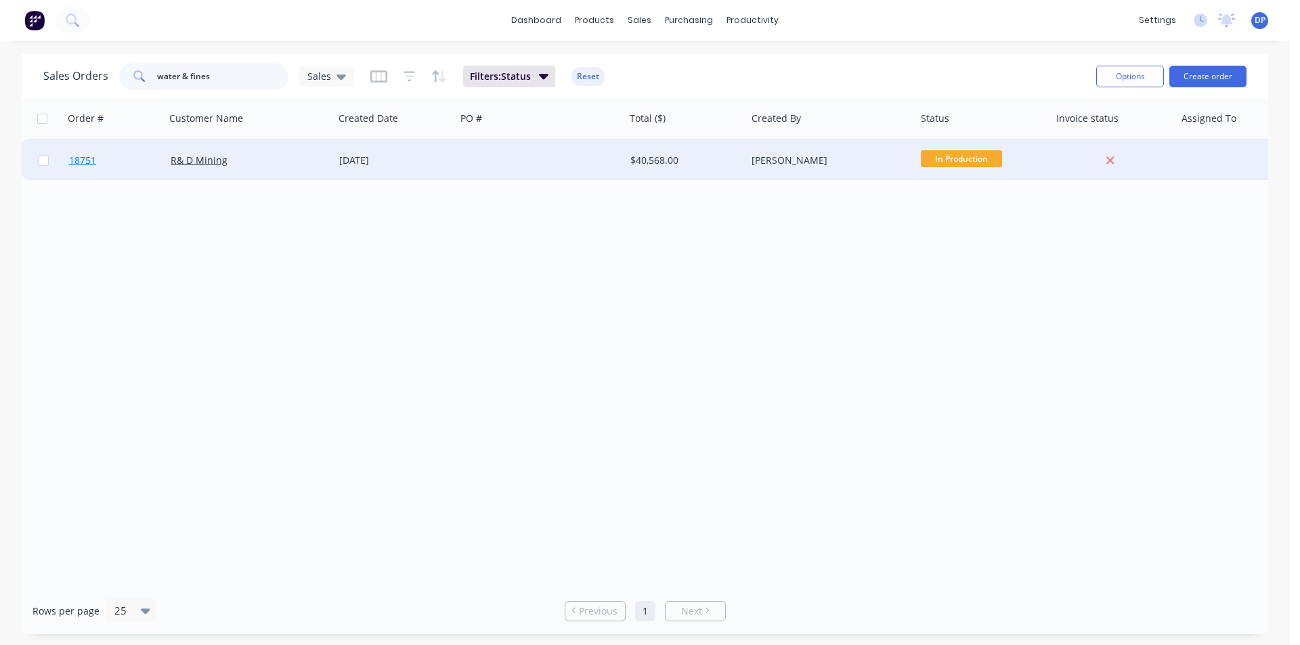
type input "water & fines"
click at [82, 155] on span "18751" at bounding box center [82, 161] width 27 height 14
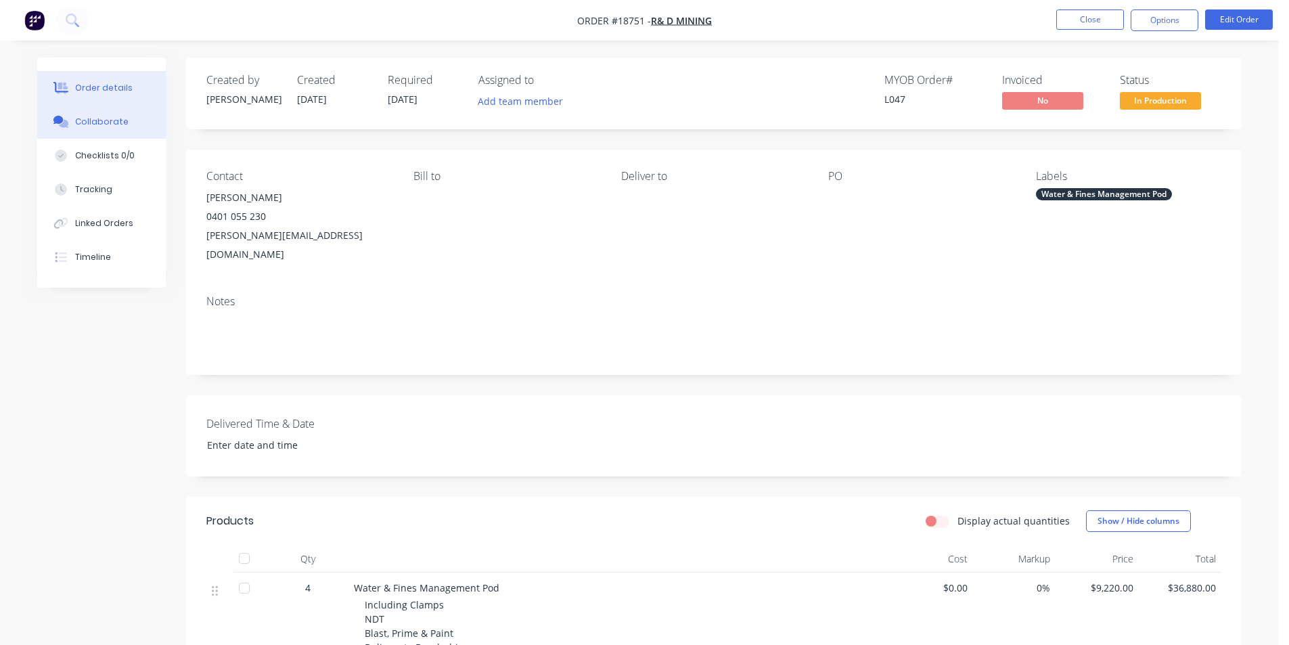
click at [87, 133] on button "Collaborate" at bounding box center [101, 122] width 129 height 34
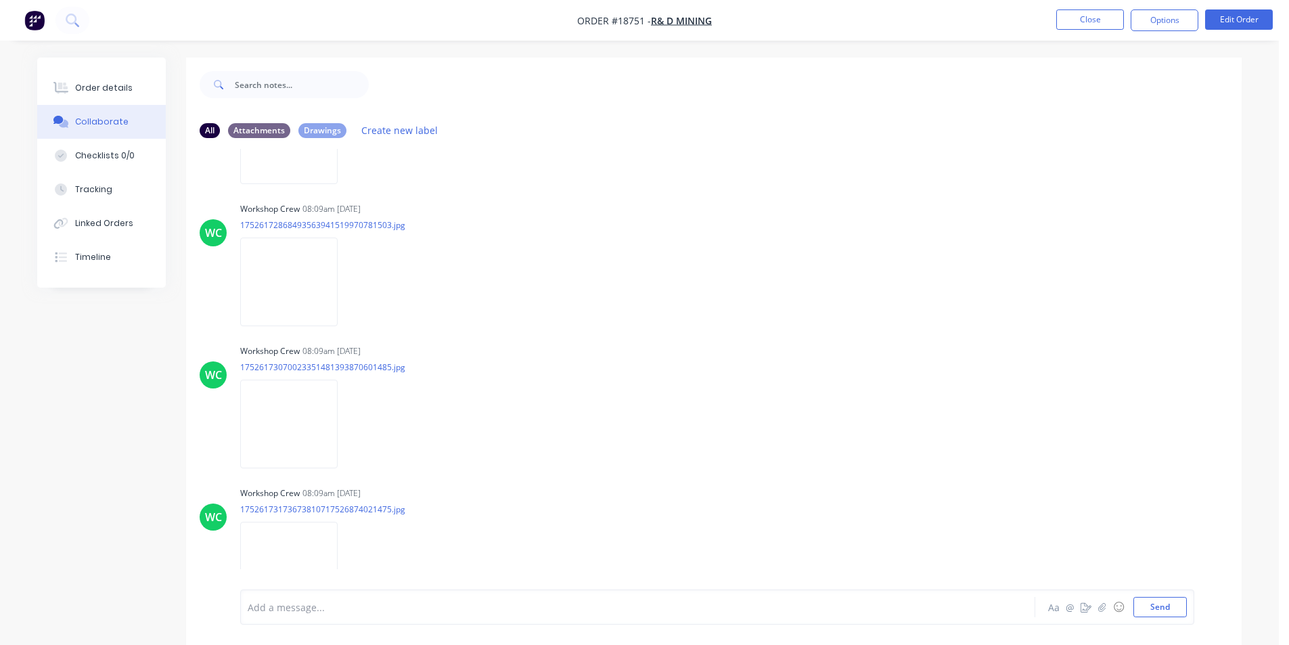
scroll to position [2619, 0]
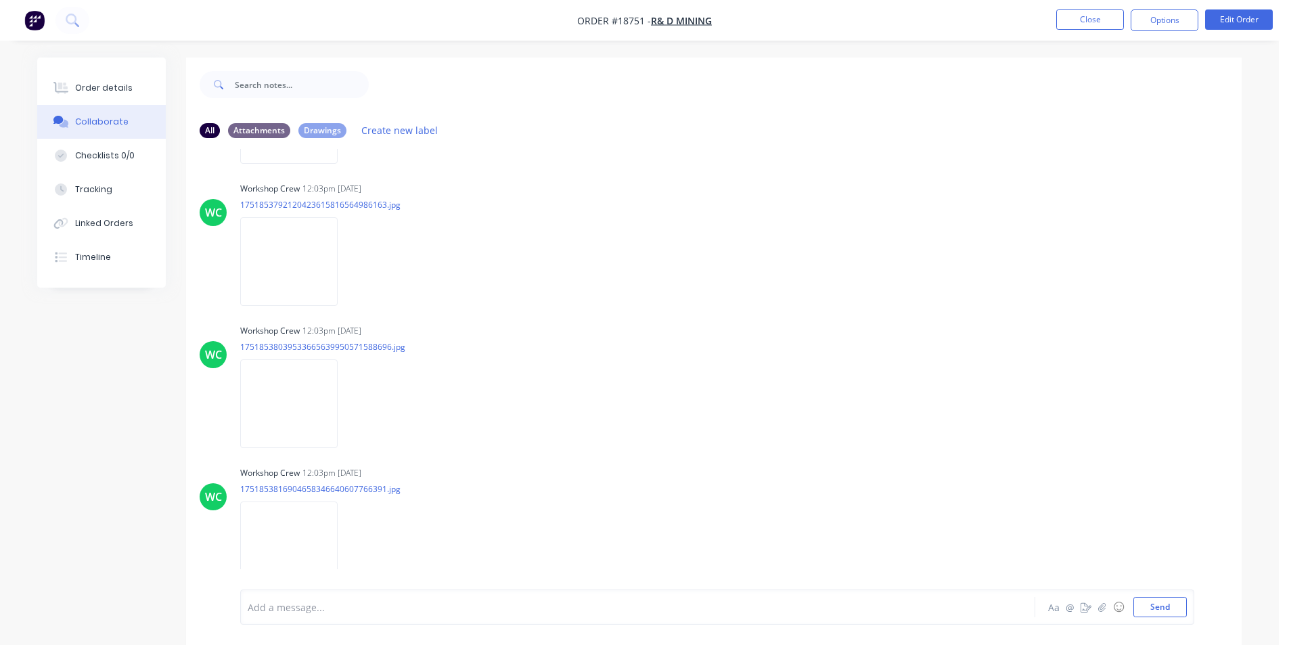
click at [27, 21] on img "button" at bounding box center [34, 20] width 20 height 20
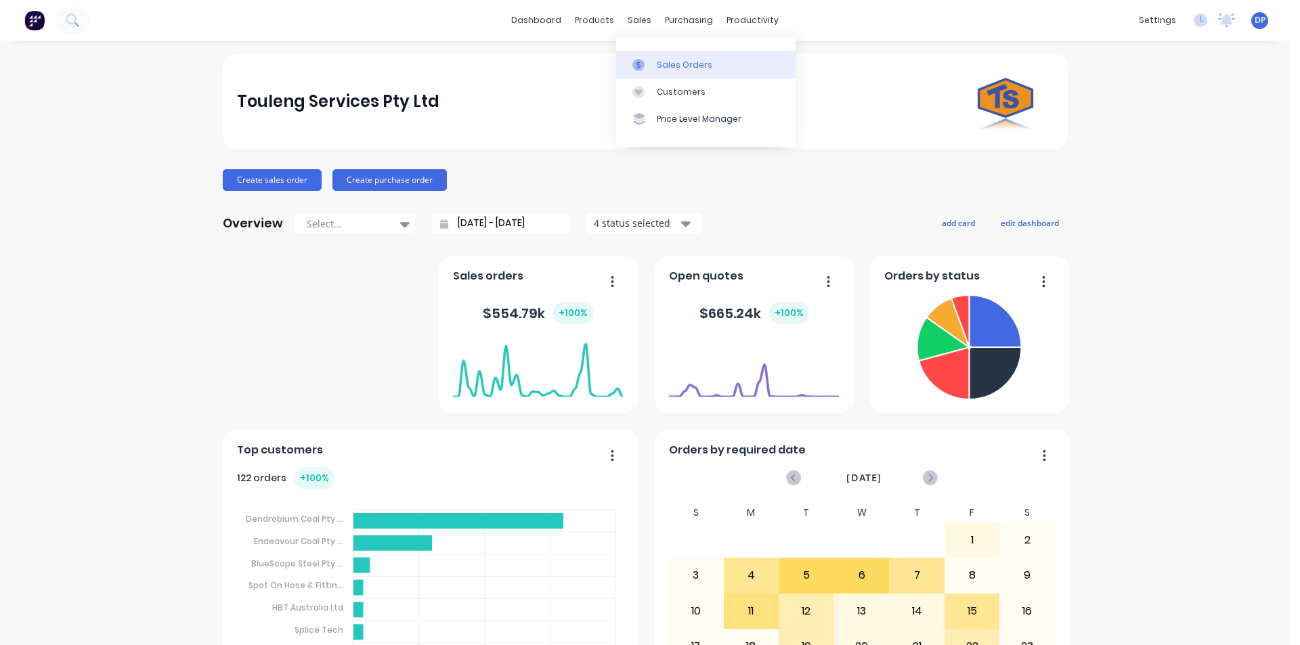
click at [683, 66] on div "Sales Orders" at bounding box center [685, 65] width 56 height 12
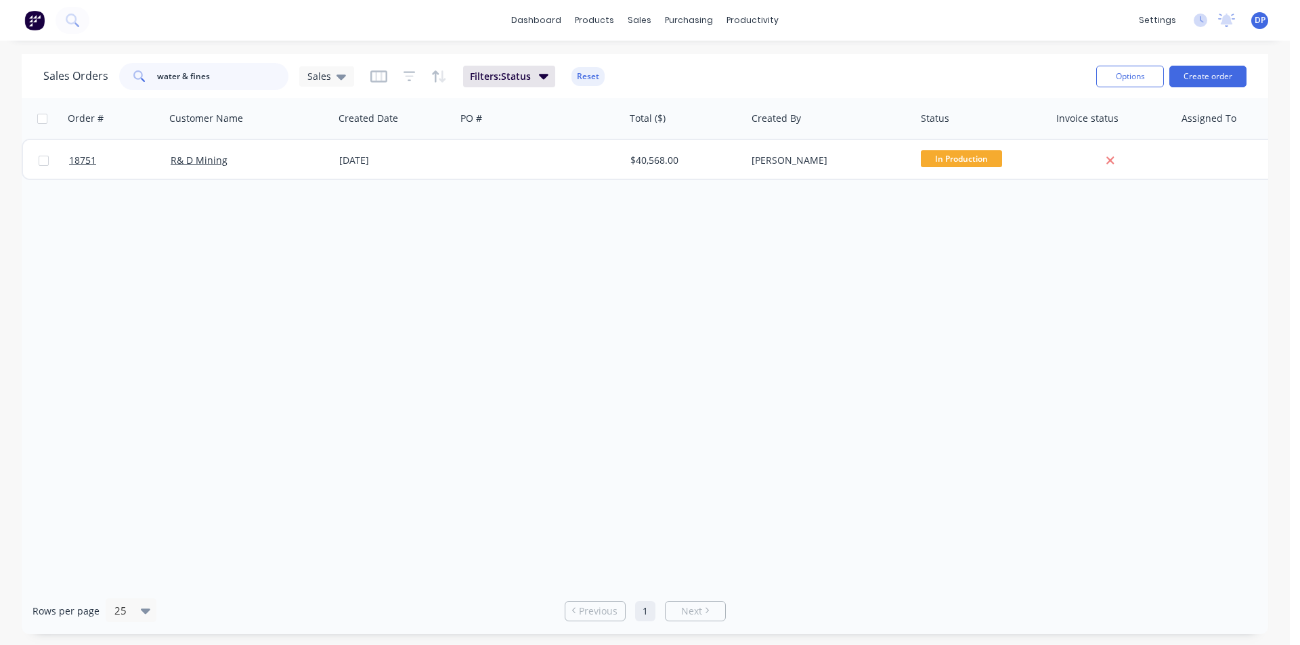
drag, startPoint x: 230, startPoint y: 86, endPoint x: 29, endPoint y: 88, distance: 201.0
click at [29, 88] on div "Sales Orders water & fines Sales Filters: Status Reset Options Create order" at bounding box center [645, 76] width 1246 height 44
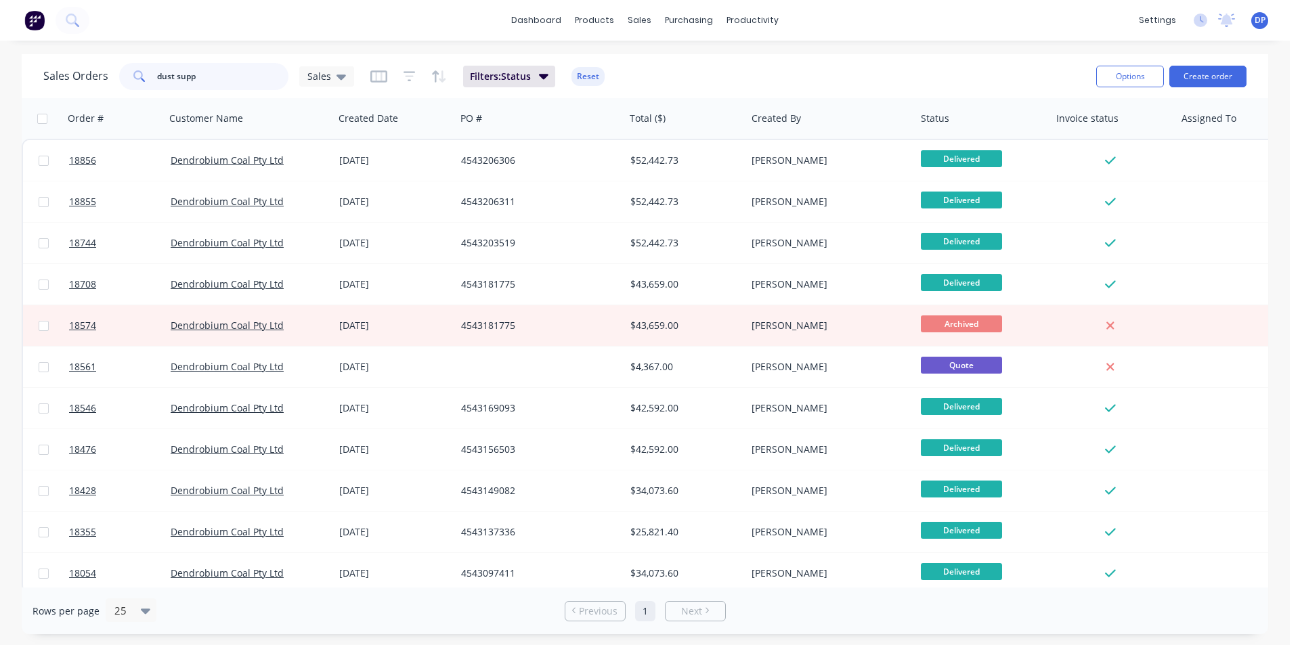
type input "dust supp"
click at [43, 22] on img at bounding box center [34, 20] width 20 height 20
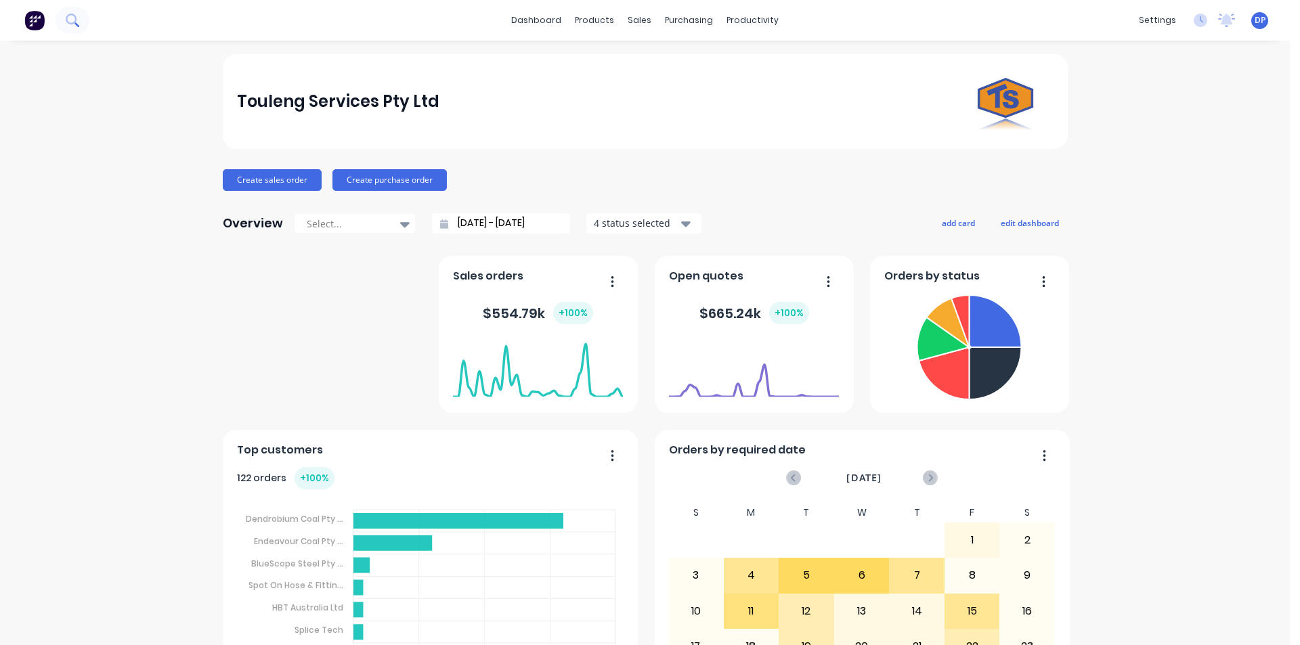
click at [74, 24] on icon at bounding box center [72, 20] width 13 height 13
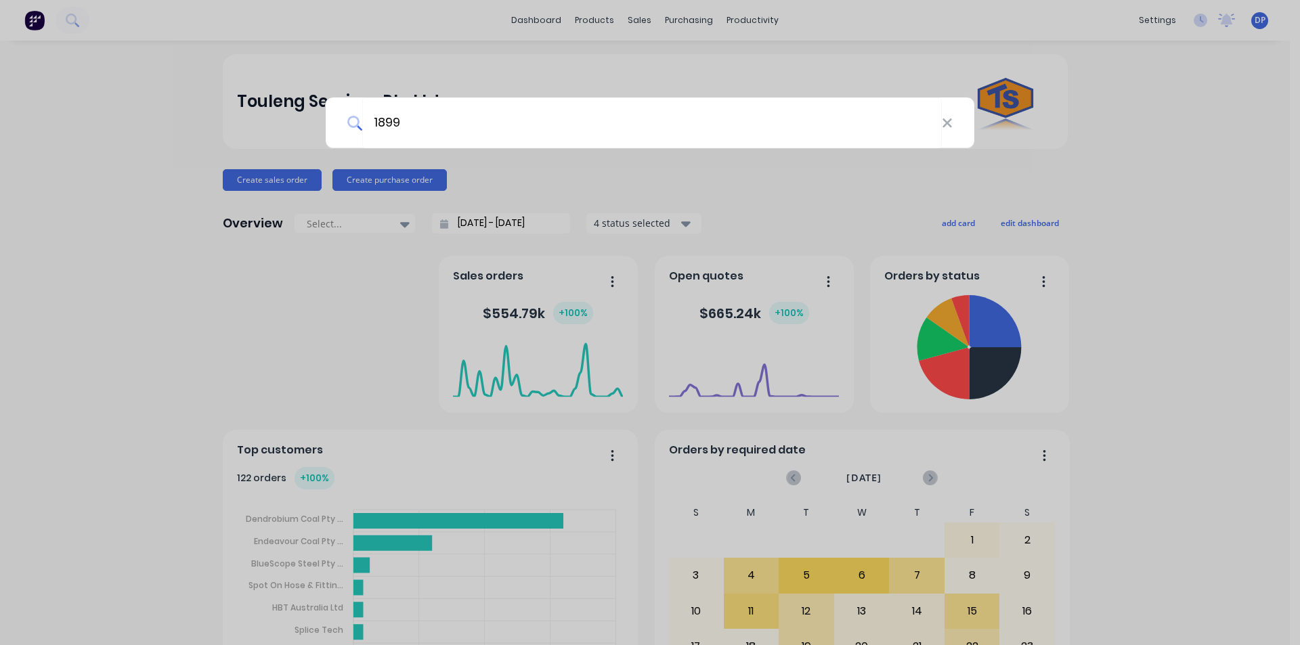
type input "18991"
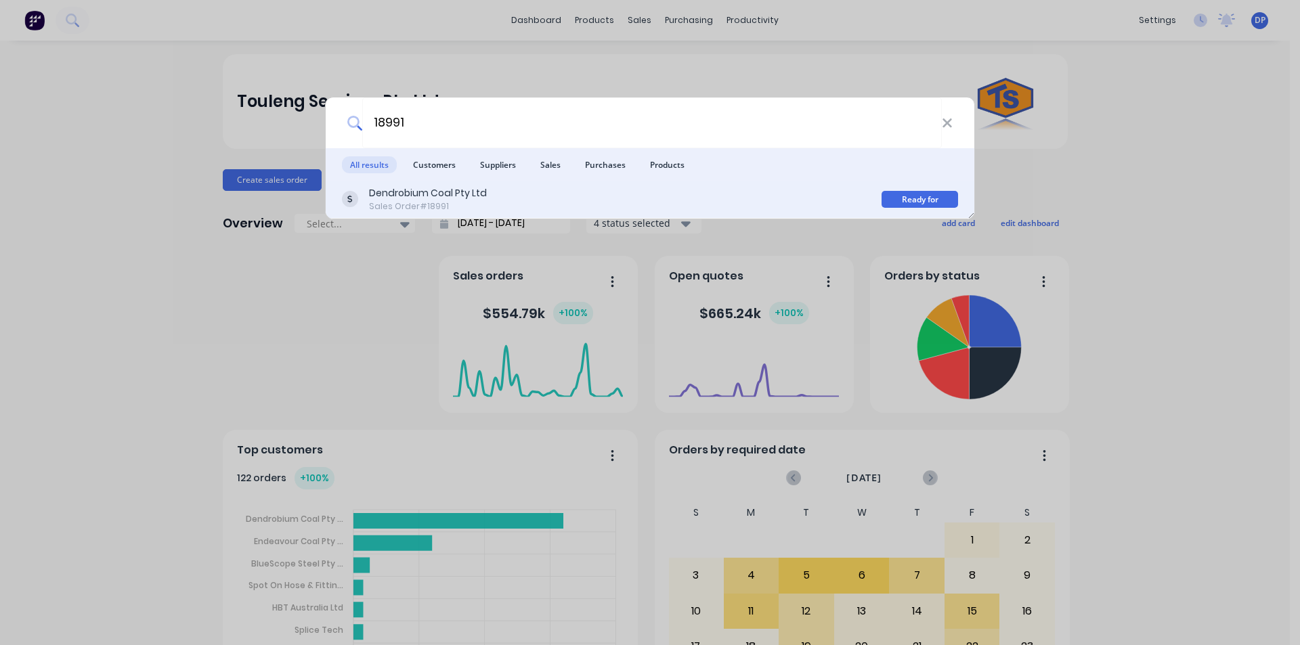
click at [492, 203] on div "Dendrobium Coal Pty Ltd Sales Order #18991" at bounding box center [611, 199] width 539 height 26
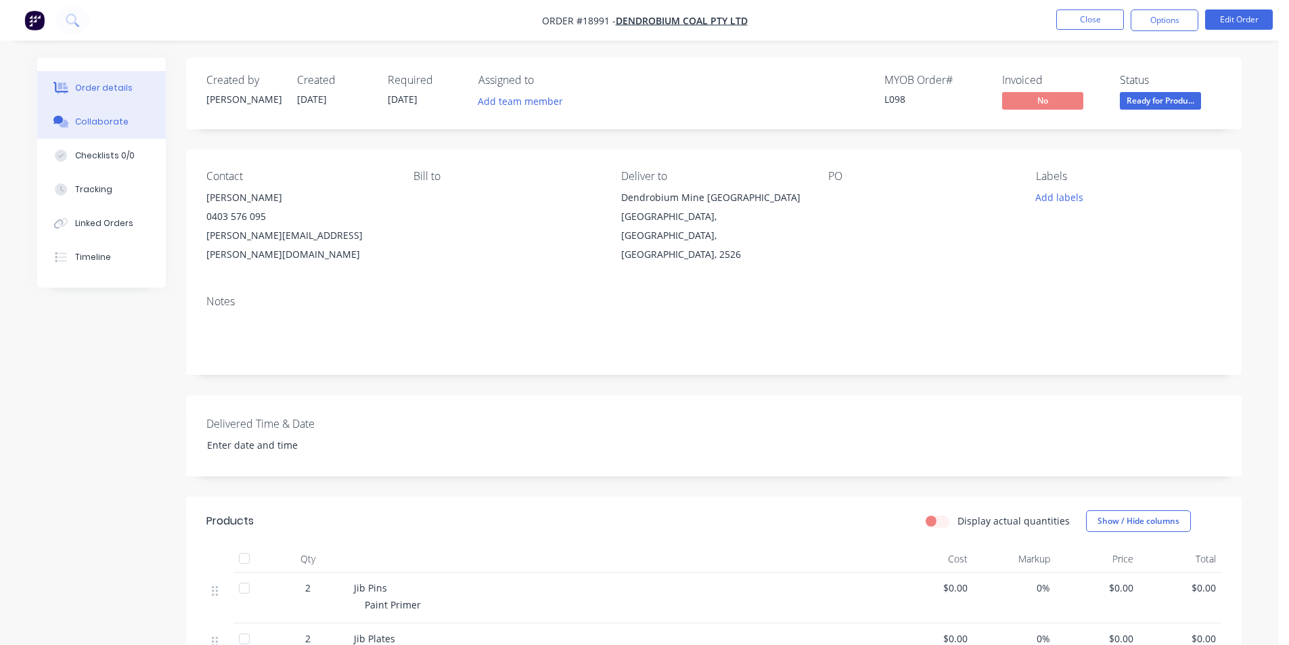
click at [102, 131] on button "Collaborate" at bounding box center [101, 122] width 129 height 34
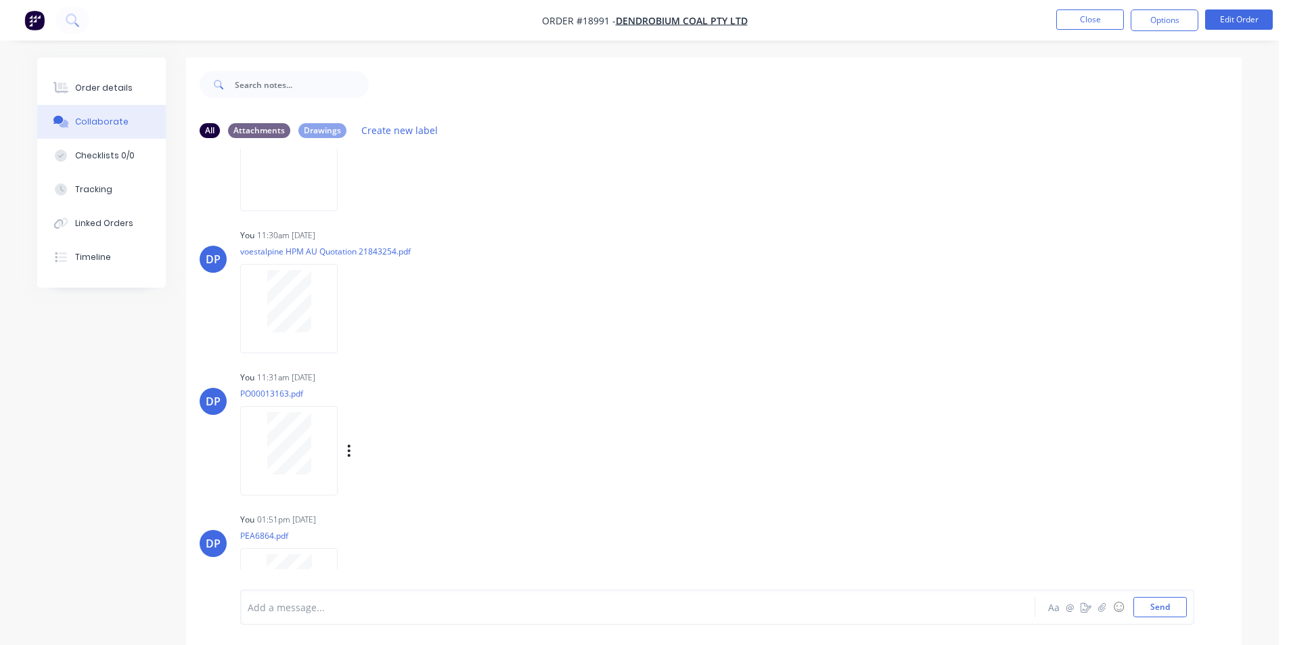
scroll to position [154, 0]
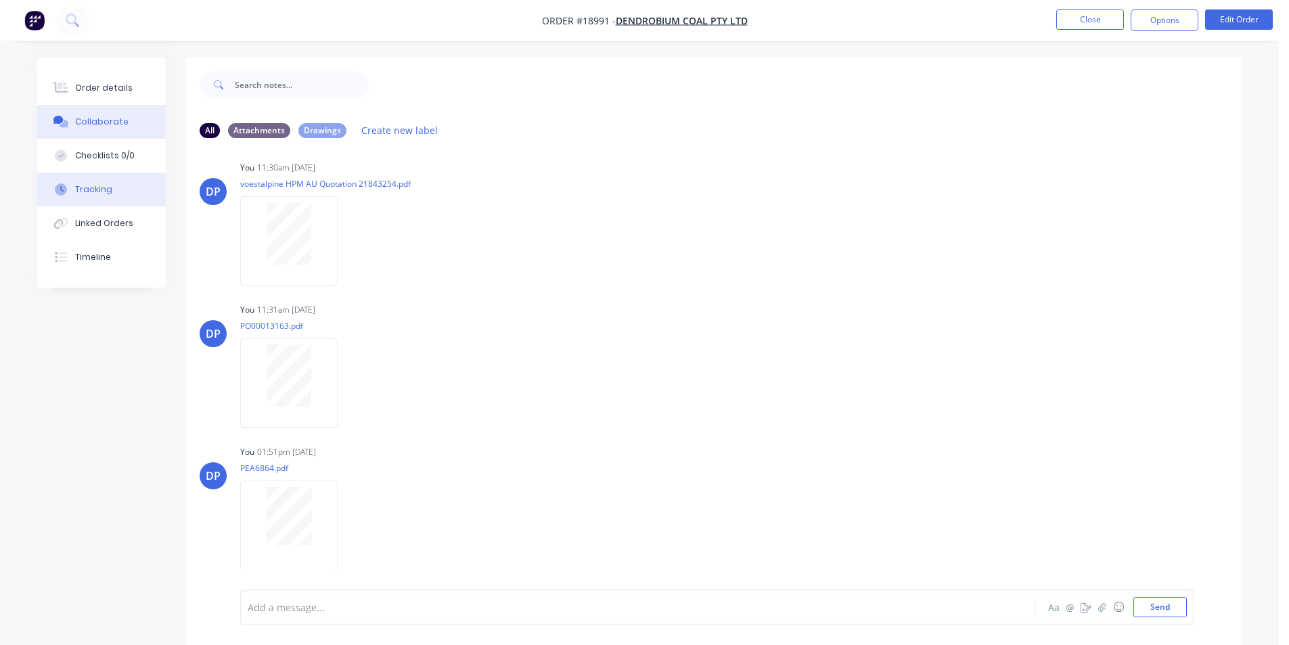
click at [75, 191] on div "Tracking" at bounding box center [93, 189] width 37 height 12
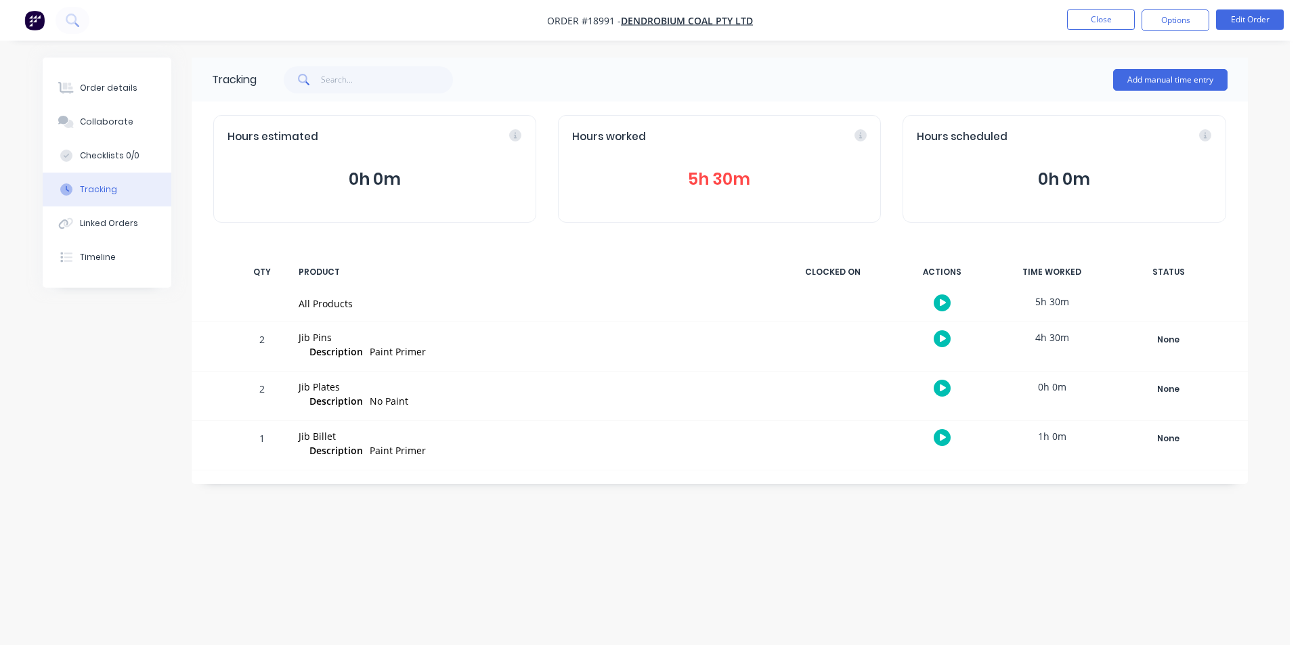
click at [735, 167] on button "5h 30m" at bounding box center [719, 180] width 294 height 26
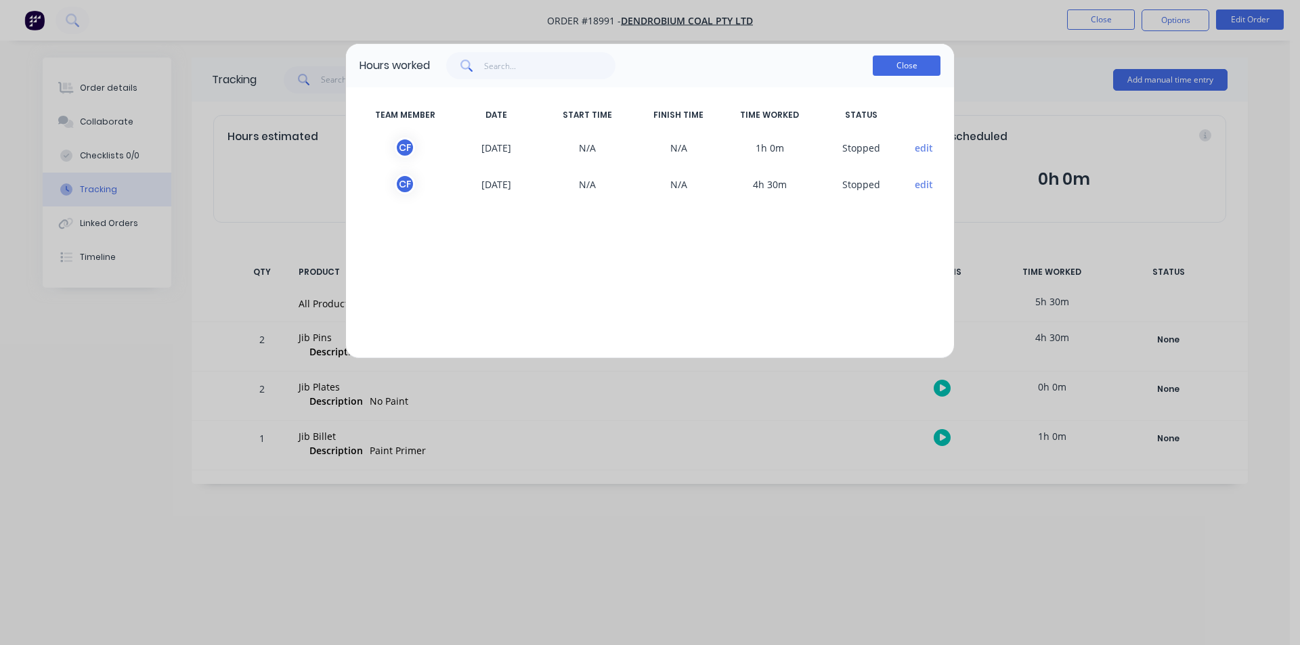
click at [897, 69] on button "Close" at bounding box center [906, 66] width 68 height 20
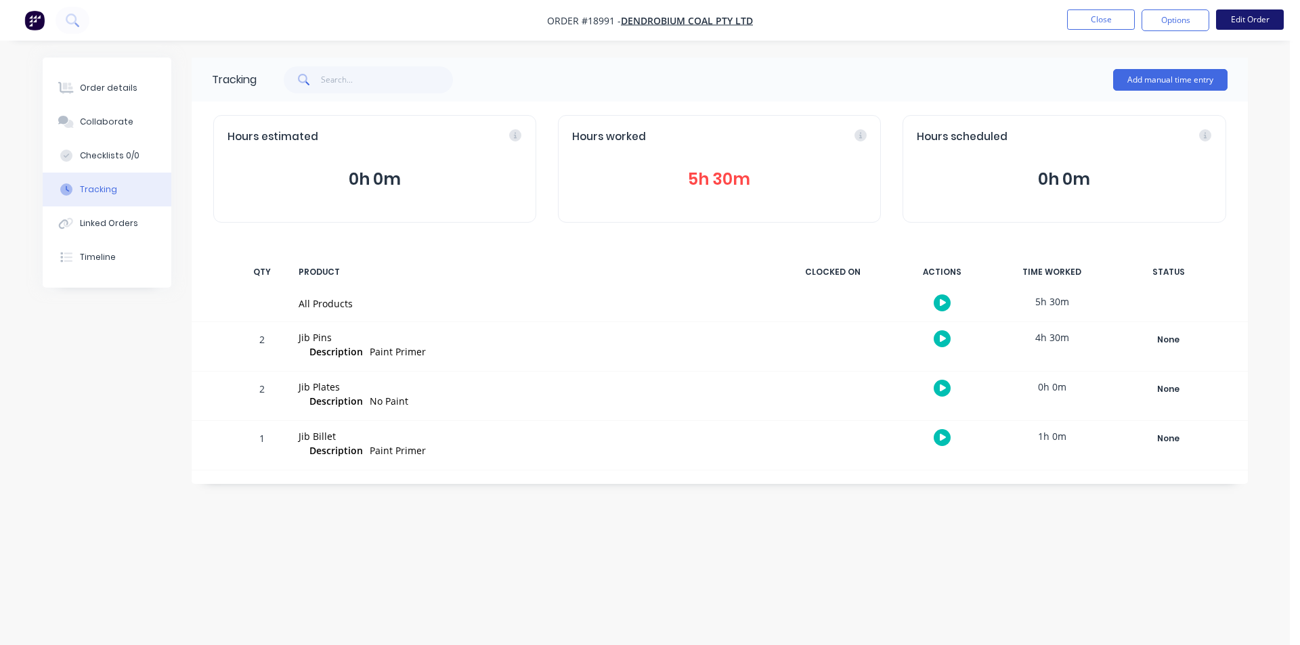
click at [1258, 20] on button "Edit Order" at bounding box center [1250, 19] width 68 height 20
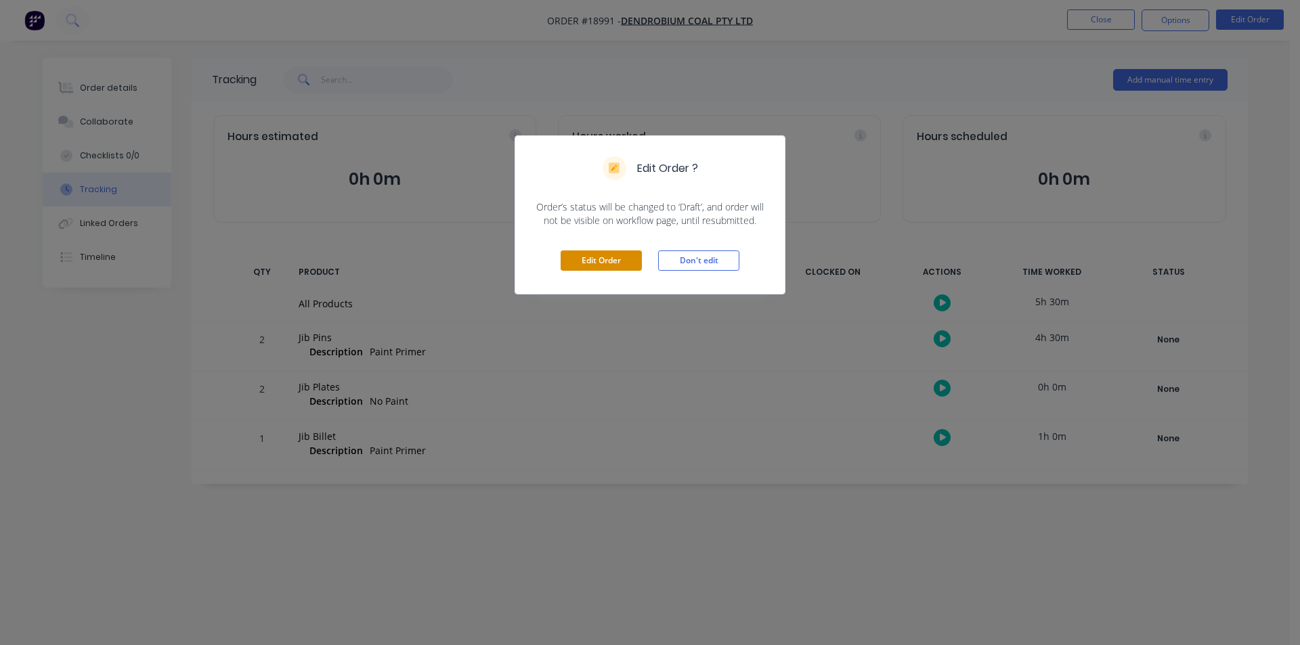
click at [614, 255] on button "Edit Order" at bounding box center [600, 260] width 81 height 20
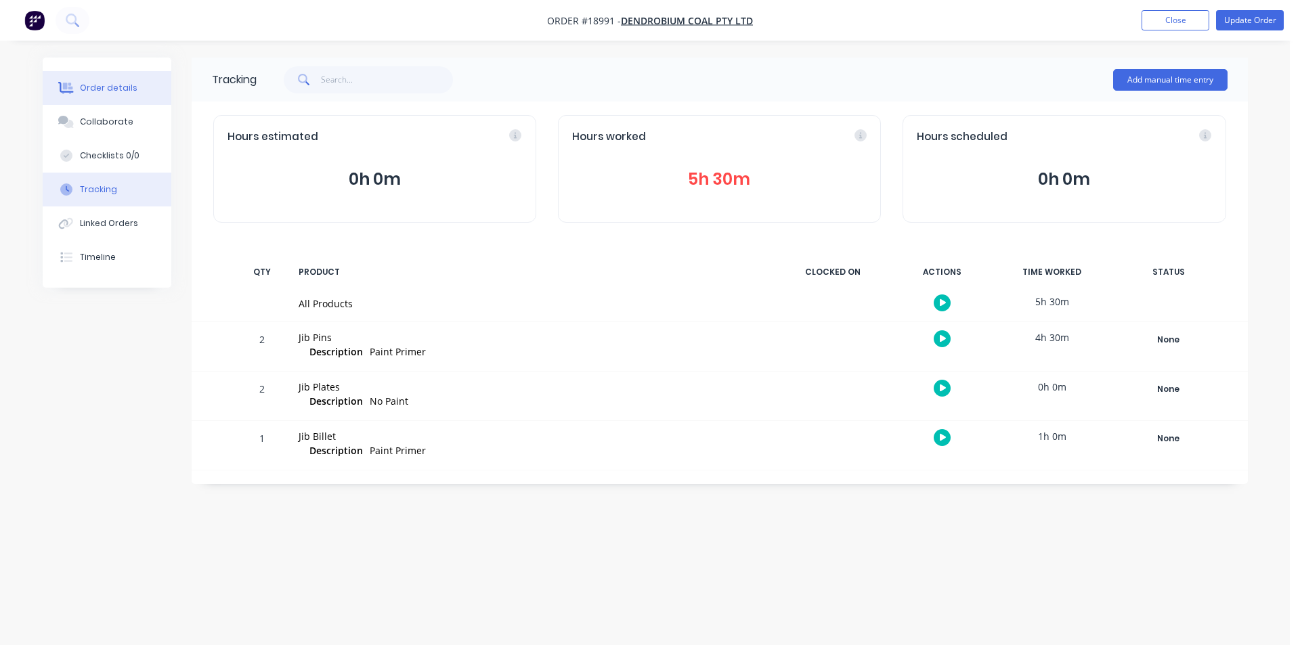
click at [120, 103] on button "Order details" at bounding box center [107, 88] width 129 height 34
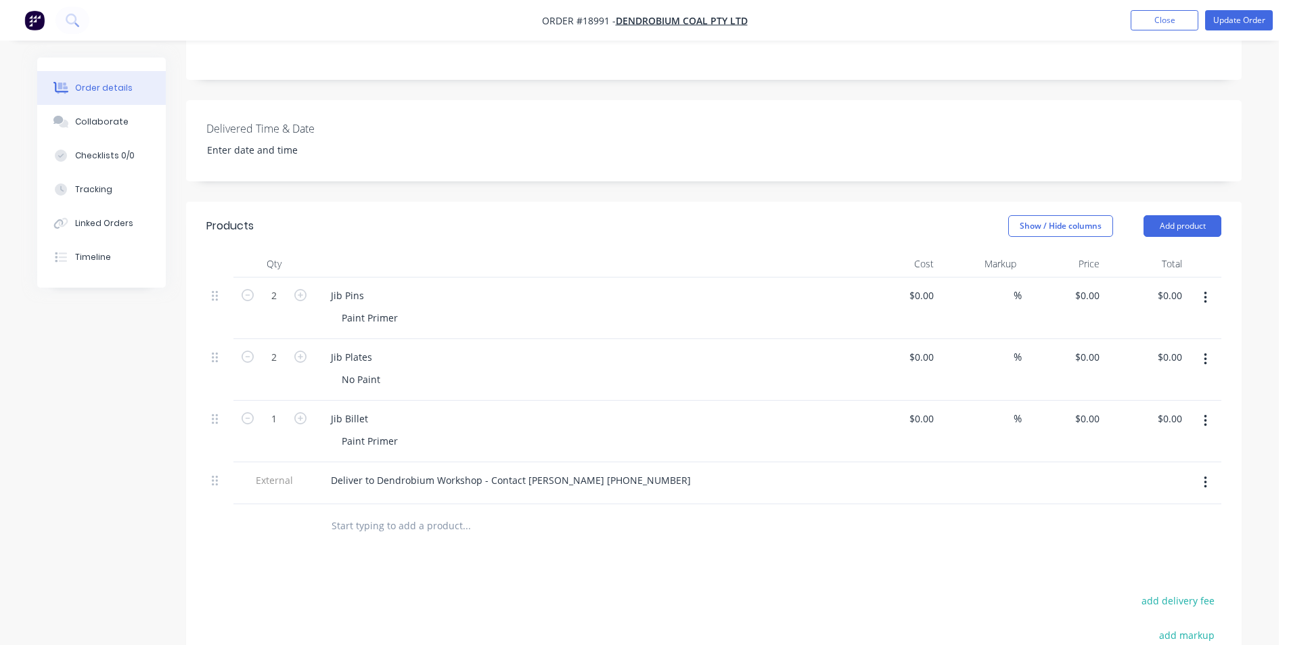
scroll to position [338, 0]
drag, startPoint x: 401, startPoint y: 418, endPoint x: 307, endPoint y: 424, distance: 94.3
click at [307, 424] on div "1 Jib Billet Paint Primer $0.00 $0.00 % $0.00 $0.00 $0.00 $0.00" at bounding box center [713, 429] width 1015 height 62
click at [1087, 405] on div "0 $0.00" at bounding box center [1063, 429] width 83 height 62
type input "$280.00"
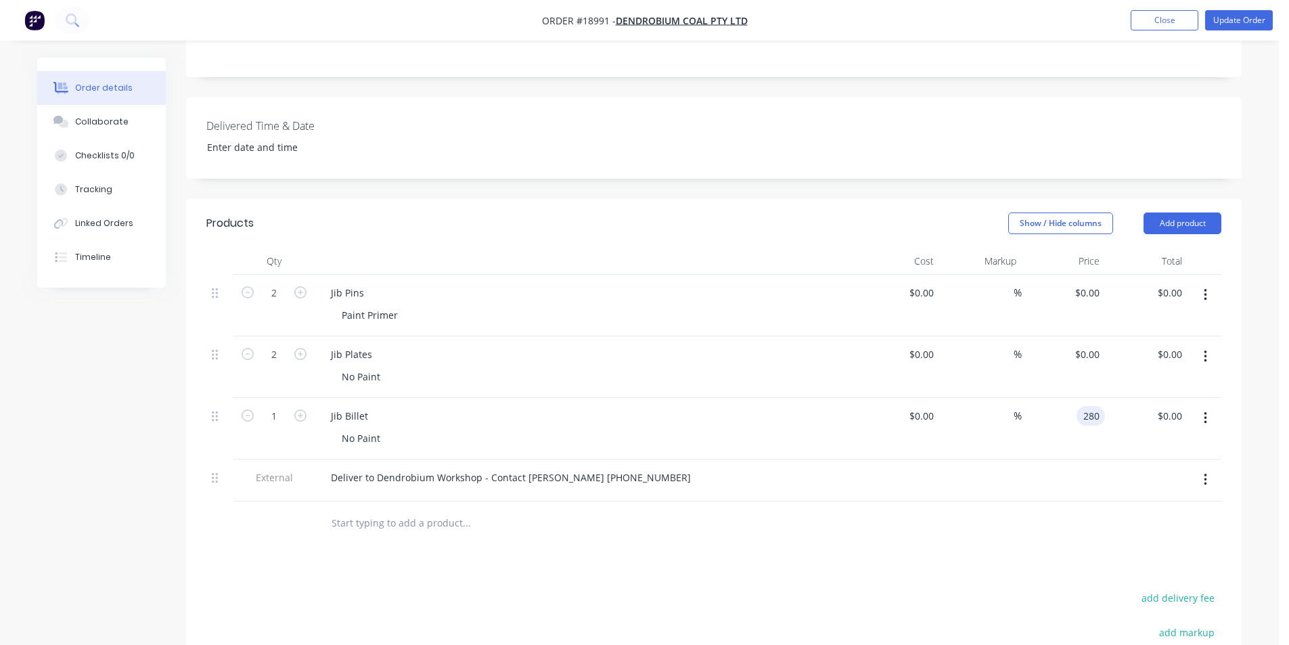
type input "$280.00"
click at [1055, 502] on div at bounding box center [713, 524] width 1015 height 44
click at [140, 120] on button "Collaborate" at bounding box center [101, 122] width 129 height 34
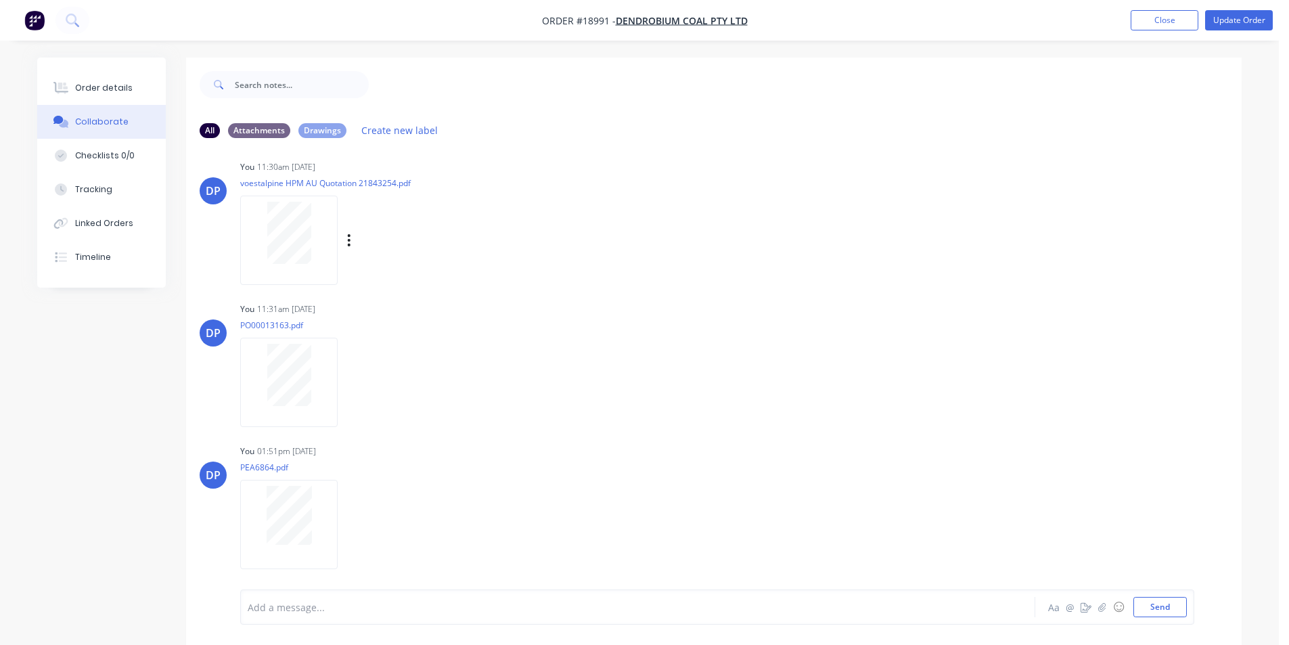
scroll to position [203, 0]
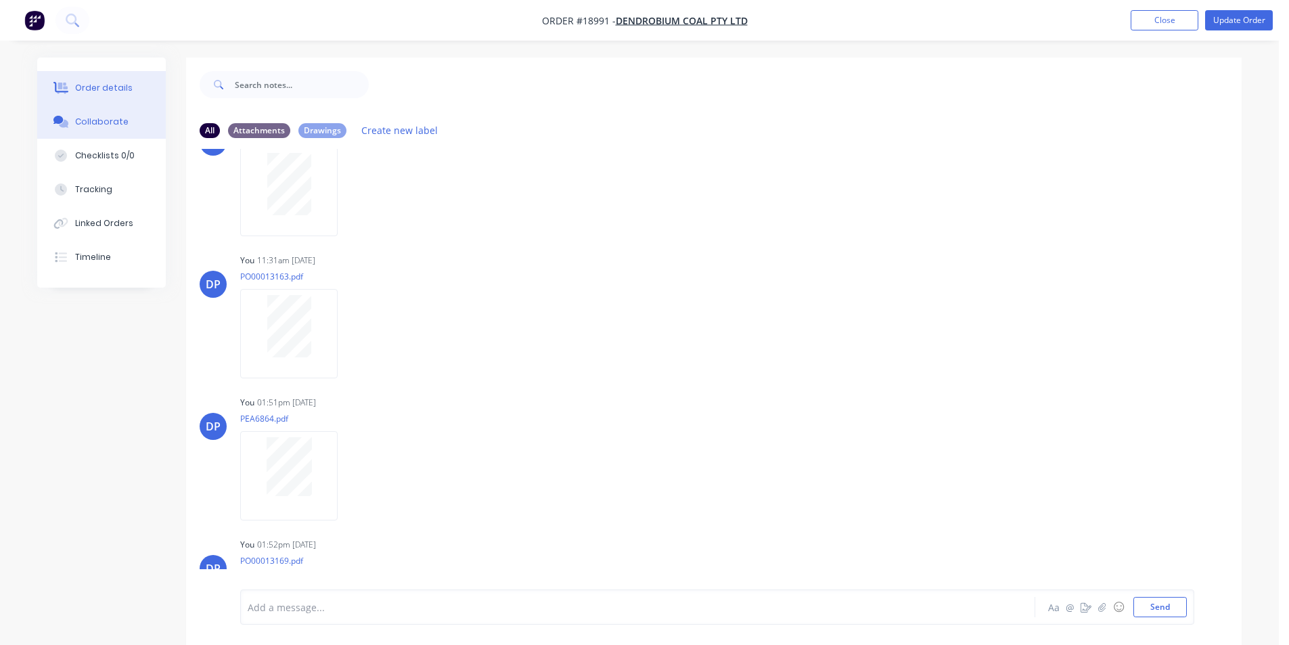
click at [83, 76] on button "Order details" at bounding box center [101, 88] width 129 height 34
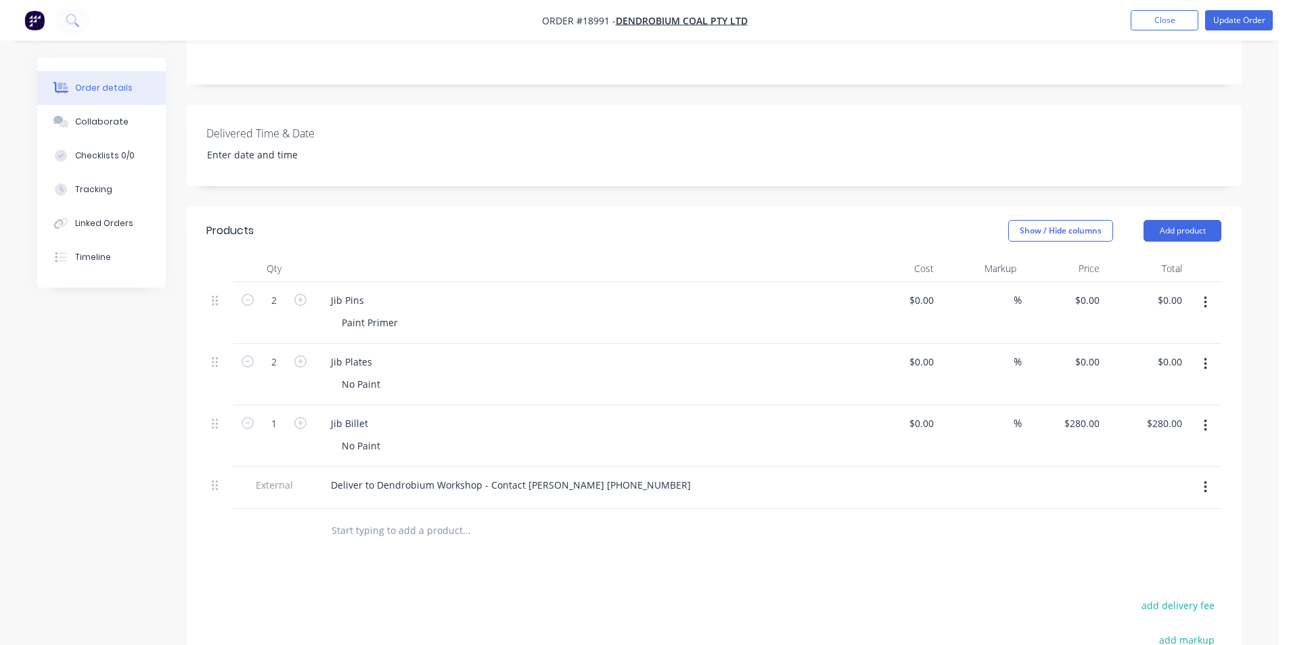
scroll to position [338, 0]
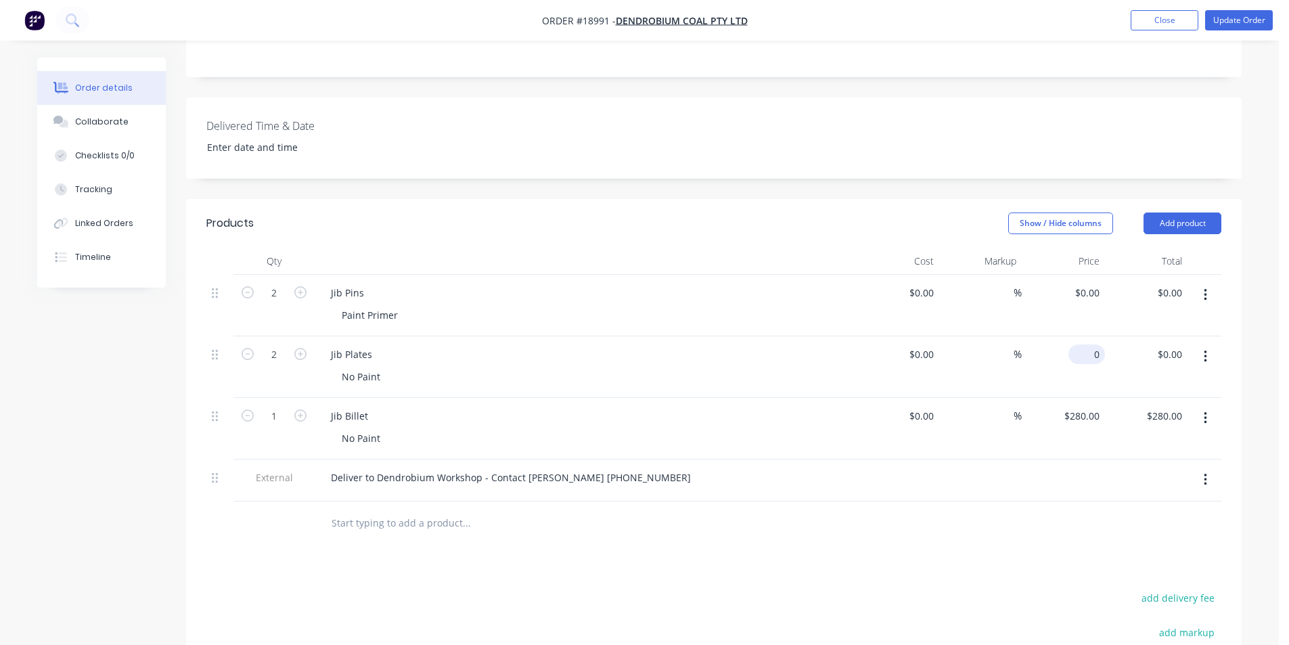
click at [1086, 345] on div "0 $0.00" at bounding box center [1087, 355] width 37 height 20
type input "$50.00"
type input "$100.00"
click at [937, 560] on div "Products Show / Hide columns Add product Qty Cost Markup Price Total 2 Jib Pins…" at bounding box center [714, 534] width 1056 height 671
click at [115, 196] on button "Tracking" at bounding box center [101, 190] width 129 height 34
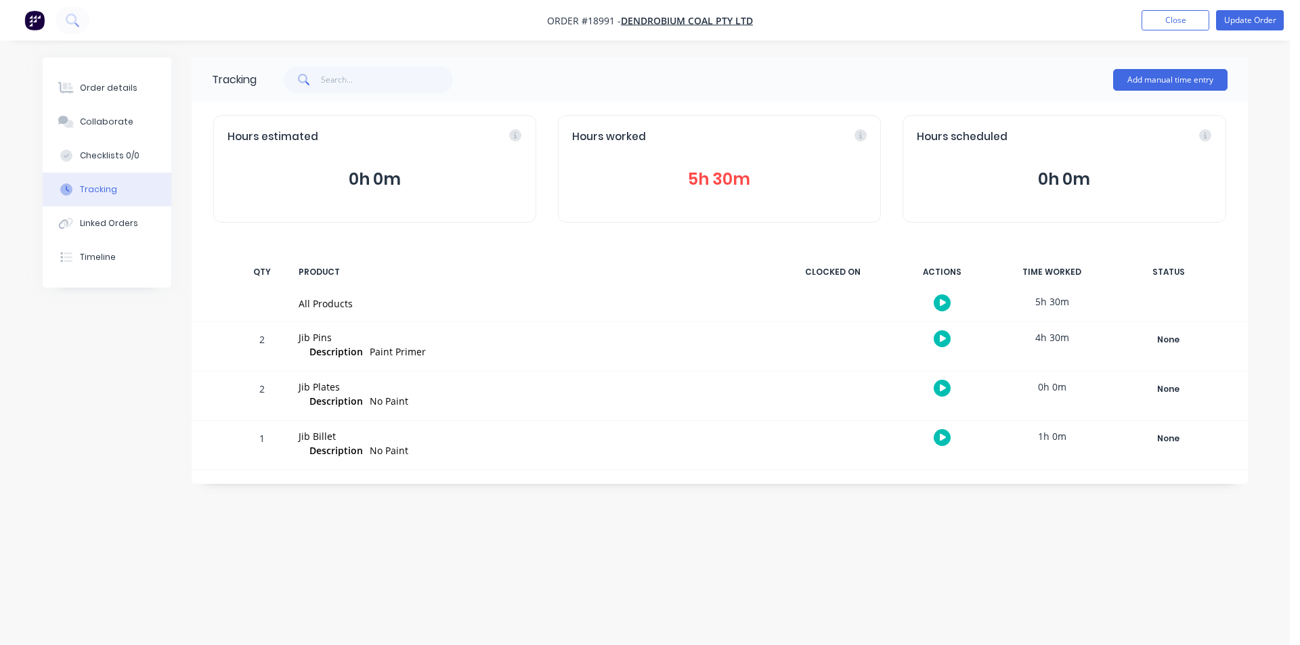
click at [732, 178] on button "5h 30m" at bounding box center [719, 180] width 294 height 26
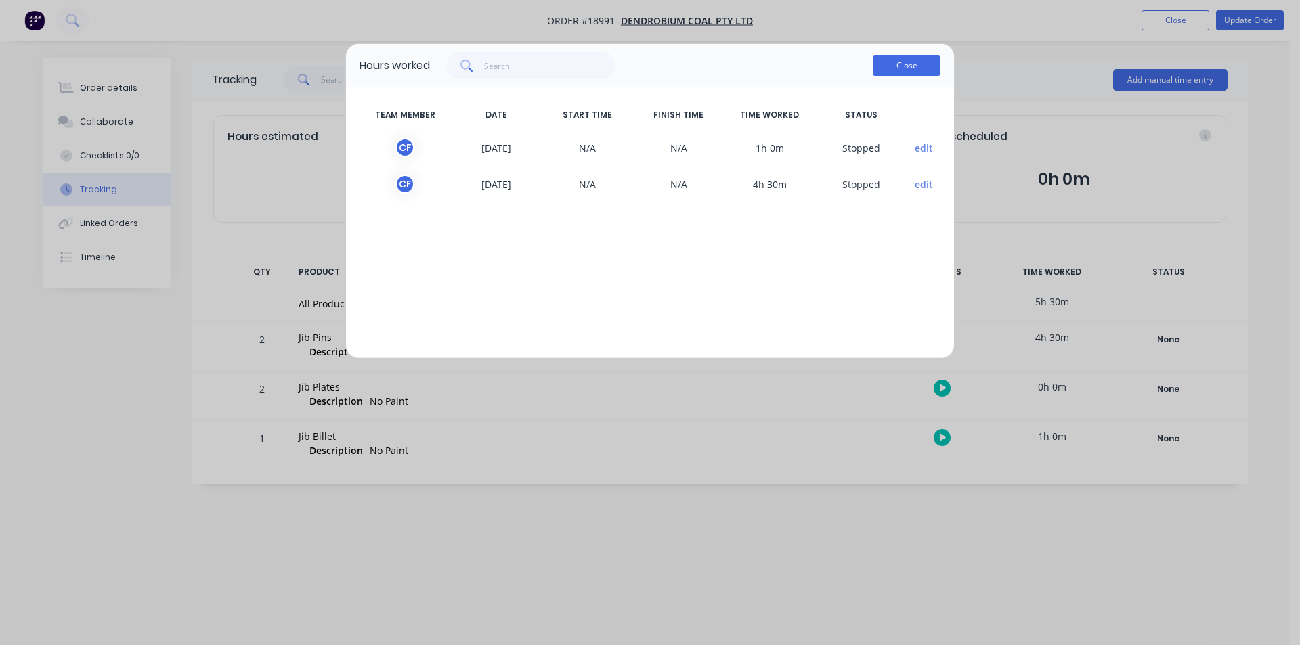
click at [915, 70] on button "Close" at bounding box center [906, 66] width 68 height 20
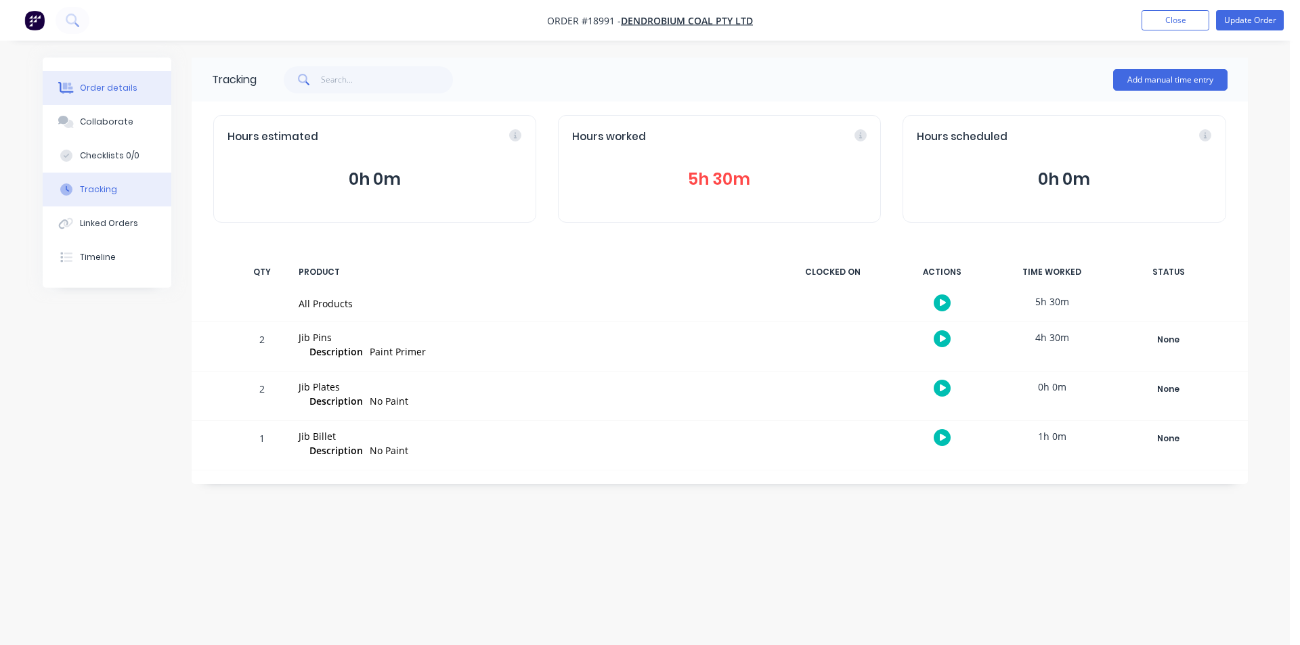
click at [89, 91] on div "Order details" at bounding box center [109, 88] width 58 height 12
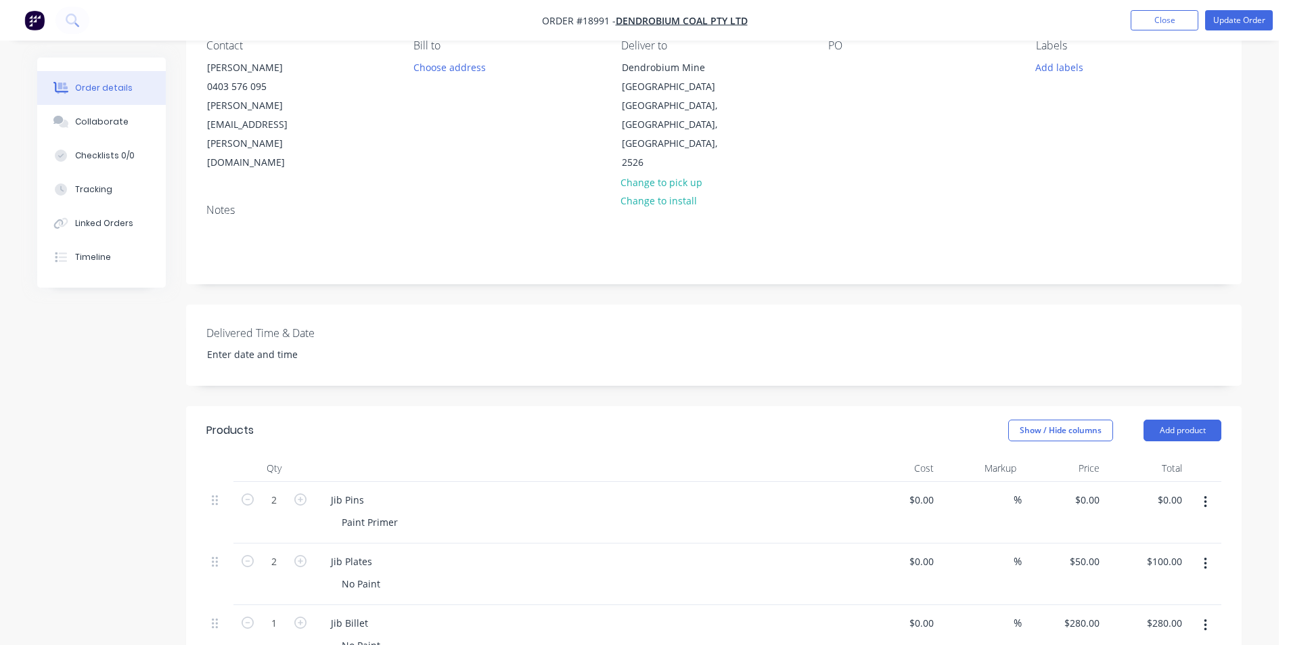
scroll to position [203, 0]
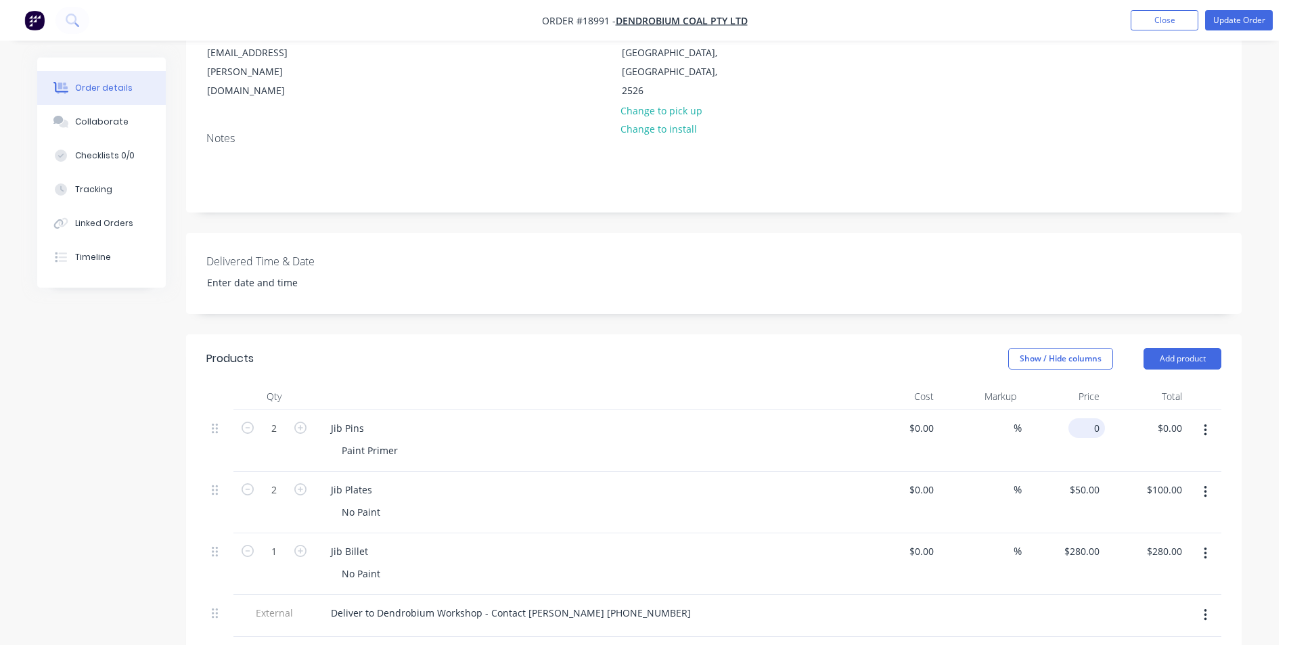
click at [1095, 418] on input "0" at bounding box center [1089, 428] width 31 height 20
type input "$225.00"
type input "$450.00"
click at [791, 480] on div "Jib Plates" at bounding box center [585, 490] width 531 height 20
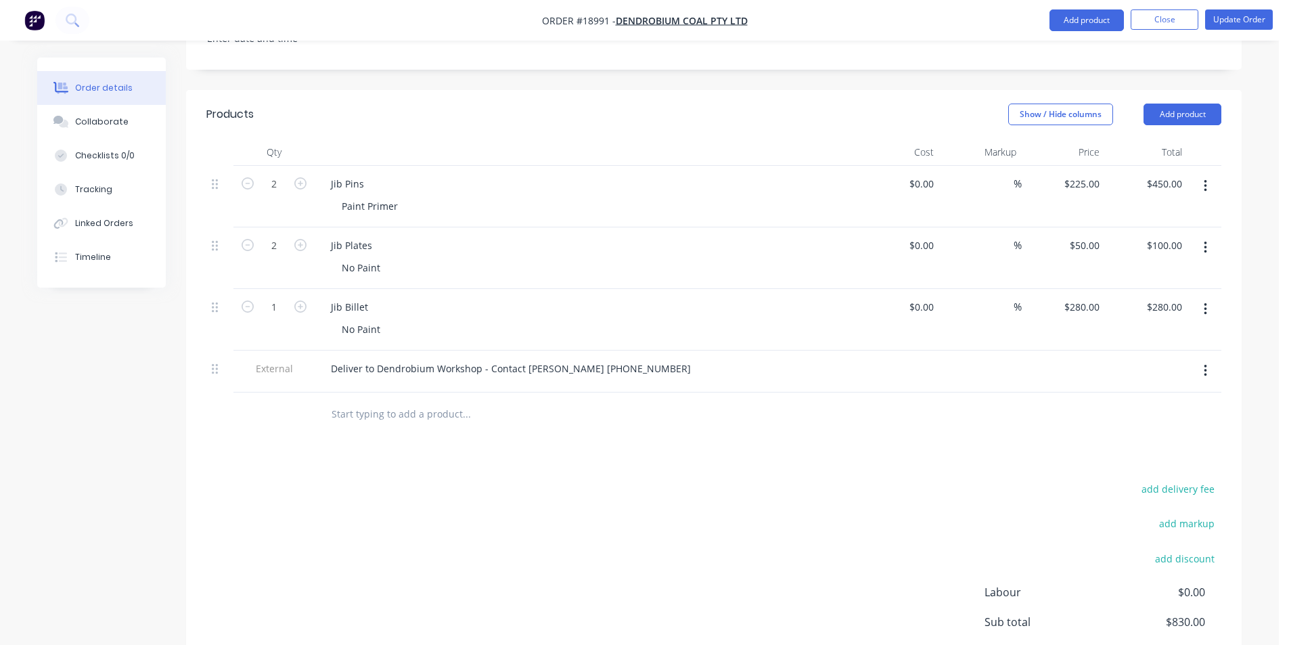
scroll to position [430, 0]
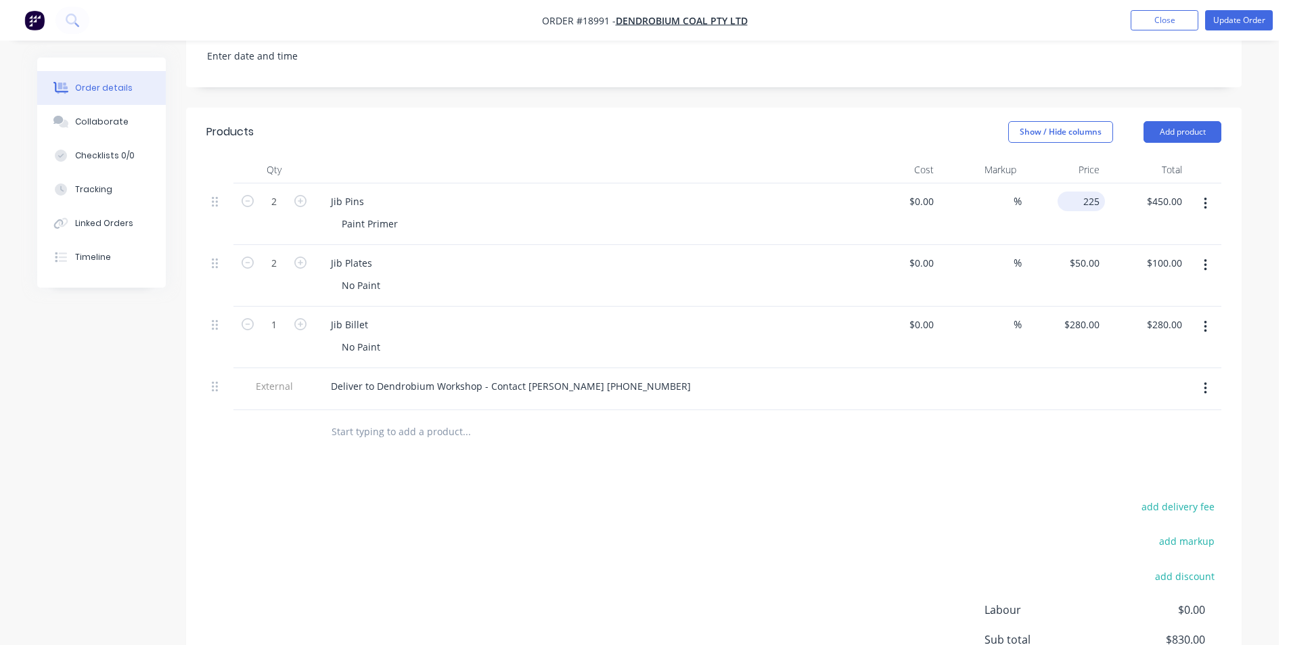
click at [1084, 192] on input "225" at bounding box center [1084, 202] width 42 height 20
type input "$195.00"
type input "$390.00"
click at [1008, 461] on div "Products Show / Hide columns Add product Qty Cost Markup Price Total 2 Jib Pins…" at bounding box center [714, 443] width 1056 height 671
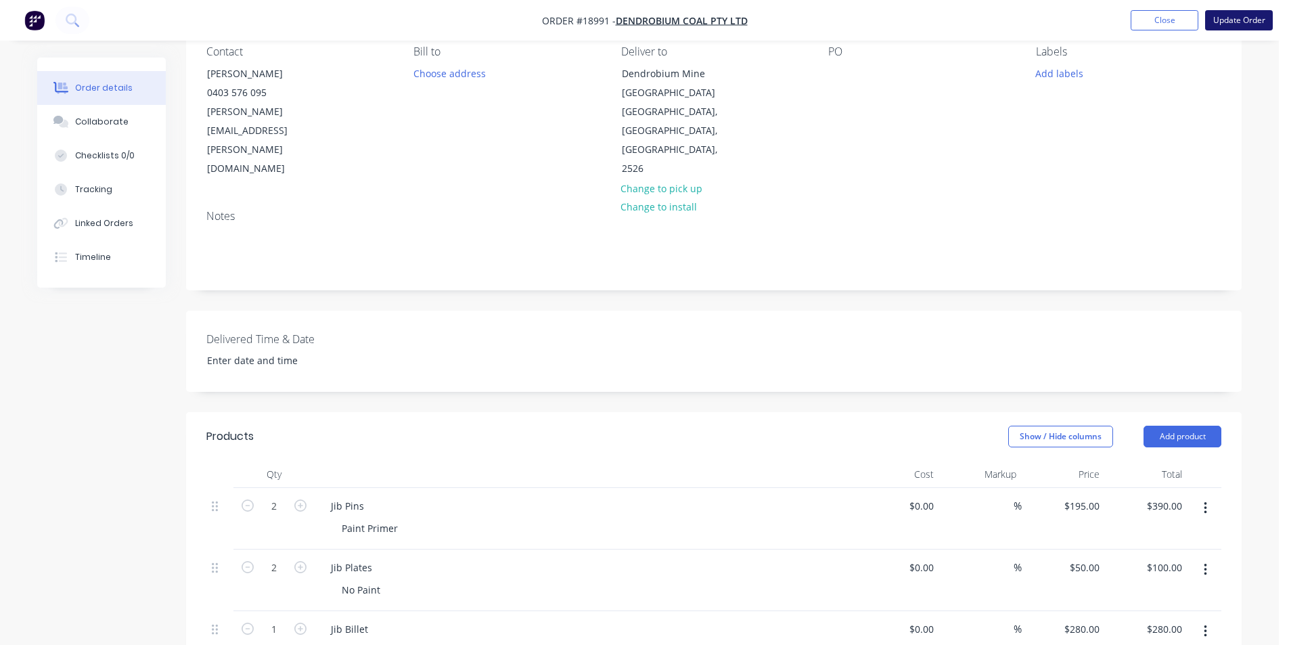
scroll to position [91, 0]
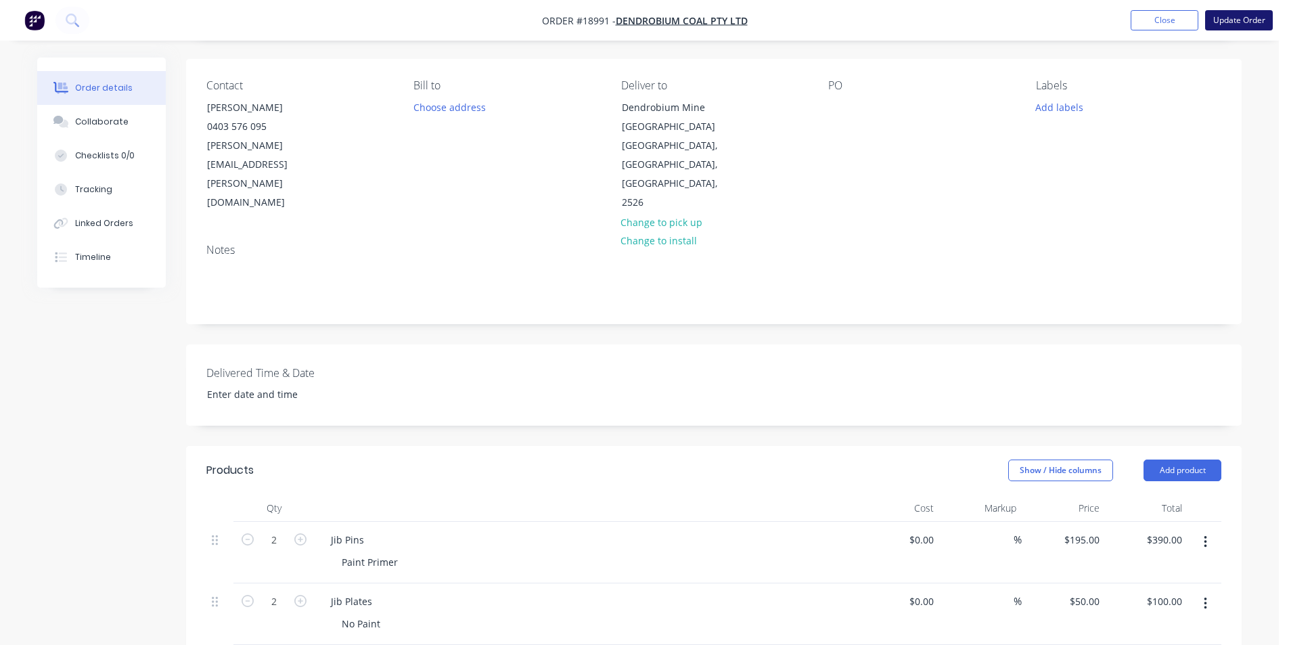
click at [1238, 16] on button "Update Order" at bounding box center [1239, 20] width 68 height 20
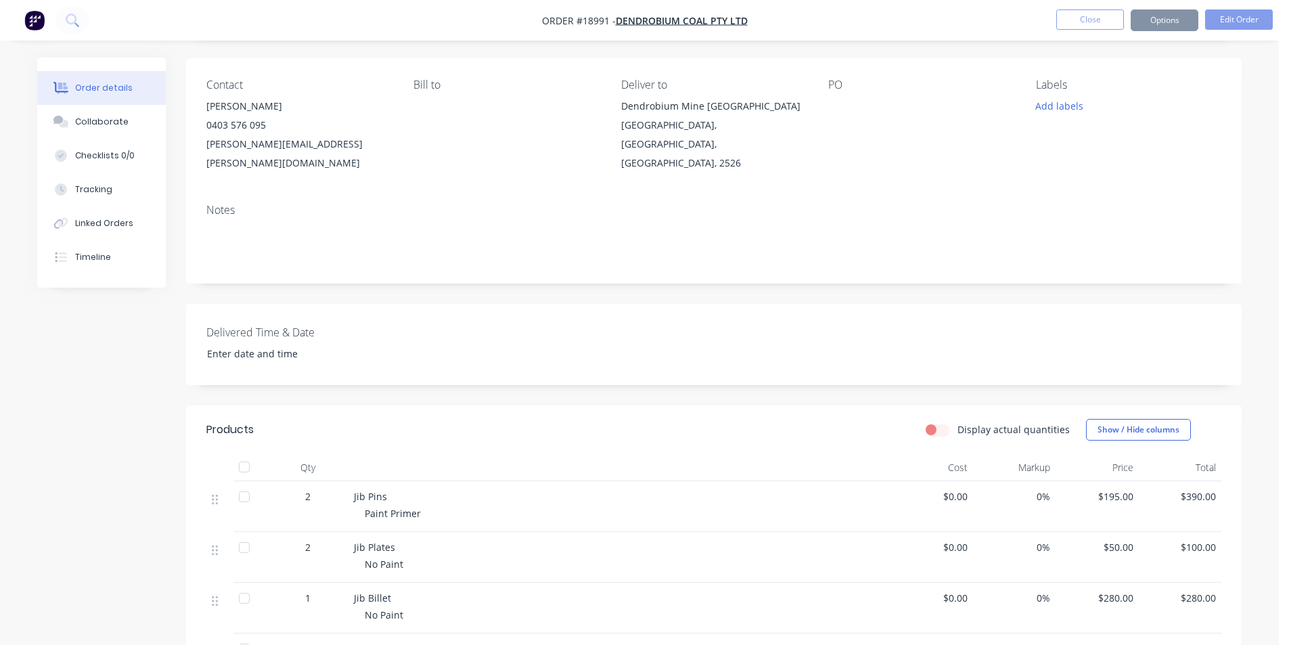
scroll to position [0, 0]
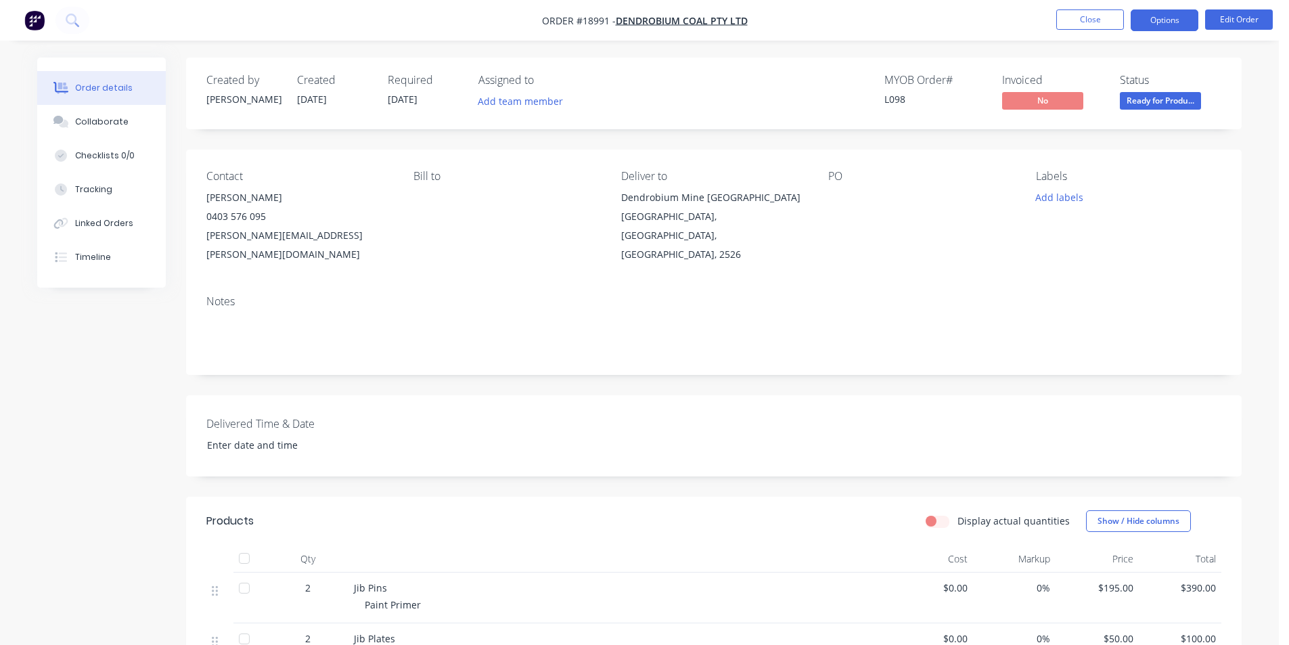
click at [1176, 18] on button "Options" at bounding box center [1165, 20] width 68 height 22
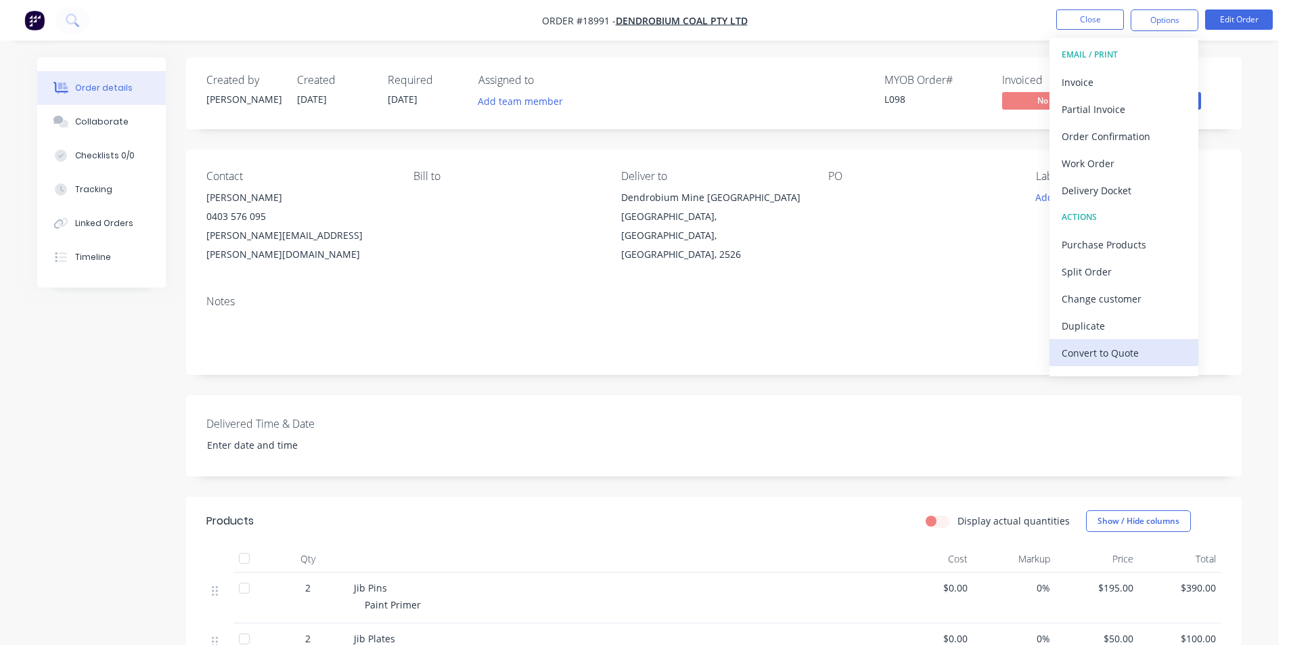
click at [1128, 360] on div "Convert to Quote" at bounding box center [1124, 353] width 125 height 20
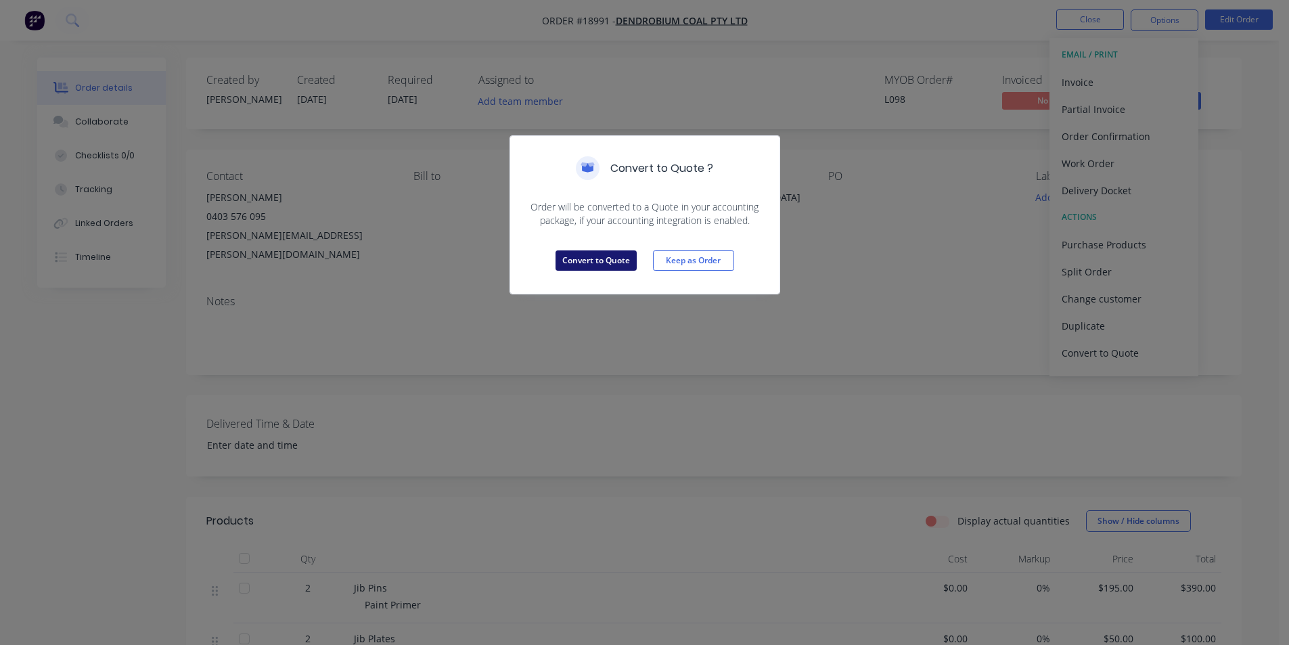
click at [606, 261] on button "Convert to Quote" at bounding box center [596, 260] width 81 height 20
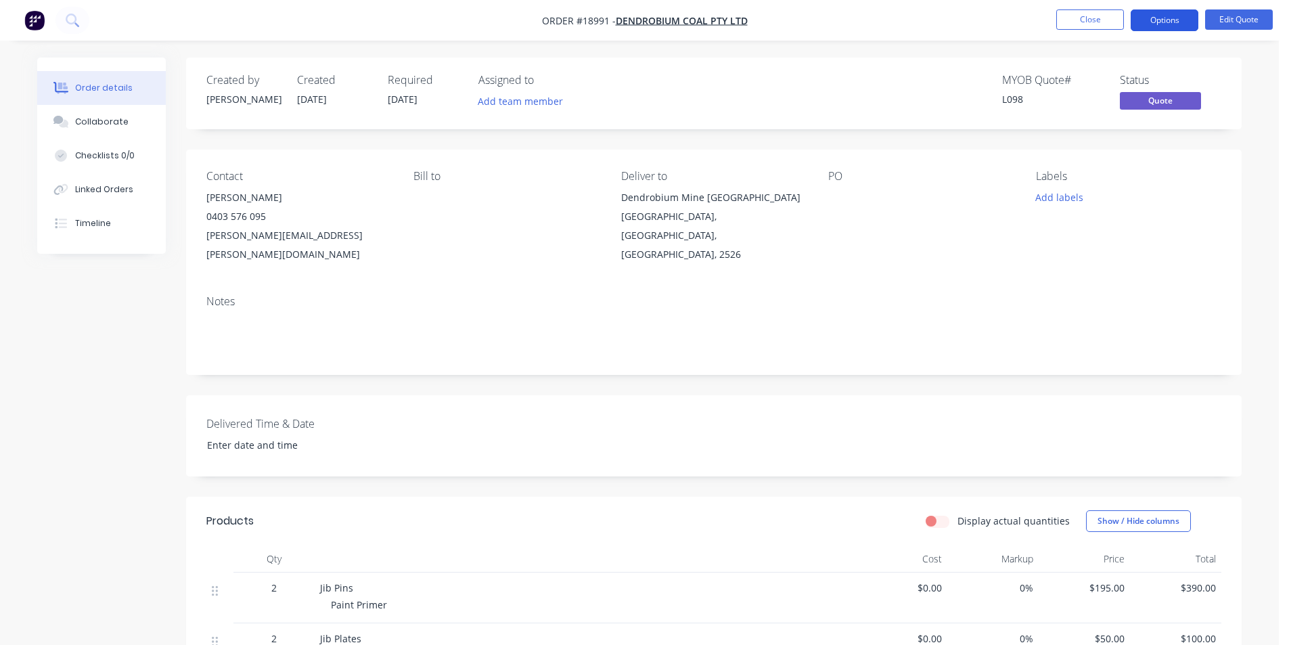
click at [1168, 13] on button "Options" at bounding box center [1165, 20] width 68 height 22
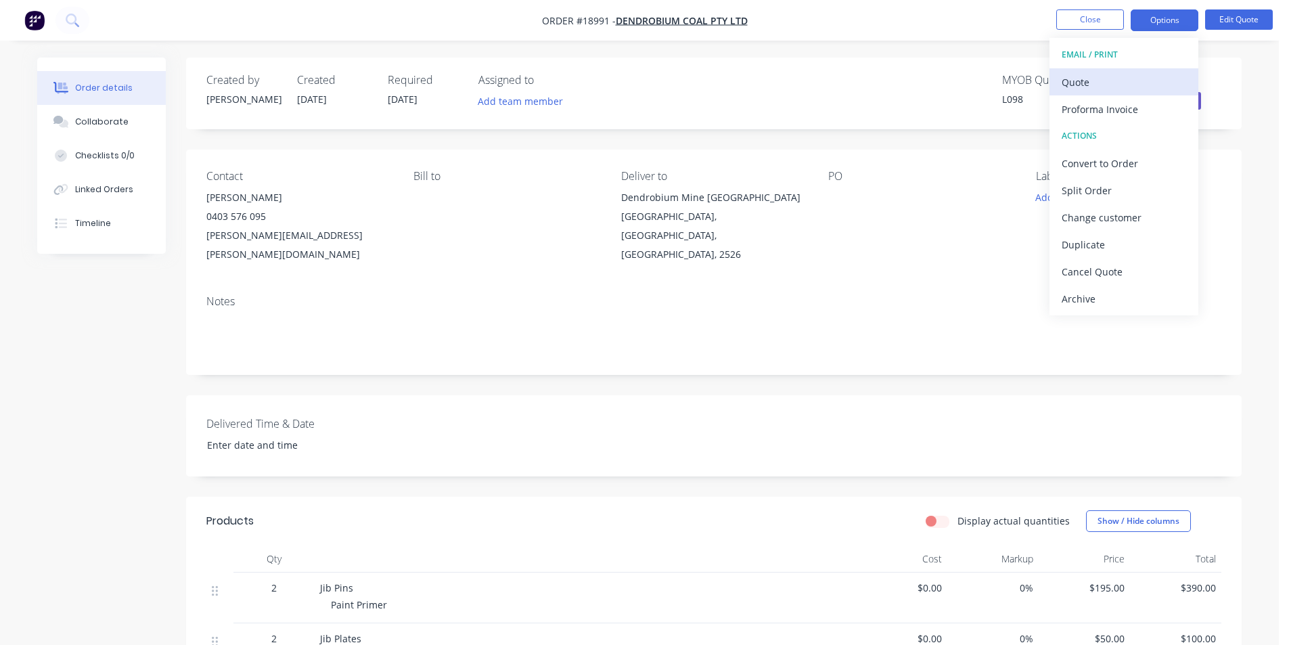
click at [1139, 80] on div "Quote" at bounding box center [1124, 82] width 125 height 20
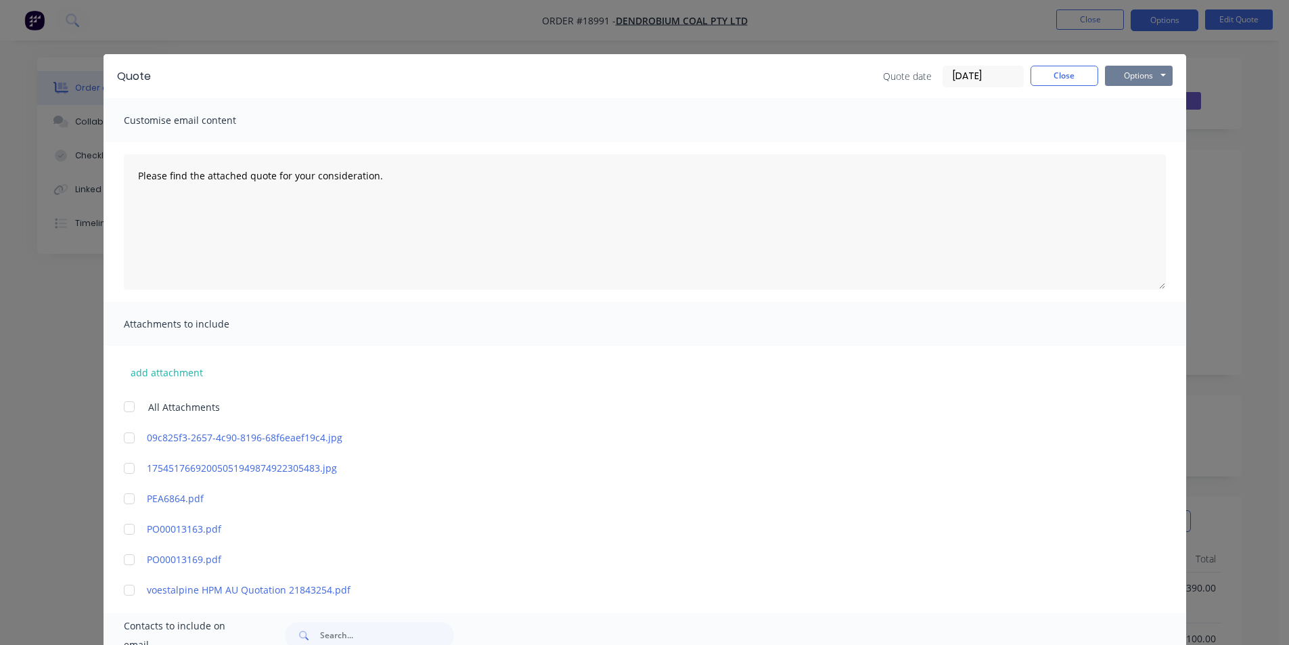
click at [1139, 76] on button "Options" at bounding box center [1139, 76] width 68 height 20
click at [1145, 130] on button "Print" at bounding box center [1148, 122] width 87 height 22
click at [1064, 69] on button "Close" at bounding box center [1065, 76] width 68 height 20
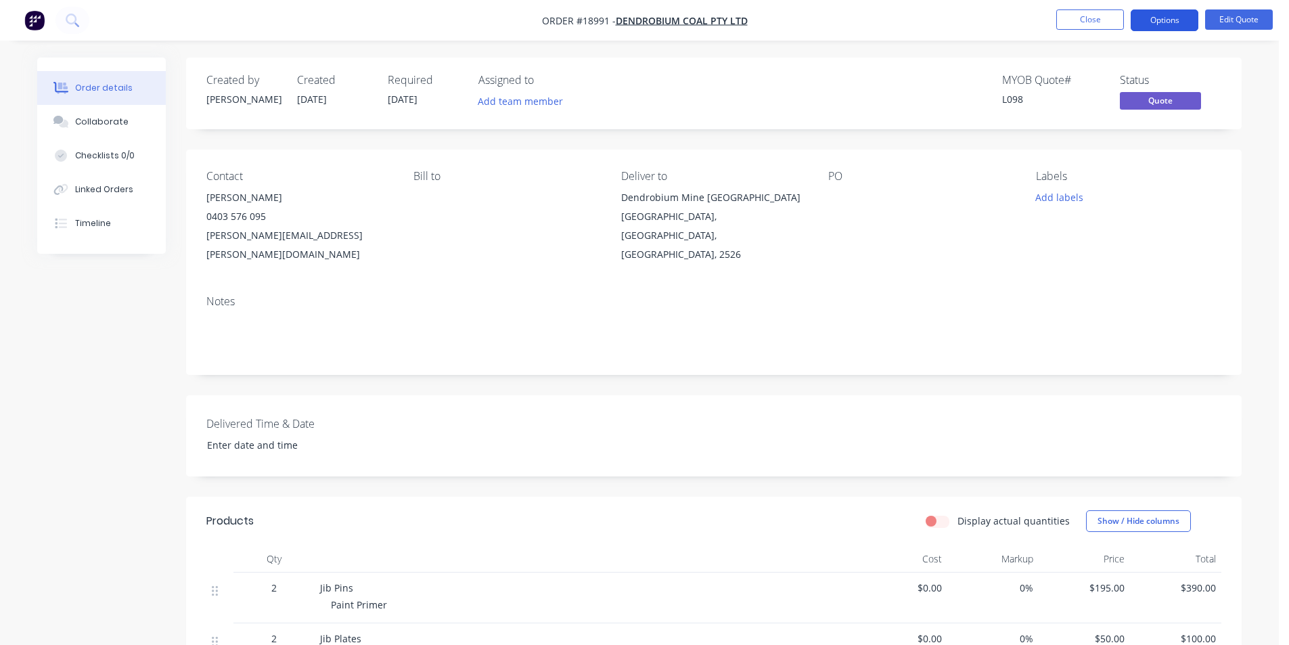
click at [1163, 28] on button "Options" at bounding box center [1165, 20] width 68 height 22
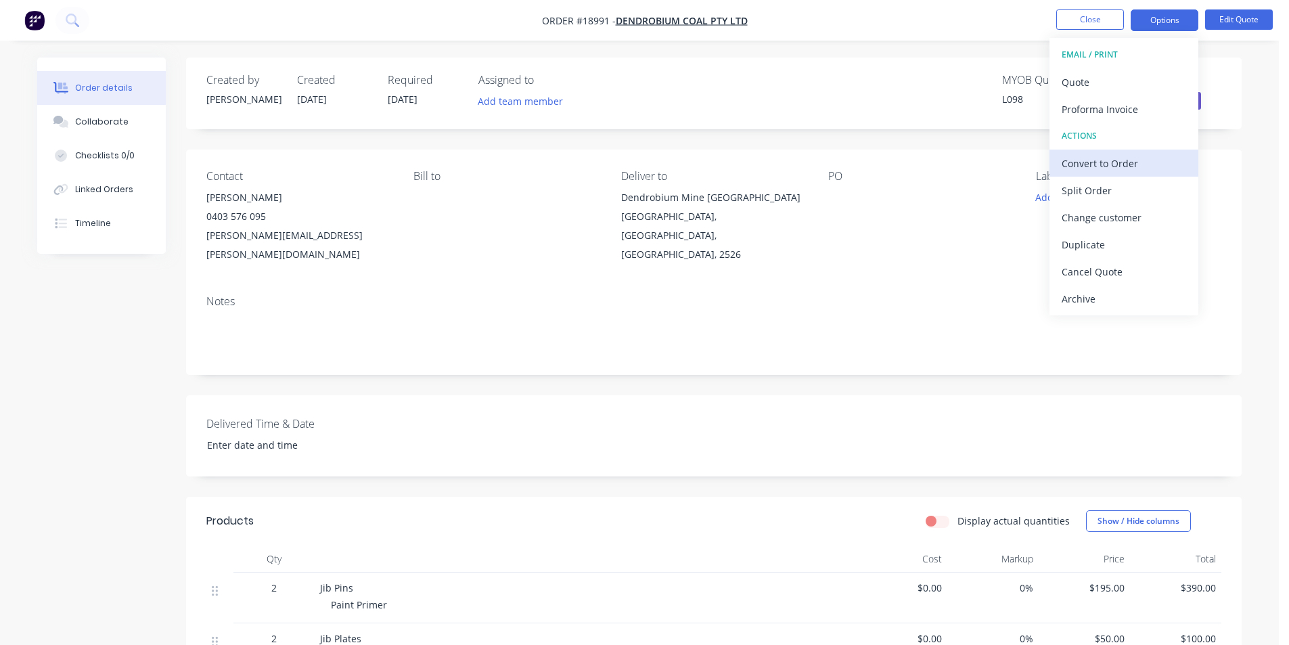
click at [1117, 162] on div "Convert to Order" at bounding box center [1124, 164] width 125 height 20
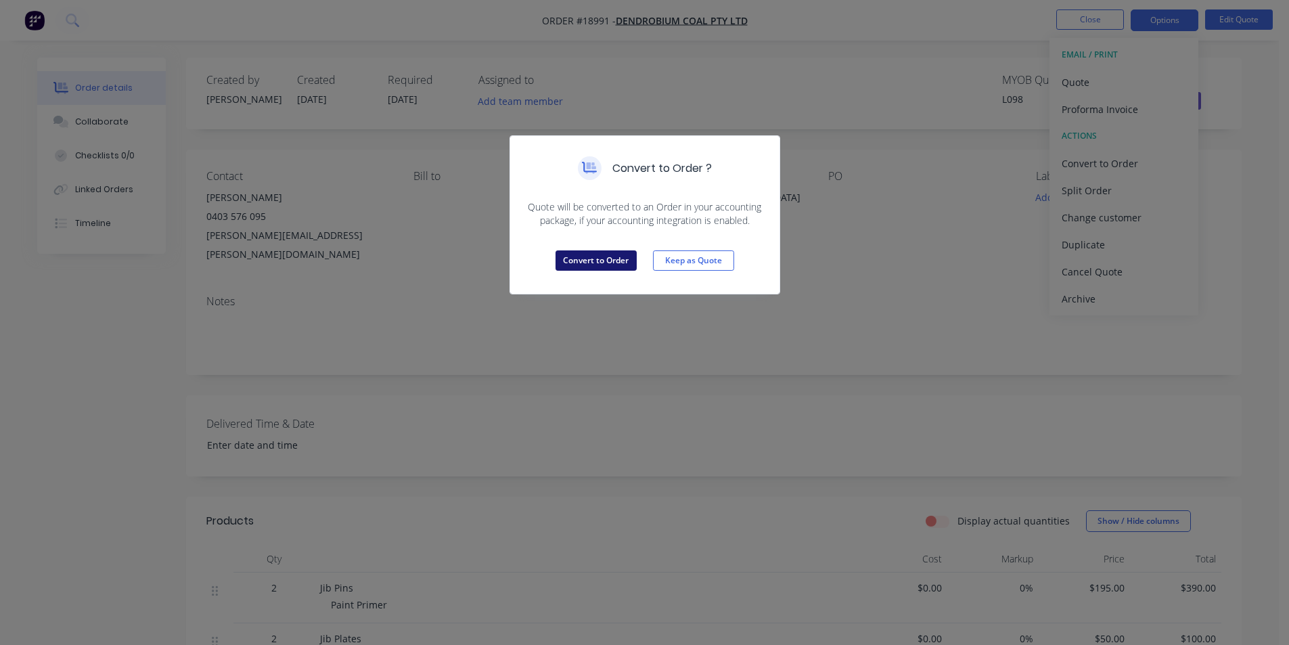
click at [590, 261] on button "Convert to Order" at bounding box center [596, 260] width 81 height 20
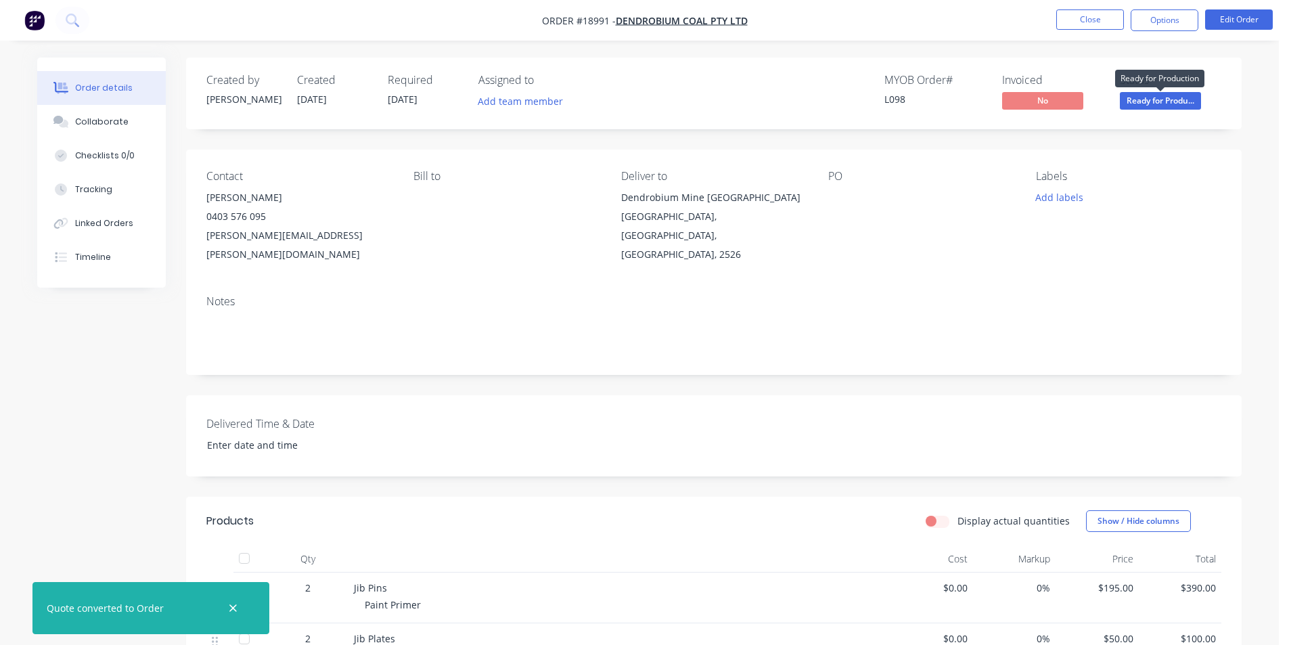
click at [1173, 106] on span "Ready for Produ..." at bounding box center [1160, 100] width 81 height 17
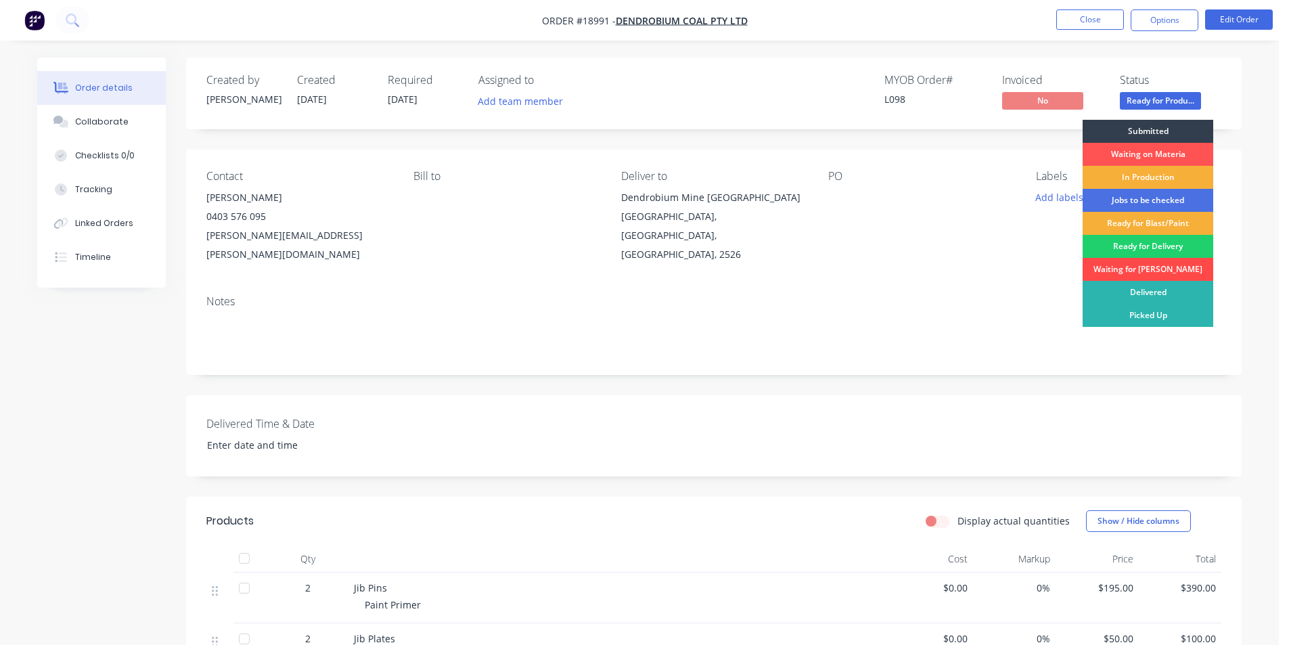
click at [1157, 266] on div "Waiting for [PERSON_NAME]" at bounding box center [1148, 269] width 131 height 23
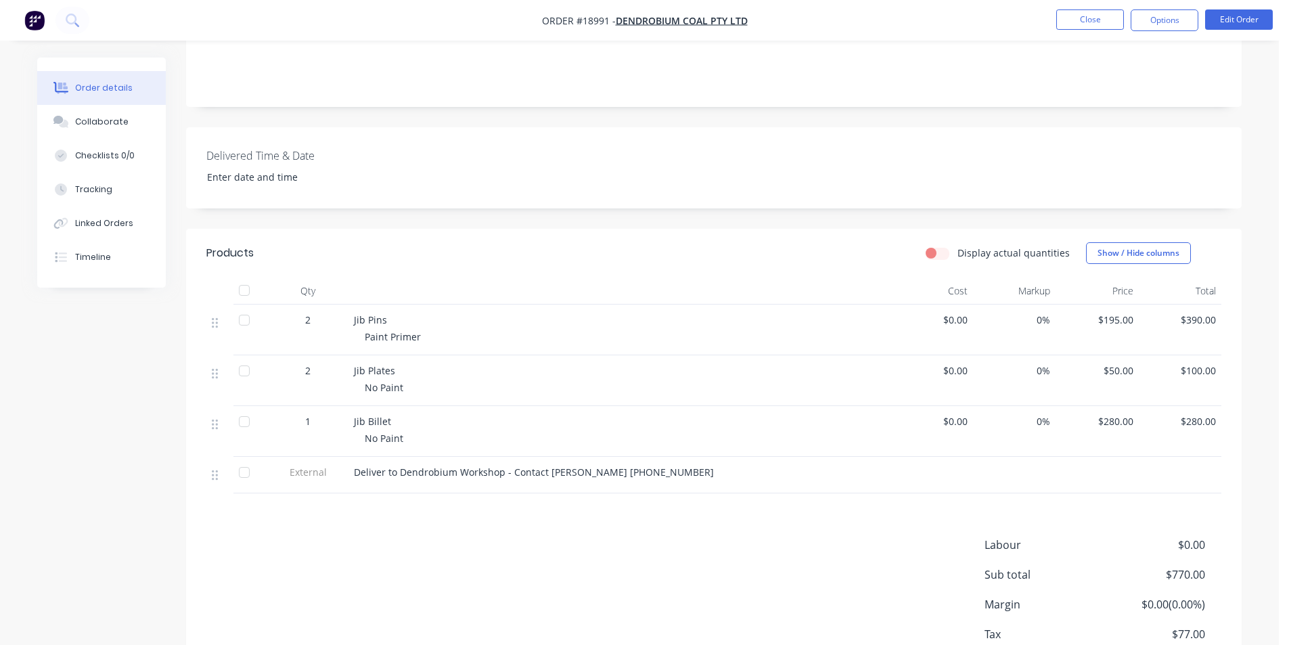
scroll to position [338, 0]
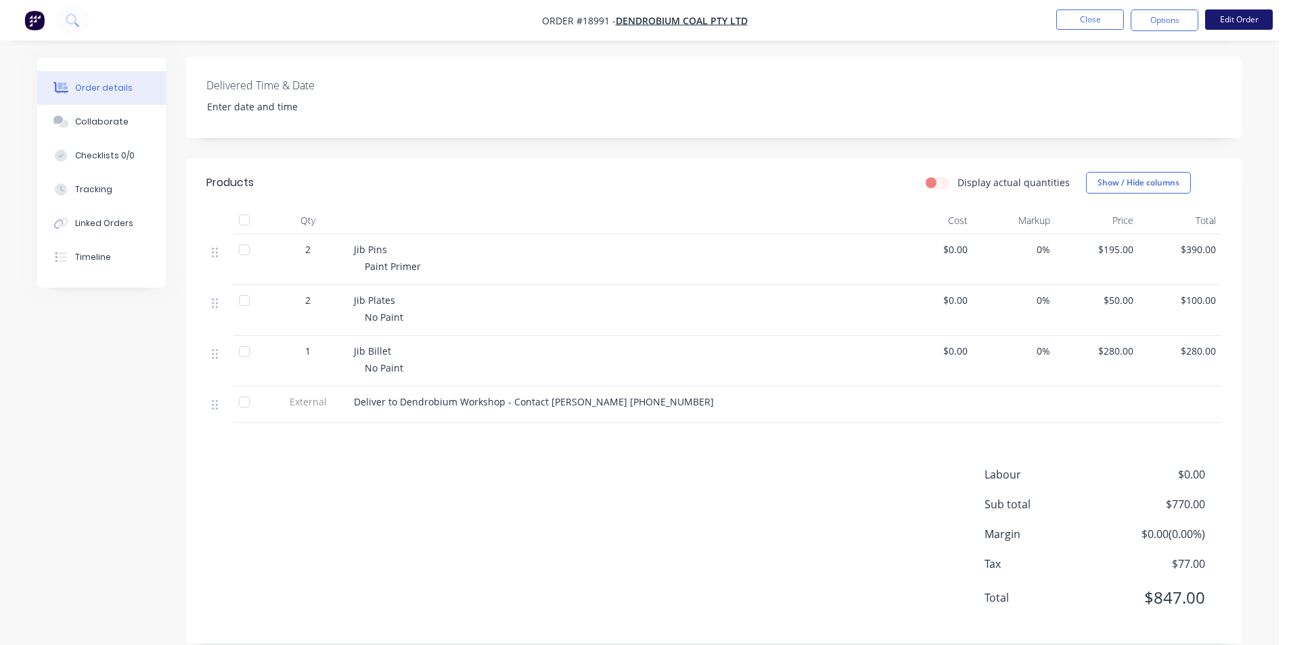
click at [1254, 21] on button "Edit Order" at bounding box center [1239, 19] width 68 height 20
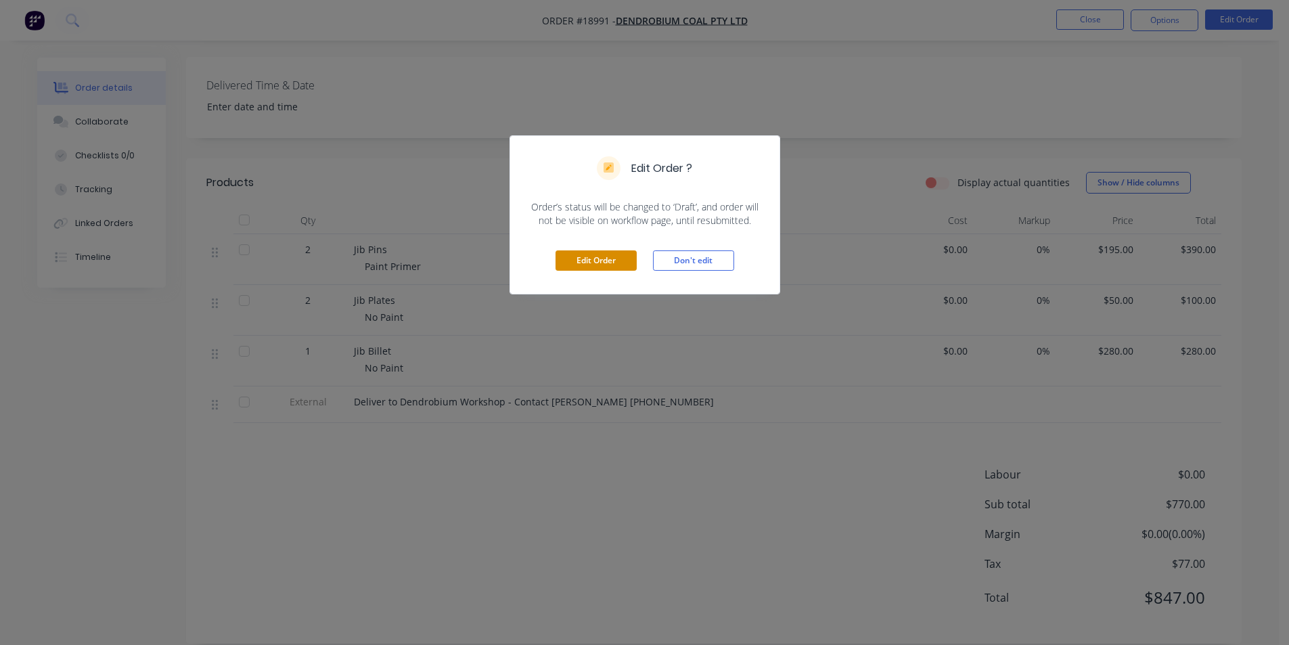
click at [623, 259] on button "Edit Order" at bounding box center [596, 260] width 81 height 20
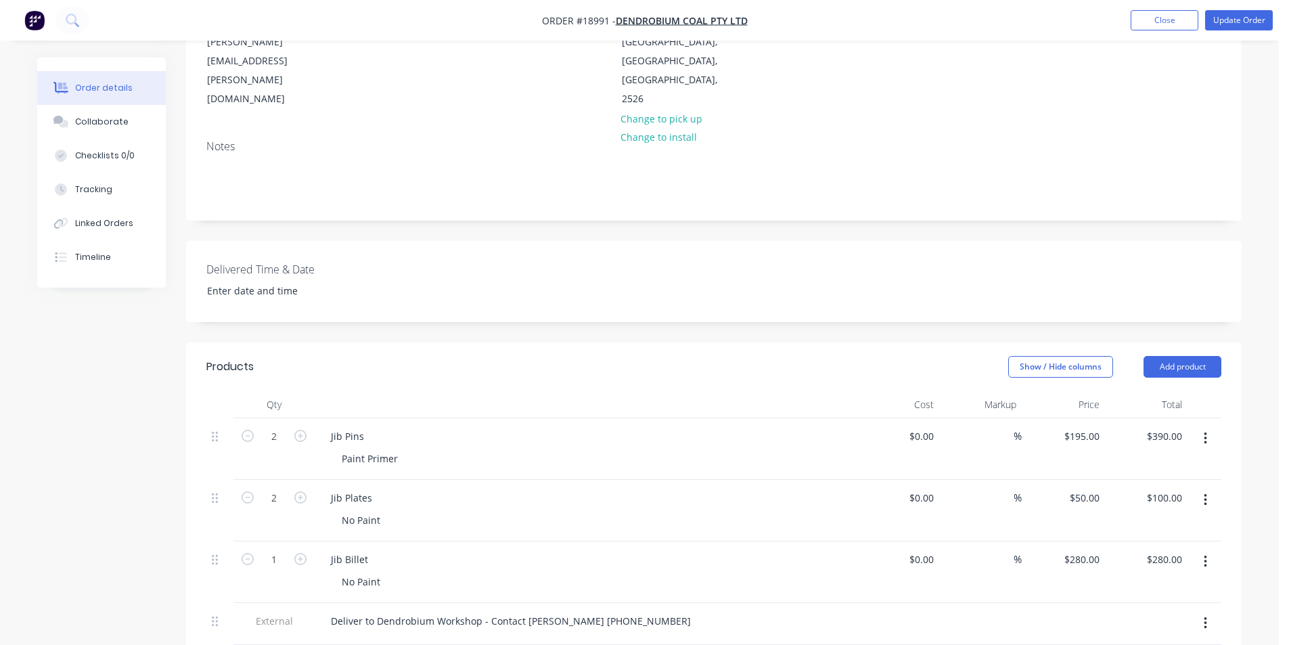
scroll to position [406, 0]
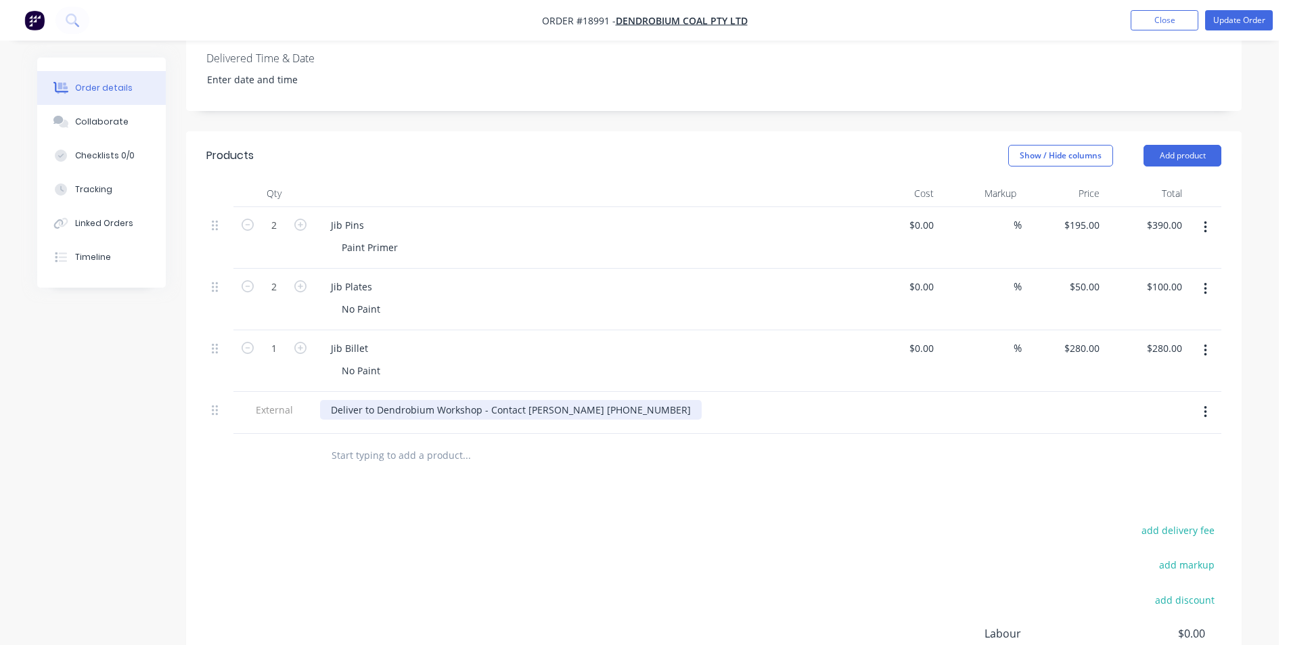
click at [641, 400] on div "Deliver to Dendrobium Workshop - Contact [PERSON_NAME] [PHONE_NUMBER]" at bounding box center [511, 410] width 382 height 20
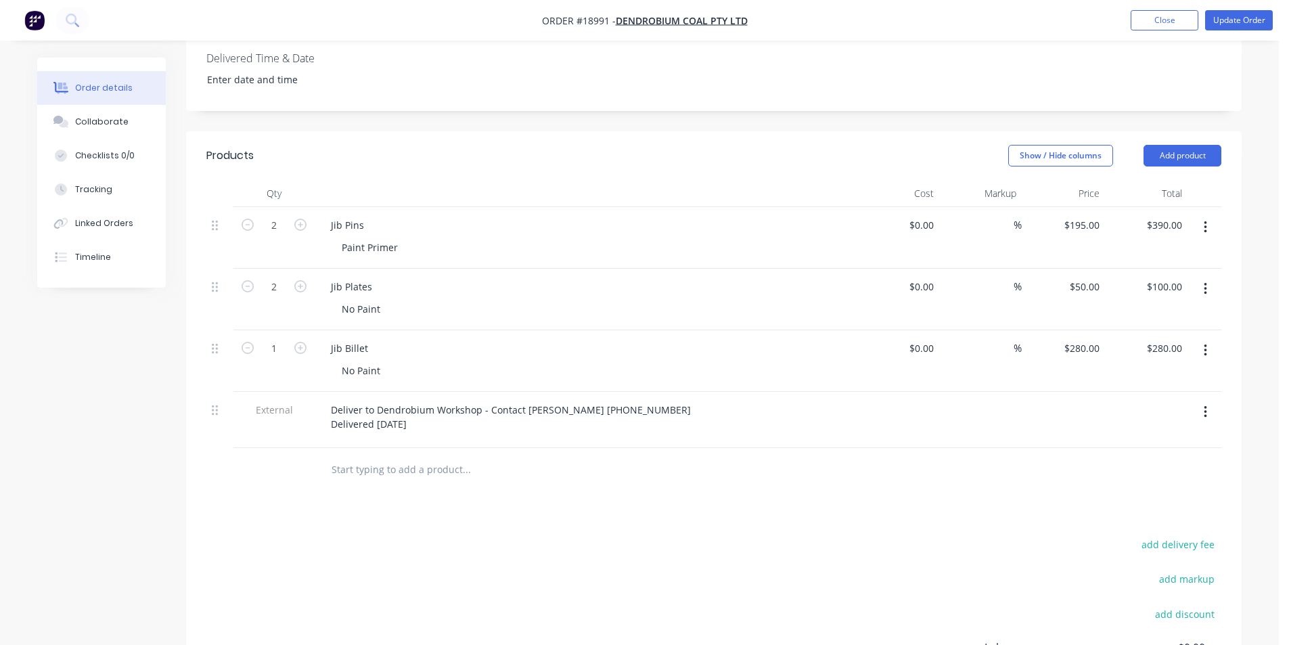
click at [724, 456] on div at bounding box center [523, 469] width 406 height 27
click at [1250, 18] on button "Update Order" at bounding box center [1239, 20] width 68 height 20
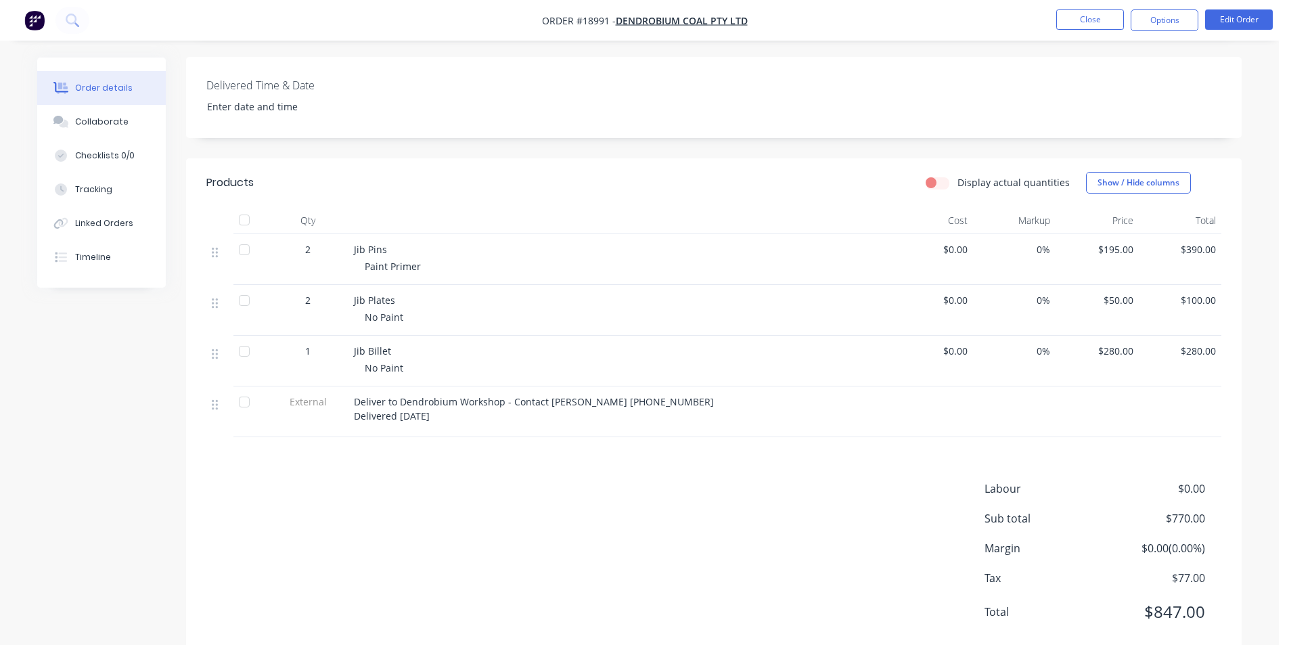
scroll to position [0, 0]
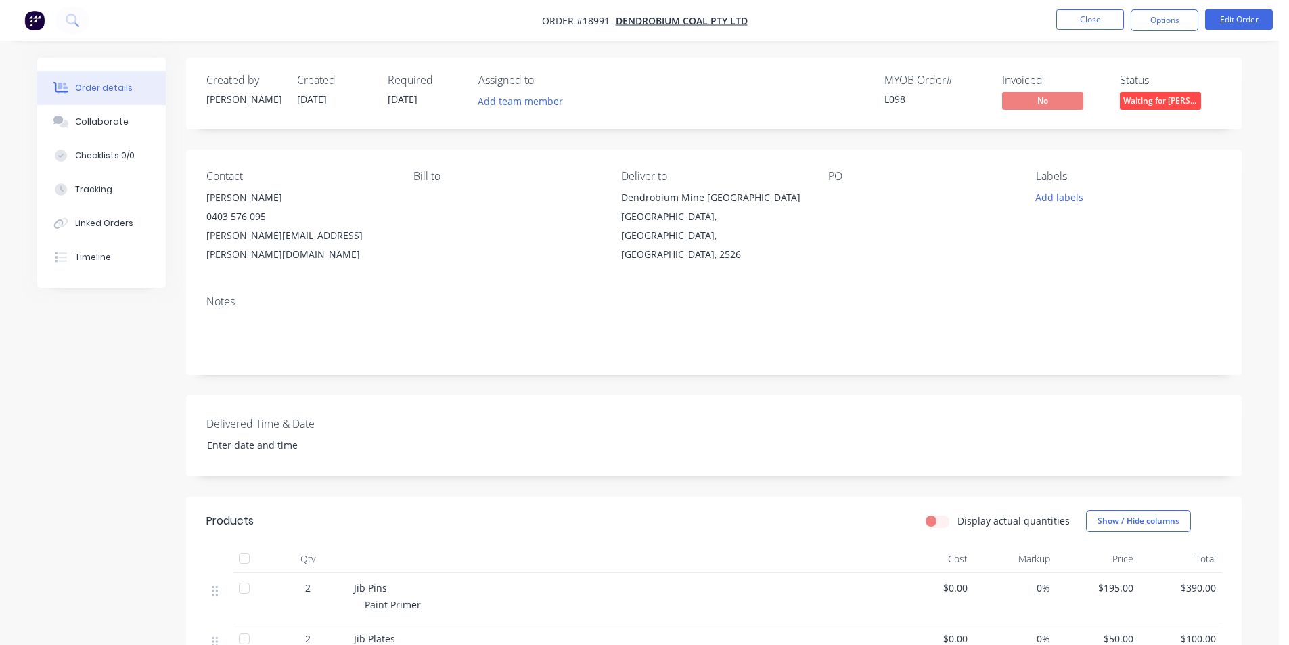
click at [42, 26] on img "button" at bounding box center [34, 20] width 20 height 20
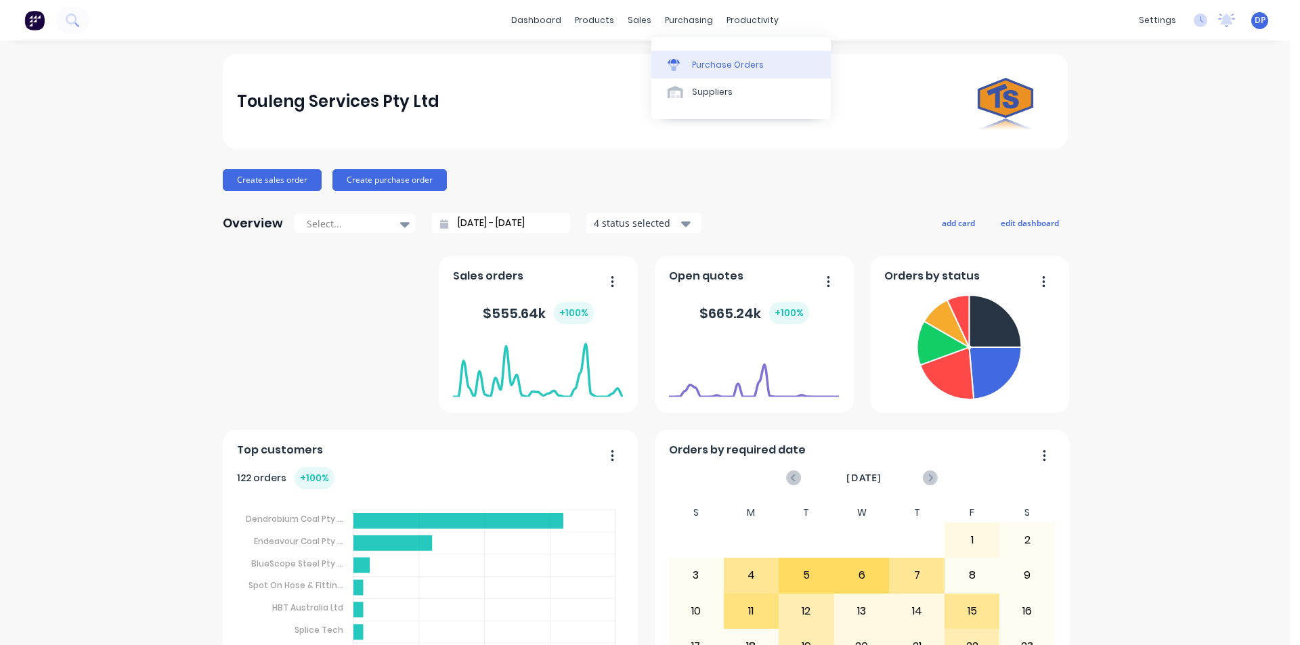
click at [668, 57] on link "Purchase Orders" at bounding box center [740, 64] width 179 height 27
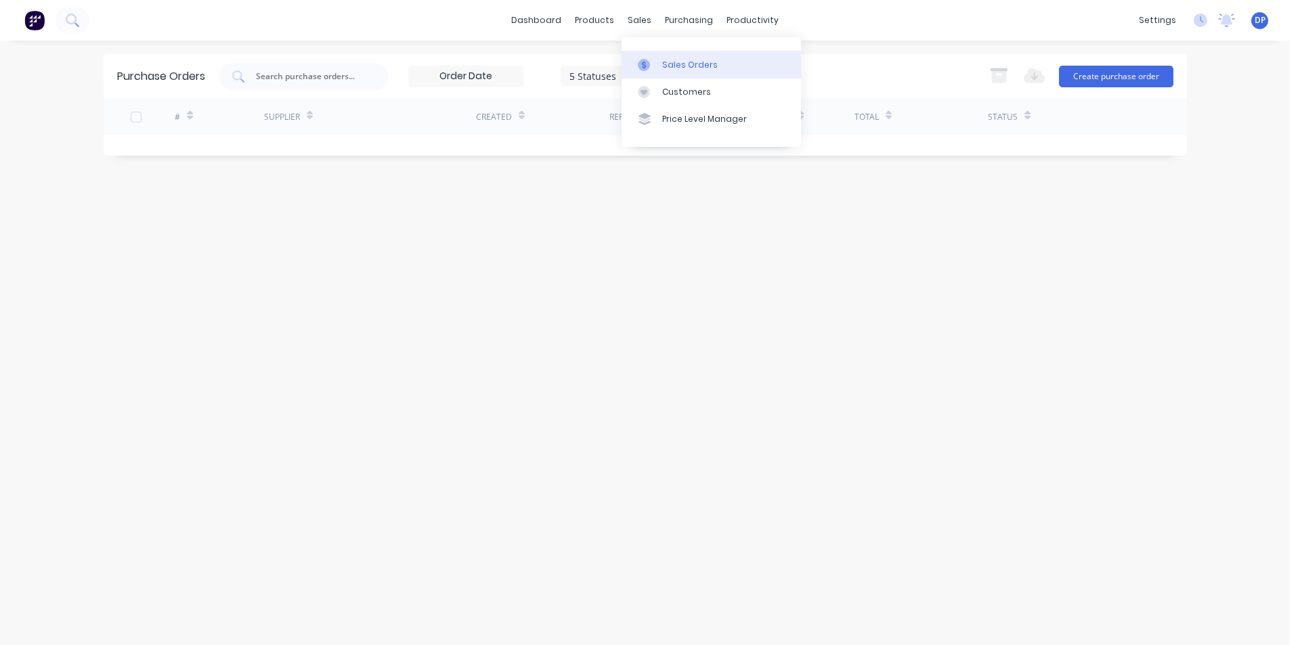
click at [657, 56] on link "Sales Orders" at bounding box center [710, 64] width 179 height 27
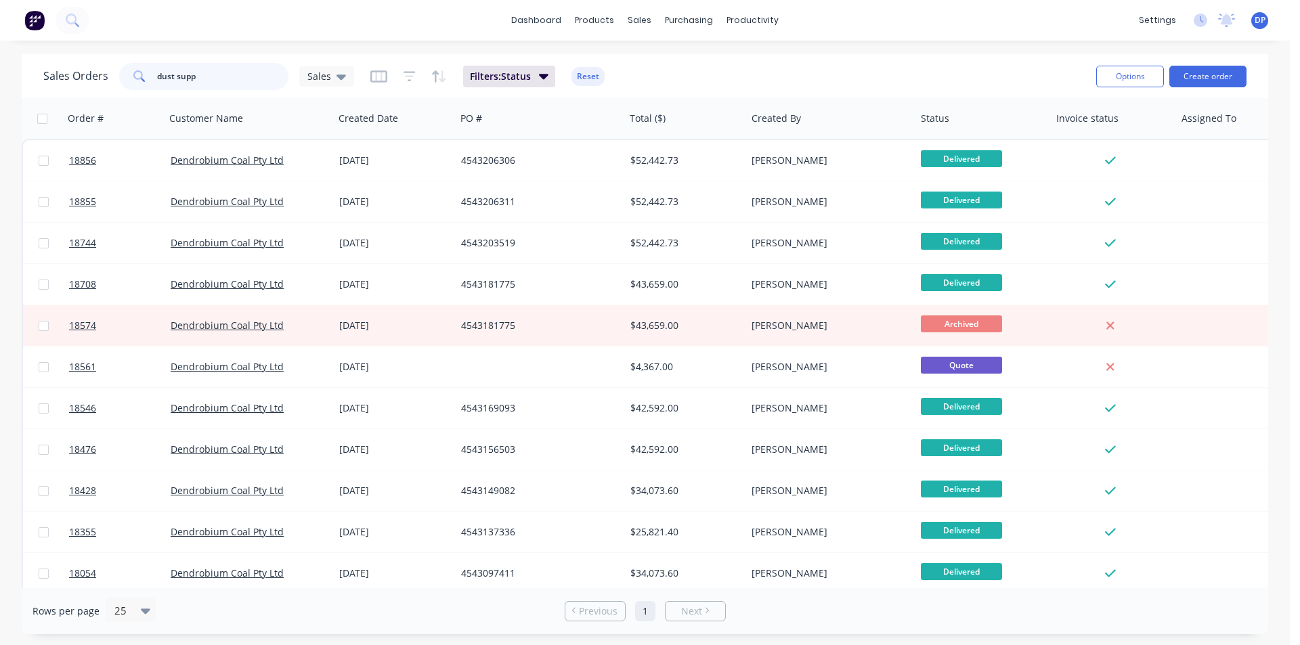
drag, startPoint x: 229, startPoint y: 79, endPoint x: 5, endPoint y: 87, distance: 224.2
click at [5, 87] on div "Sales Orders dust supp Sales Filters: Status Reset Options Create order Order #…" at bounding box center [644, 344] width 1289 height 580
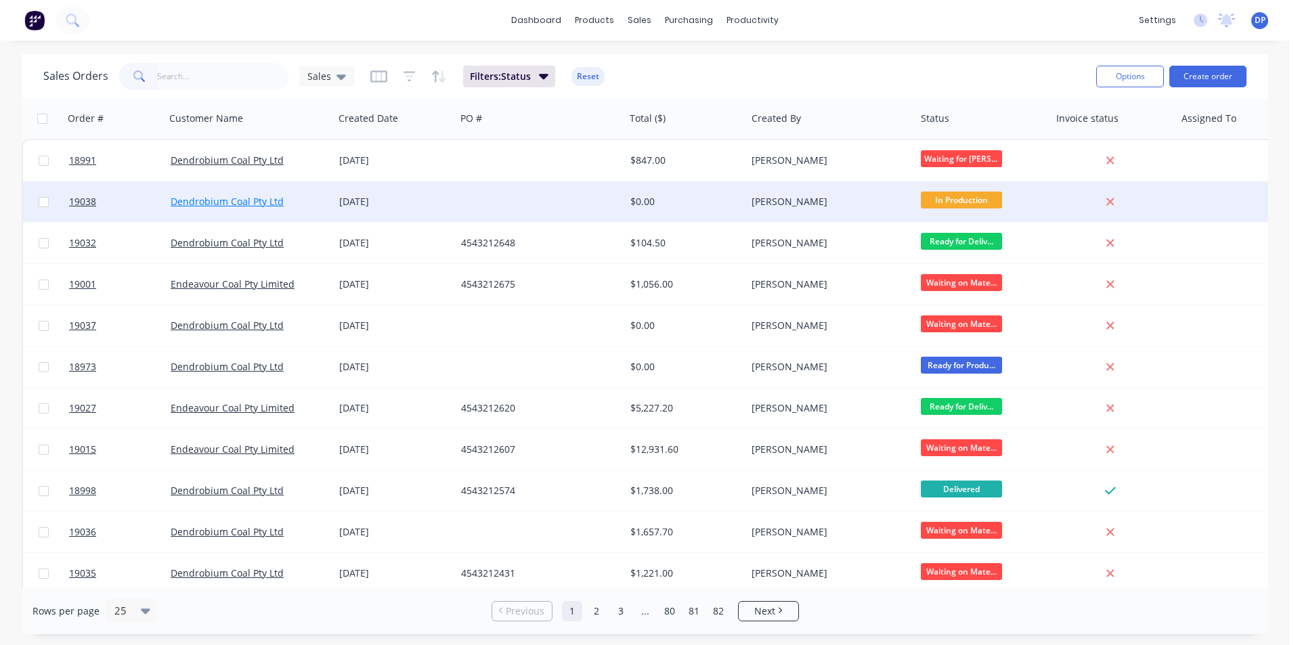
click at [217, 200] on link "Dendrobium Coal Pty Ltd" at bounding box center [227, 201] width 113 height 13
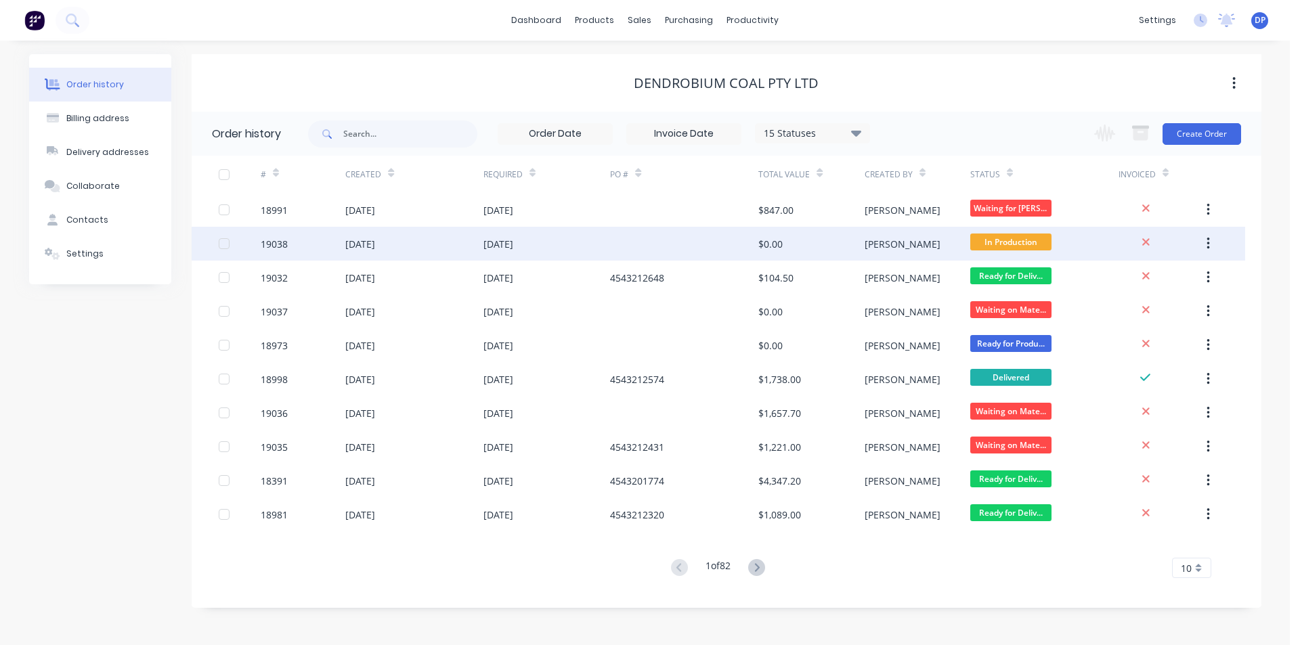
click at [278, 246] on div "19038" at bounding box center [274, 244] width 27 height 14
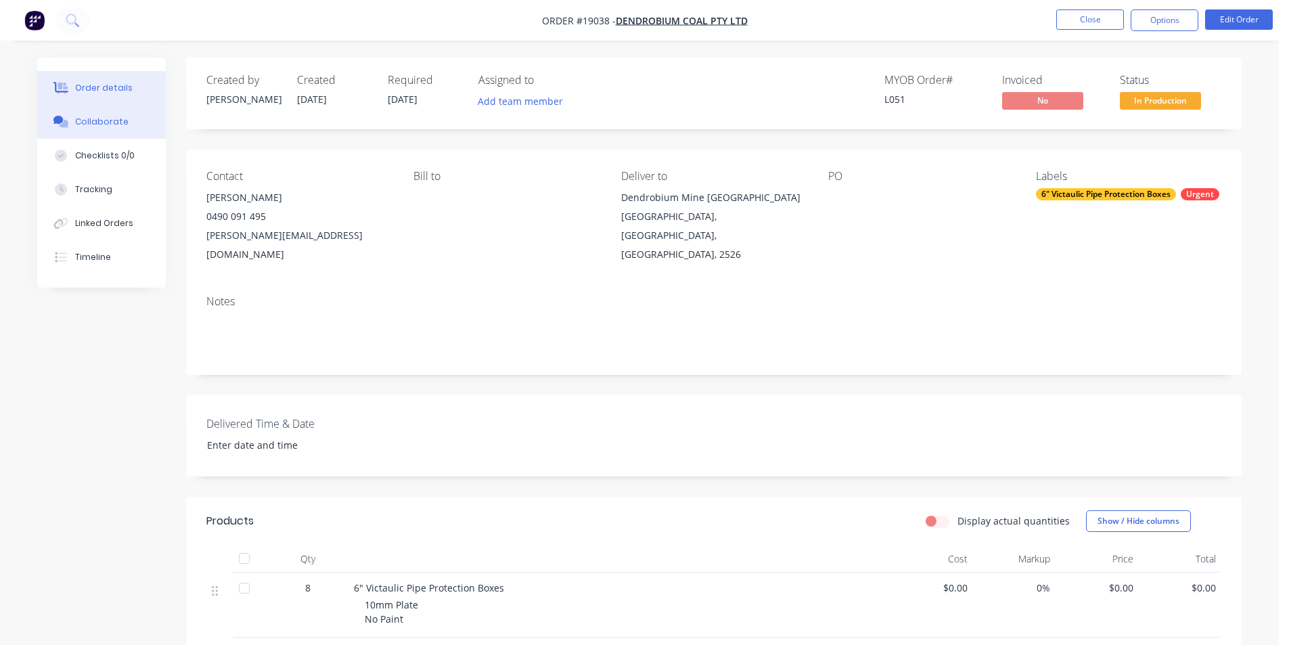
click at [95, 108] on button "Collaborate" at bounding box center [101, 122] width 129 height 34
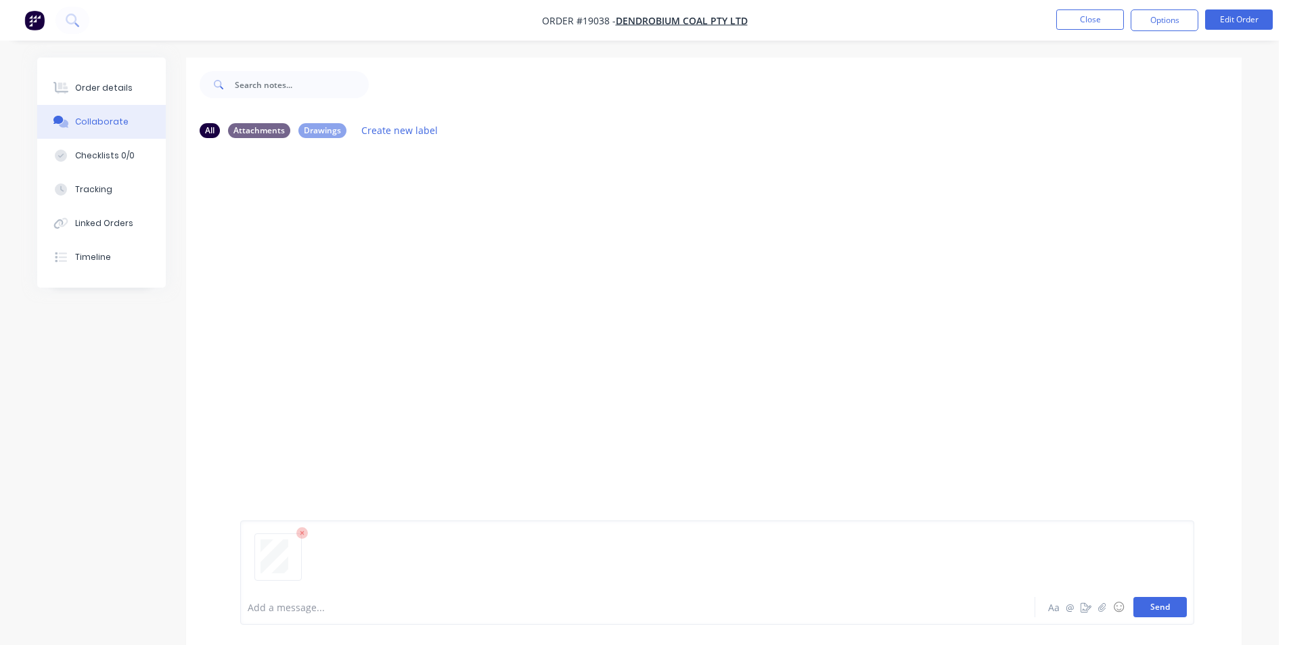
click at [1163, 613] on button "Send" at bounding box center [1160, 607] width 53 height 20
click at [1157, 621] on div "Add a message... Aa @ ☺ Send" at bounding box center [717, 572] width 954 height 104
click at [1166, 605] on button "Send" at bounding box center [1160, 607] width 53 height 20
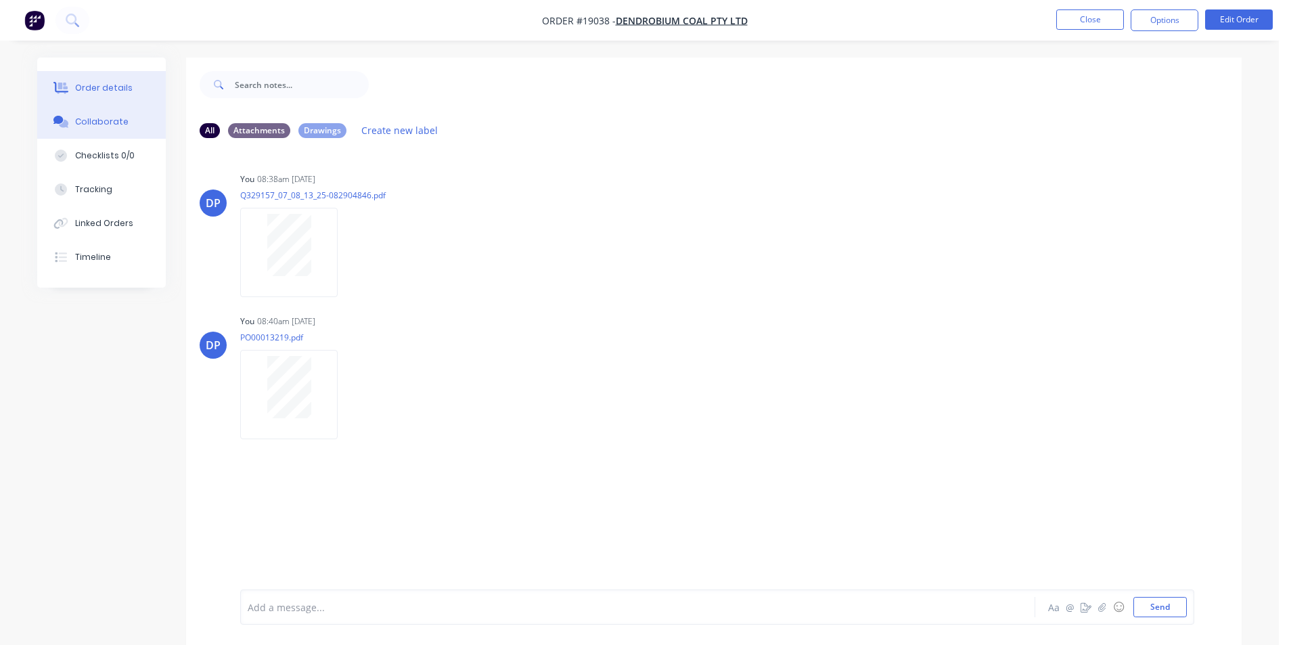
click at [112, 100] on button "Order details" at bounding box center [101, 88] width 129 height 34
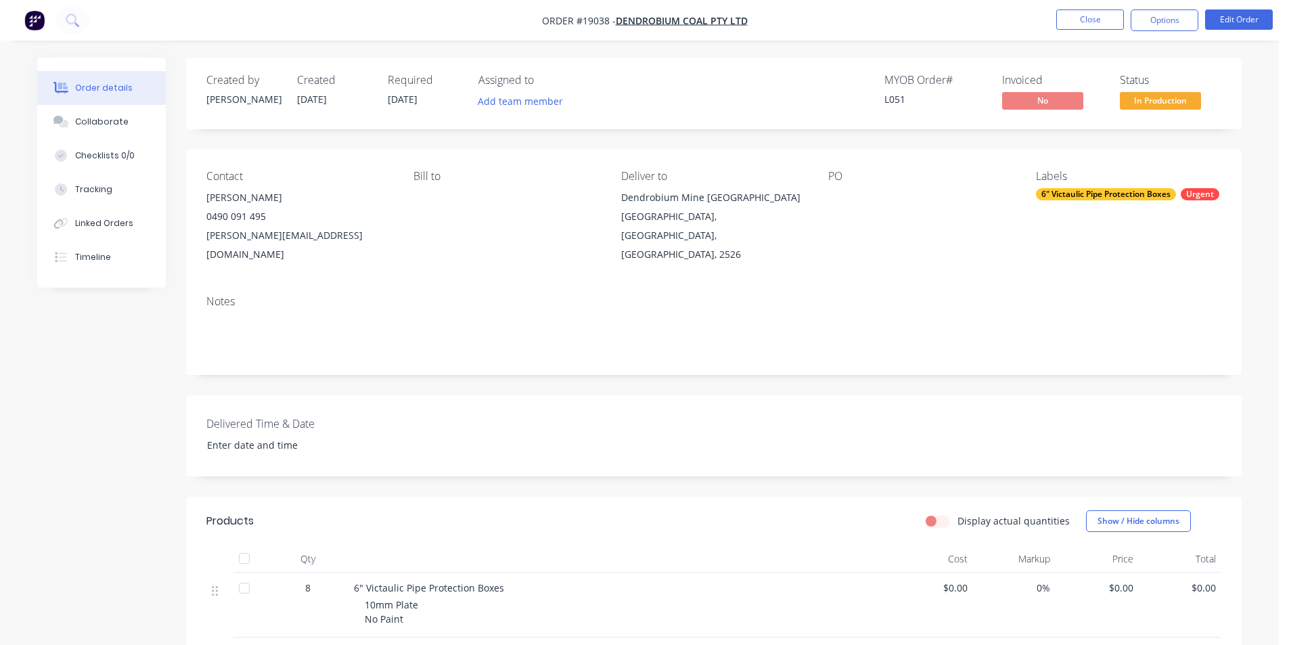
click at [35, 20] on img "button" at bounding box center [34, 20] width 20 height 20
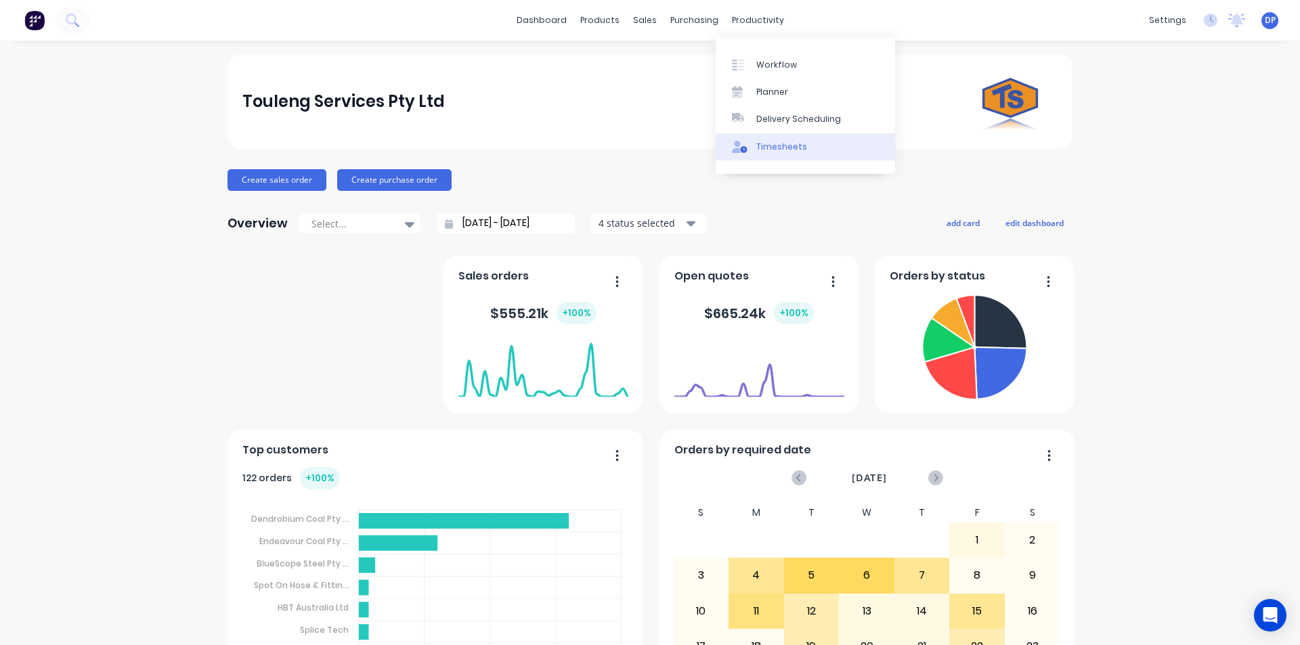
click at [793, 141] on div "Timesheets" at bounding box center [781, 147] width 51 height 12
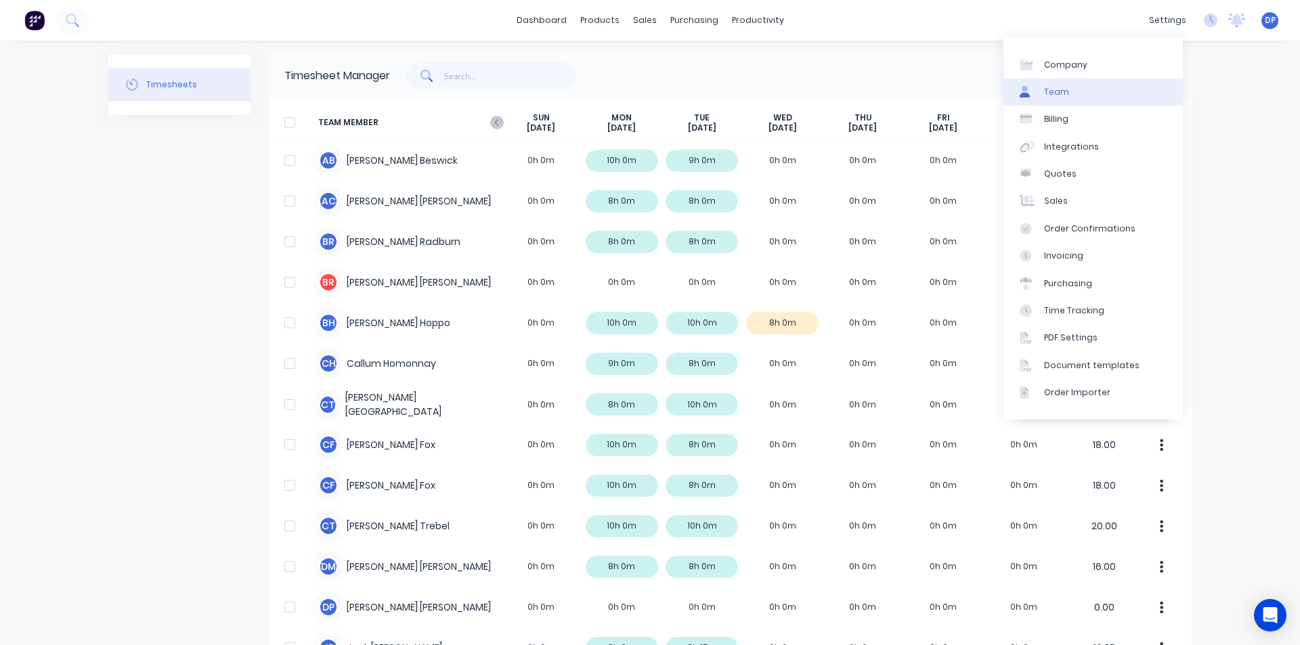
click at [1065, 89] on div "Team" at bounding box center [1056, 92] width 25 height 12
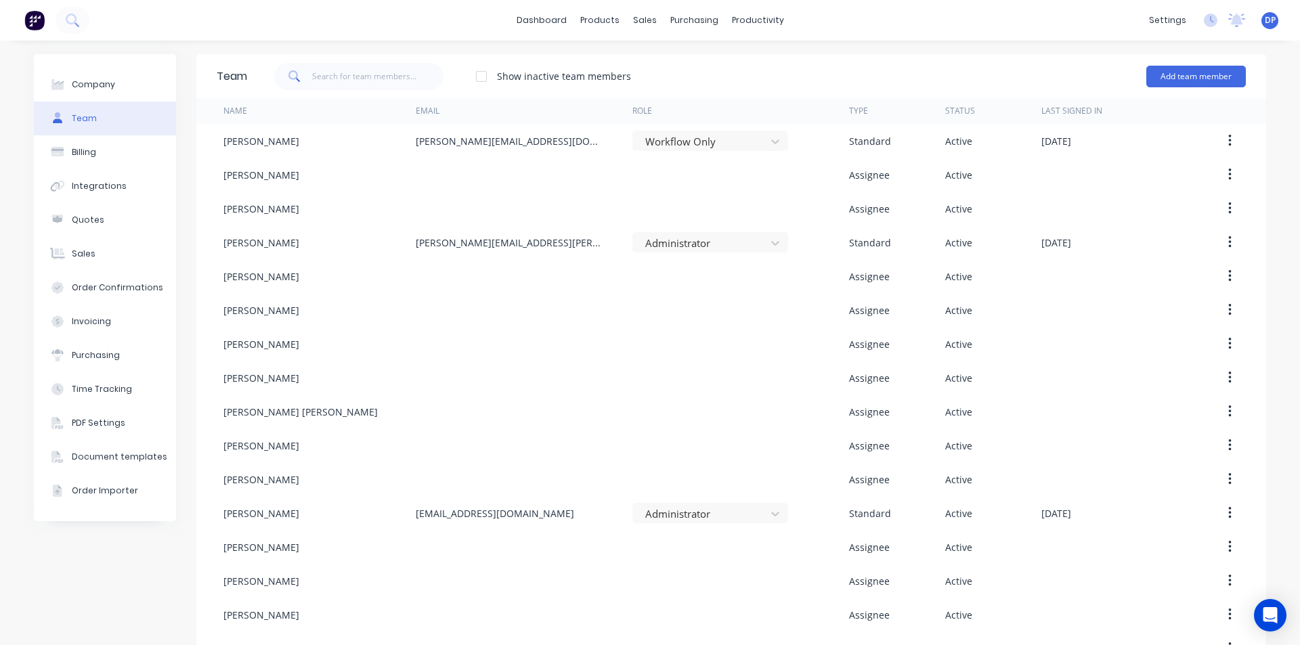
click at [482, 75] on div at bounding box center [481, 76] width 27 height 27
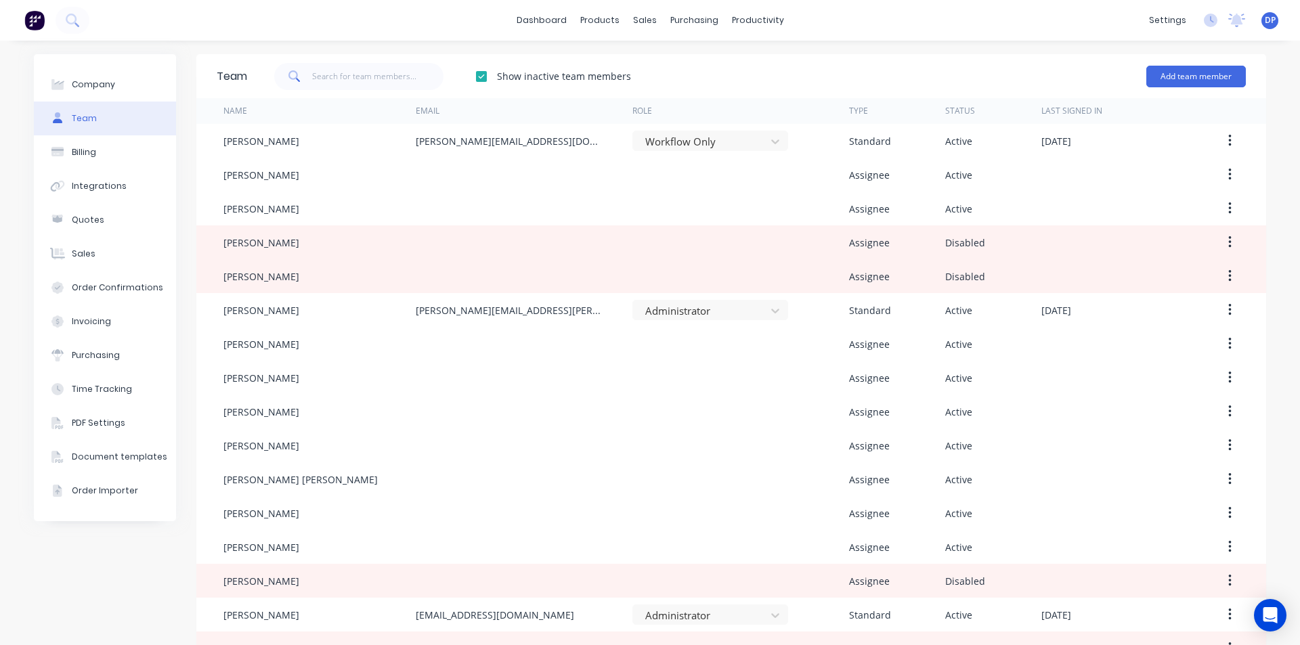
click at [475, 73] on div at bounding box center [481, 76] width 27 height 27
